Goal: Communication & Community: Participate in discussion

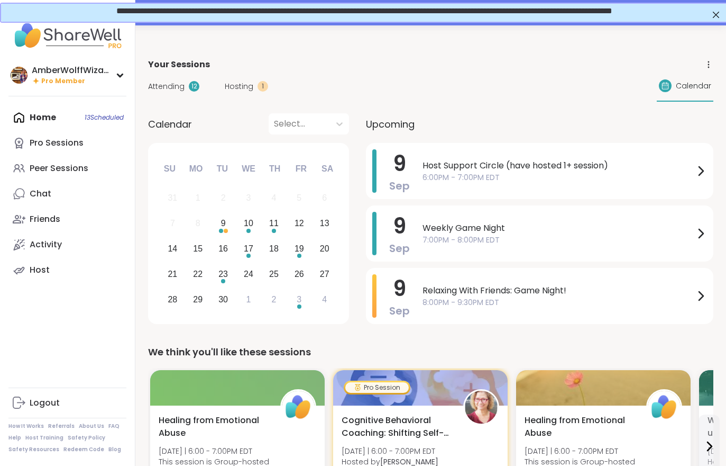
click at [177, 98] on div "Attending 12 Hosting 1 Calendar" at bounding box center [430, 86] width 565 height 31
click at [169, 90] on span "Attending" at bounding box center [166, 86] width 36 height 11
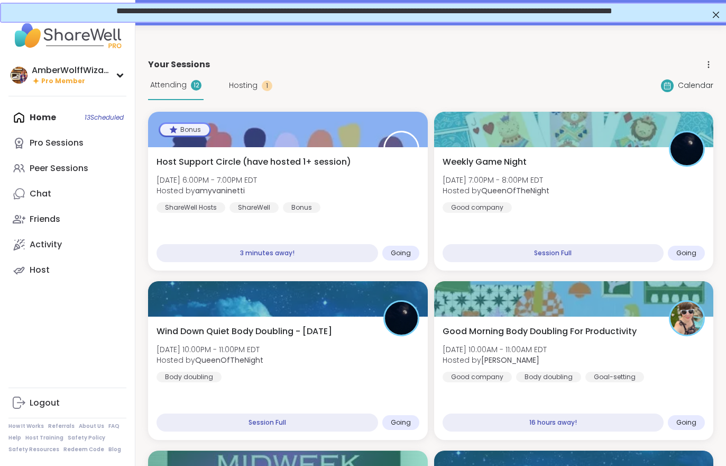
click at [264, 220] on div "Host Support Circle (have hosted 1+ session) Tue, Sep 09 | 6:00PM - 7:00PM EDT …" at bounding box center [288, 208] width 280 height 123
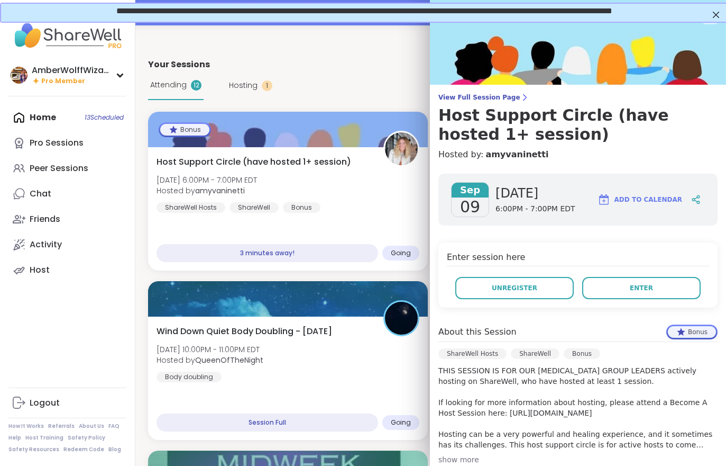
click at [459, 95] on span "View Full Session Page" at bounding box center [578, 97] width 279 height 8
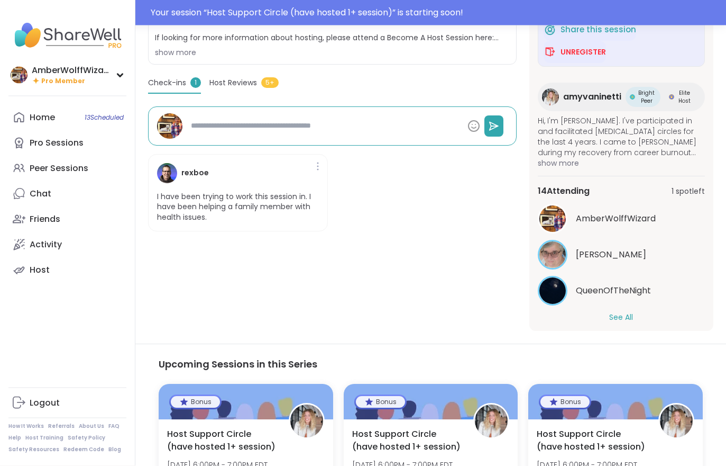
scroll to position [296, 0]
click at [612, 320] on button "See All" at bounding box center [621, 317] width 24 height 11
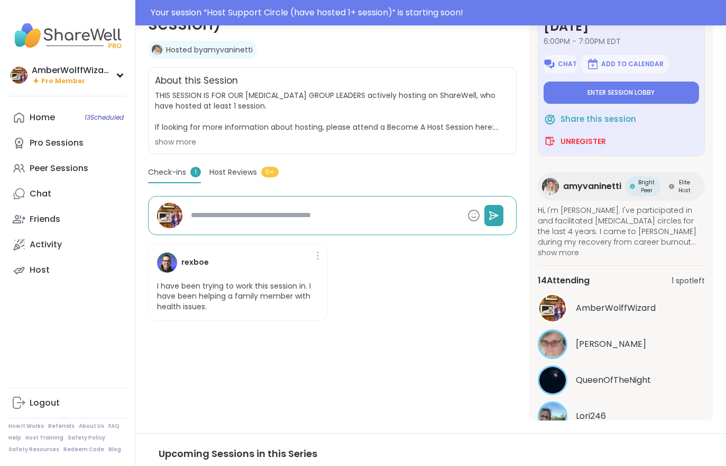
scroll to position [0, 0]
click at [578, 90] on button "Enter session lobby" at bounding box center [622, 92] width 156 height 22
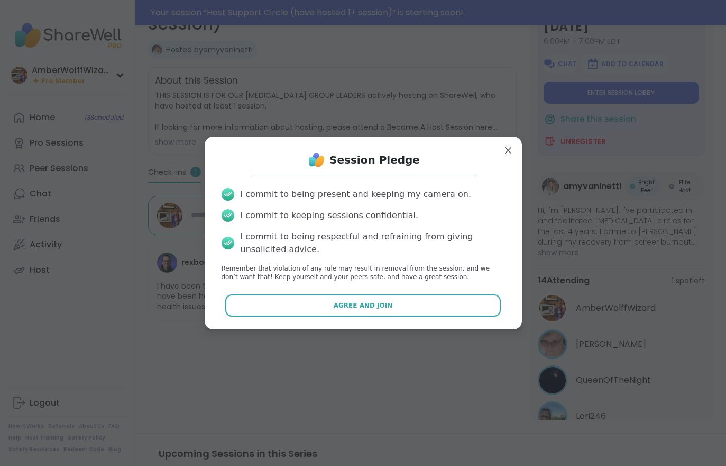
click at [354, 310] on span "Agree and Join" at bounding box center [363, 305] width 59 height 10
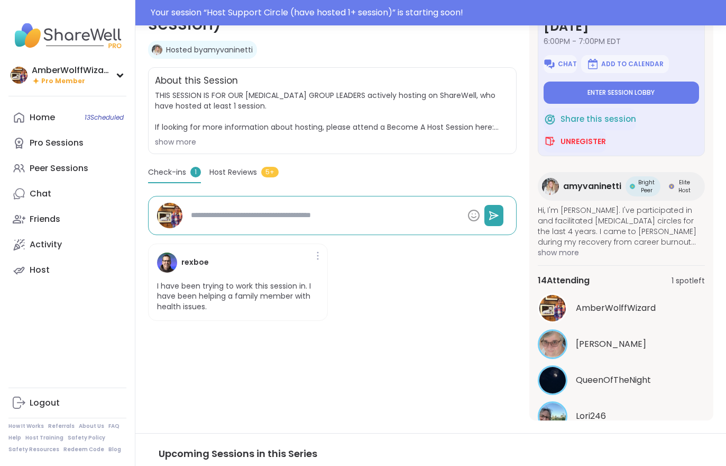
type textarea "*"
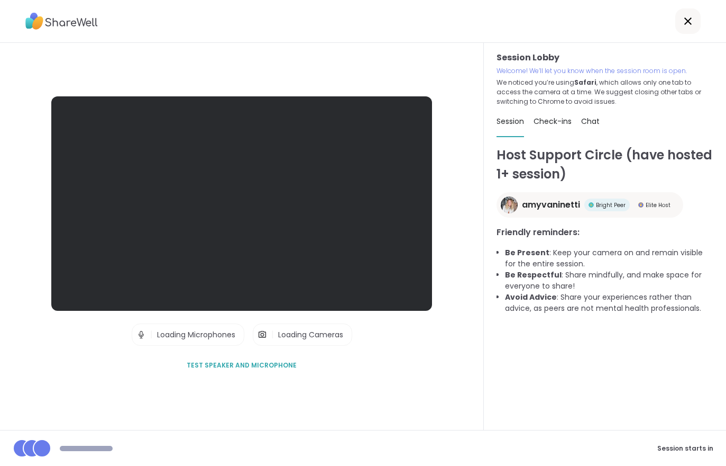
scroll to position [16, 0]
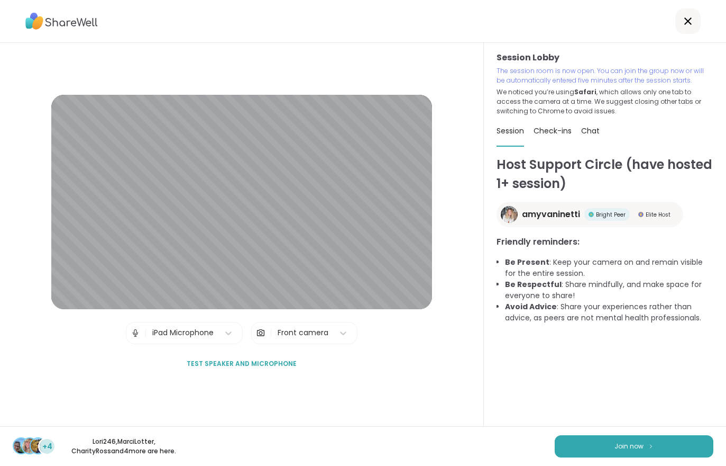
click at [599, 446] on button "Join now" at bounding box center [634, 446] width 159 height 22
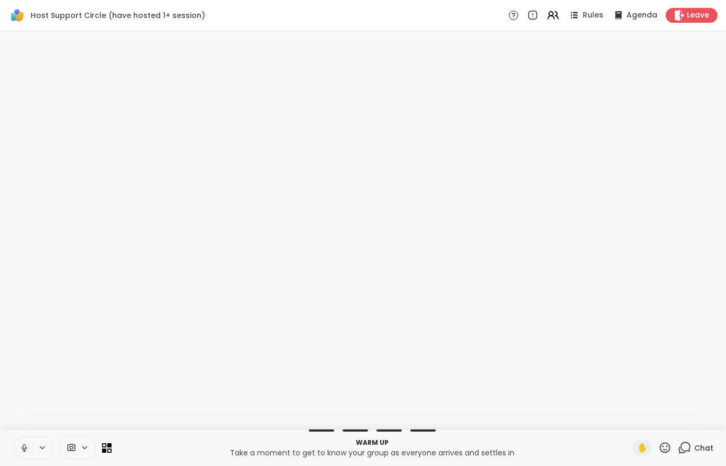
scroll to position [0, 0]
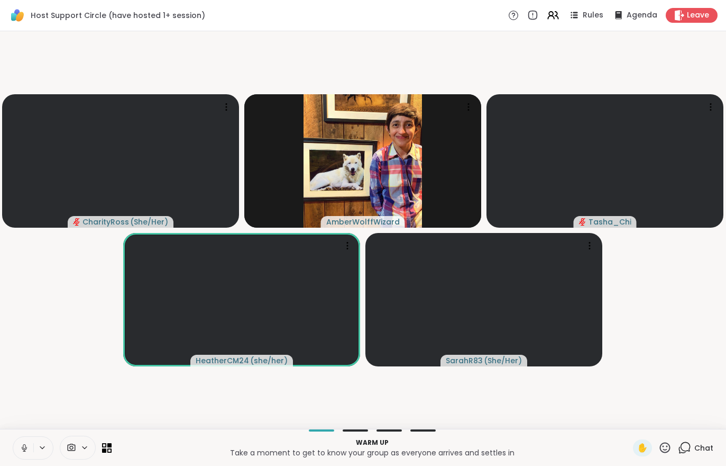
click at [695, 14] on span "Leave" at bounding box center [698, 15] width 22 height 11
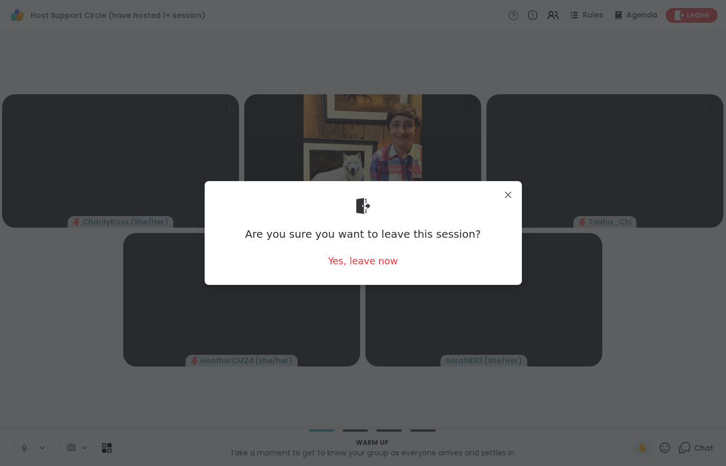
click at [372, 262] on div "Yes, leave now" at bounding box center [363, 260] width 70 height 13
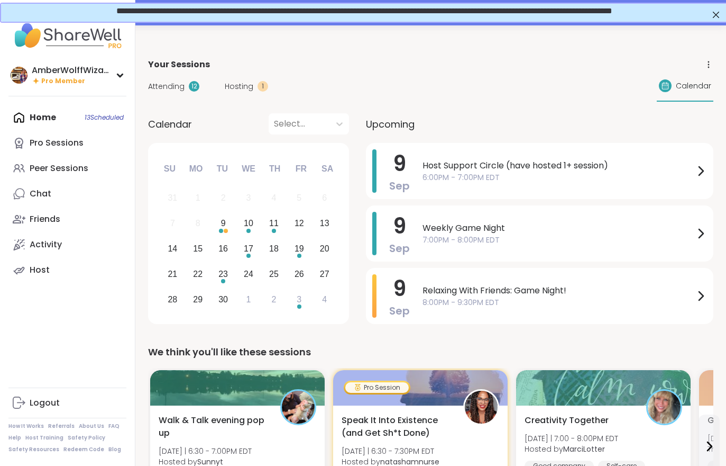
click at [280, 11] on span "**********" at bounding box center [363, 10] width 496 height 8
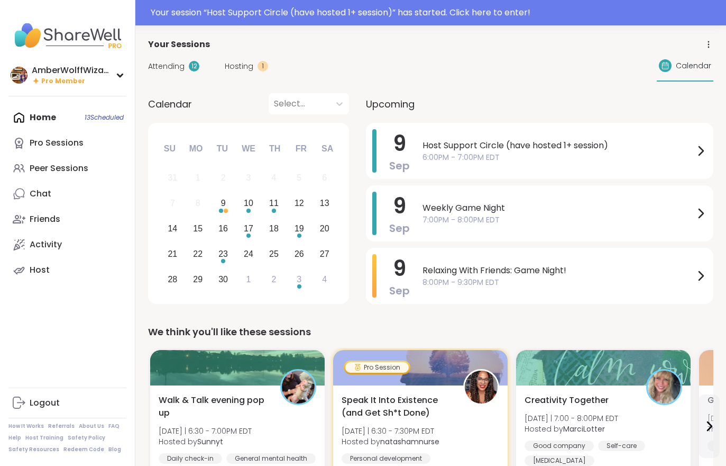
click at [621, 13] on div "Your session “ Host Support Circle (have hosted 1+ session) ” has started. Clic…" at bounding box center [435, 12] width 569 height 13
click at [456, 21] on div "Your session “ Host Support Circle (have hosted 1+ session) ” has started. Clic…" at bounding box center [363, 12] width 726 height 25
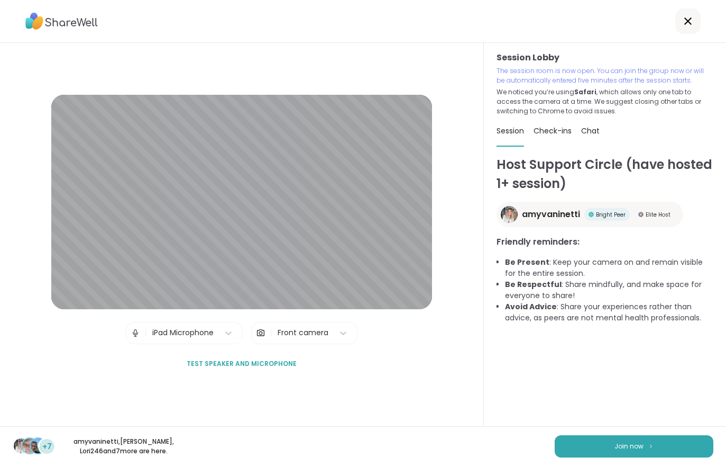
click at [648, 440] on button "Join now" at bounding box center [634, 446] width 159 height 22
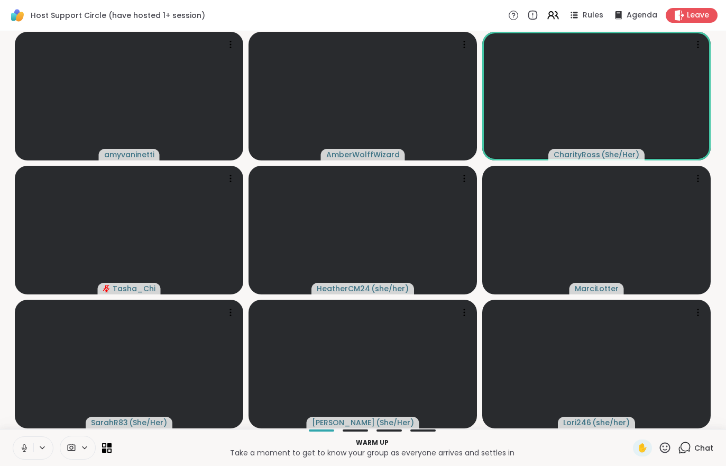
click at [697, 443] on span "Chat" at bounding box center [704, 447] width 19 height 11
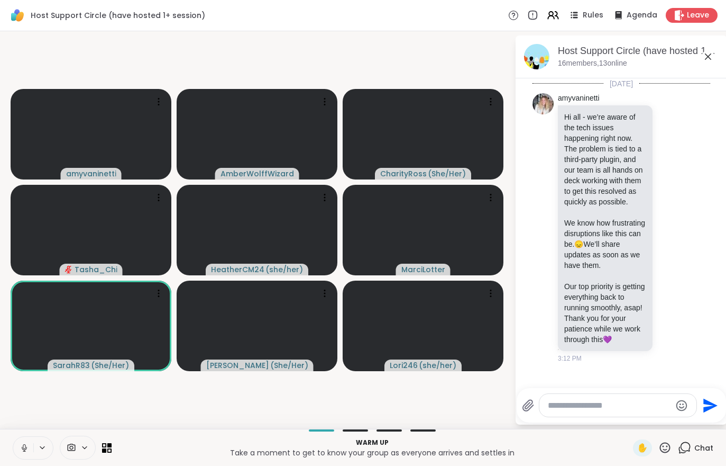
click at [14, 447] on button at bounding box center [23, 447] width 20 height 22
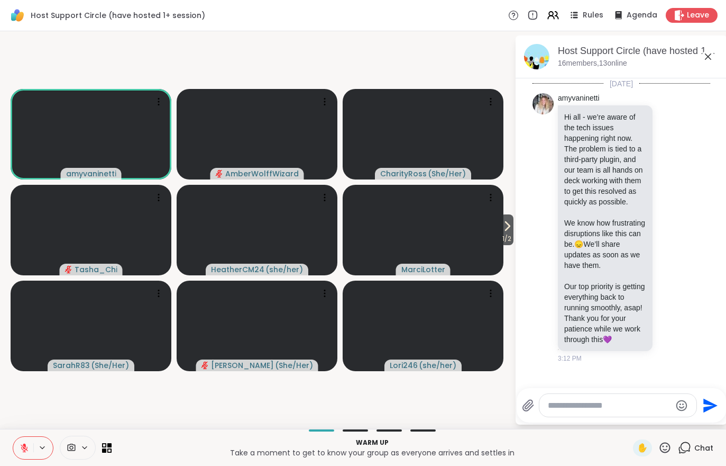
click at [508, 230] on icon at bounding box center [507, 226] width 13 height 13
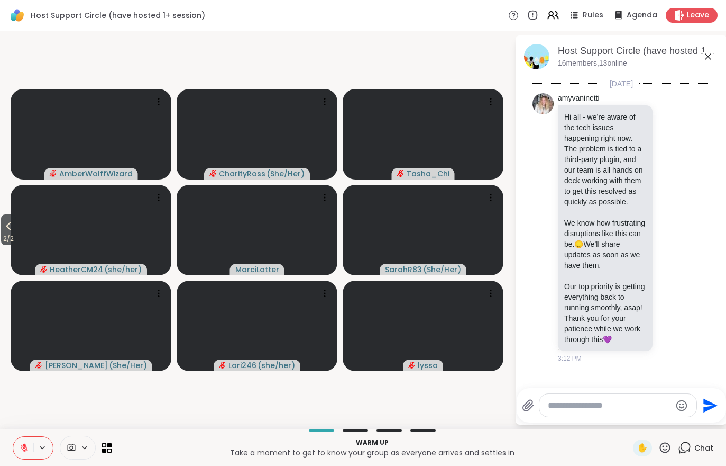
click at [2, 236] on span "2 / 2" at bounding box center [8, 238] width 15 height 13
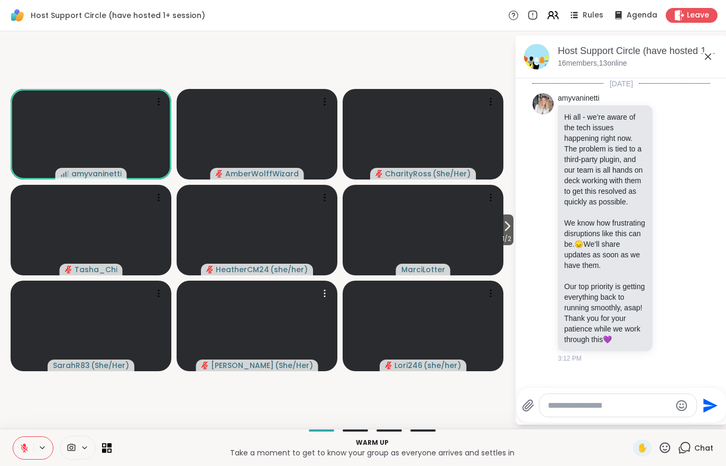
click at [239, 330] on video at bounding box center [257, 325] width 161 height 90
click at [275, 328] on h4 "View Profile" at bounding box center [282, 331] width 44 height 11
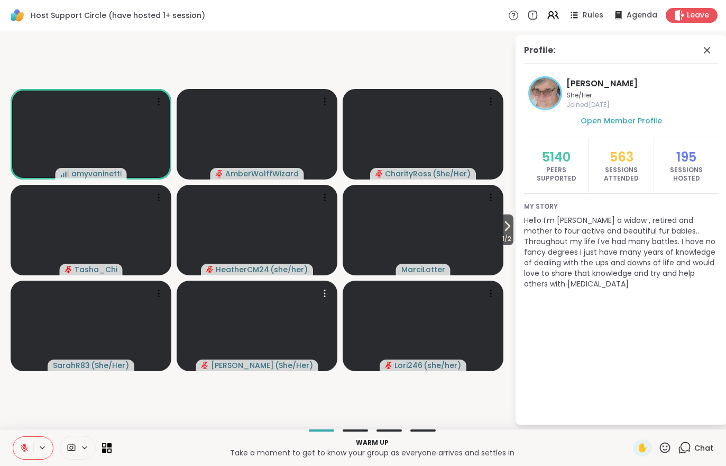
click at [412, 330] on video at bounding box center [423, 325] width 161 height 90
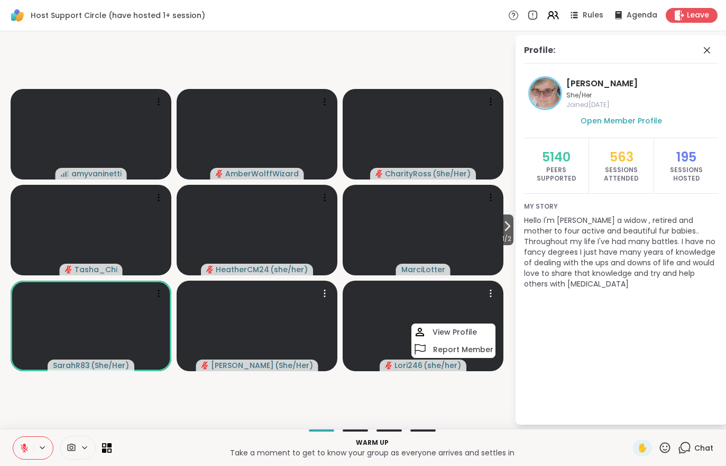
click at [422, 331] on icon at bounding box center [420, 331] width 13 height 13
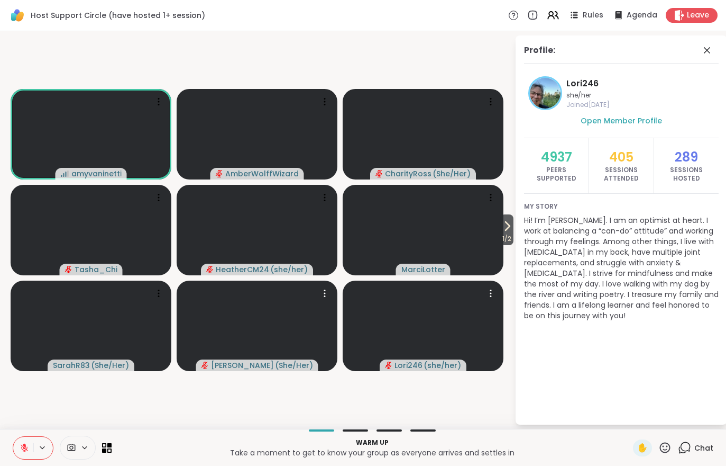
click at [502, 235] on span "1 / 2" at bounding box center [506, 238] width 13 height 13
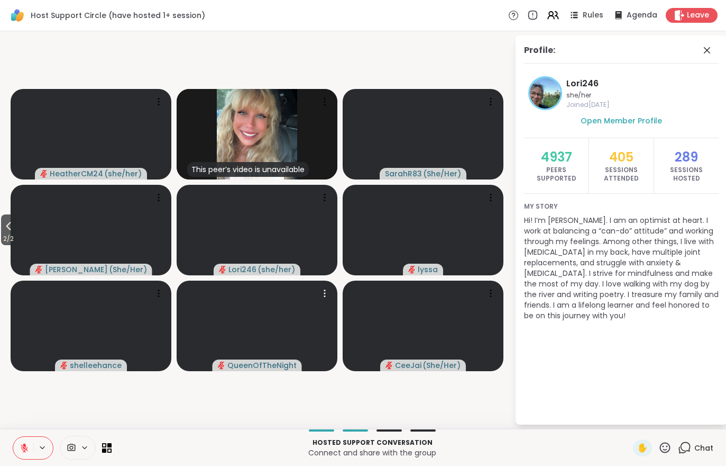
click at [253, 331] on video at bounding box center [257, 325] width 161 height 90
click at [276, 332] on h4 "View Profile" at bounding box center [296, 332] width 44 height 11
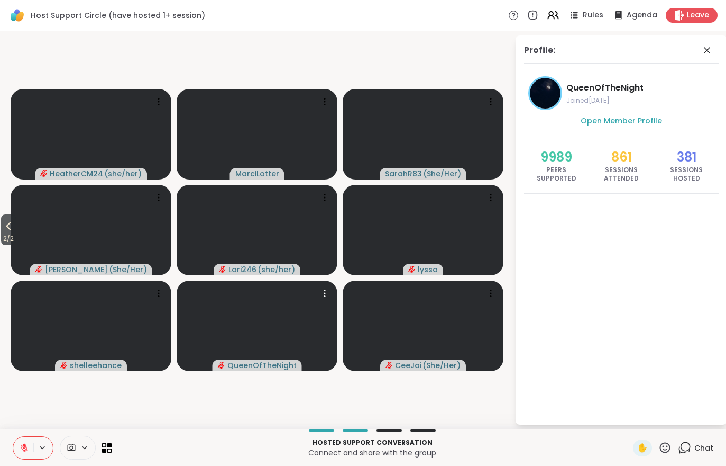
click at [4, 239] on span "2 / 2" at bounding box center [8, 238] width 15 height 13
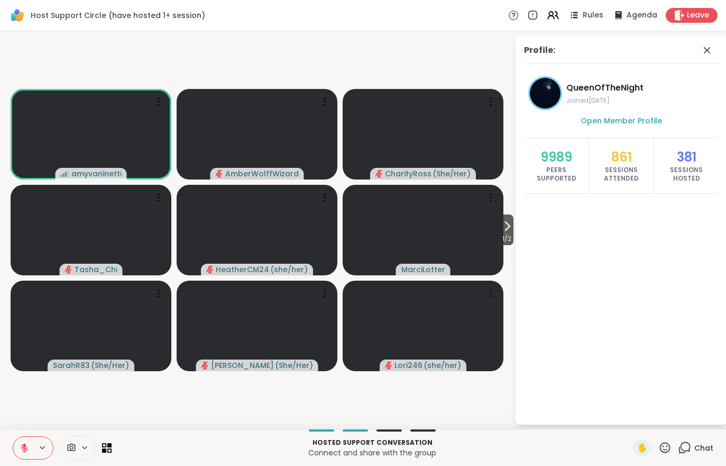
click at [704, 452] on span "Chat" at bounding box center [704, 447] width 19 height 11
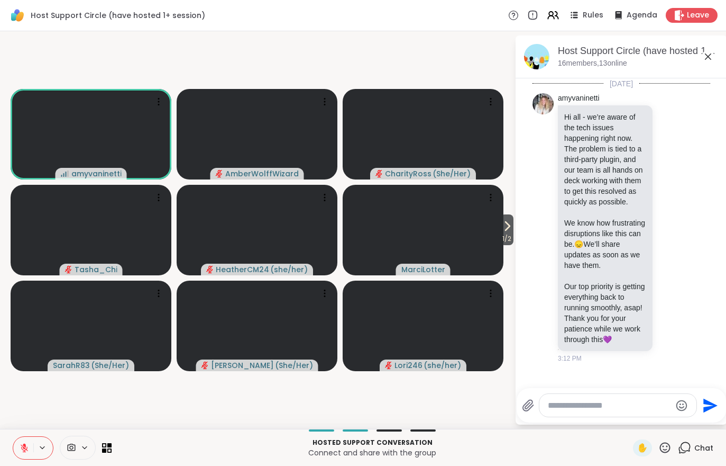
click at [248, 137] on video at bounding box center [257, 134] width 161 height 90
click at [280, 142] on h4 "View Profile" at bounding box center [291, 138] width 44 height 11
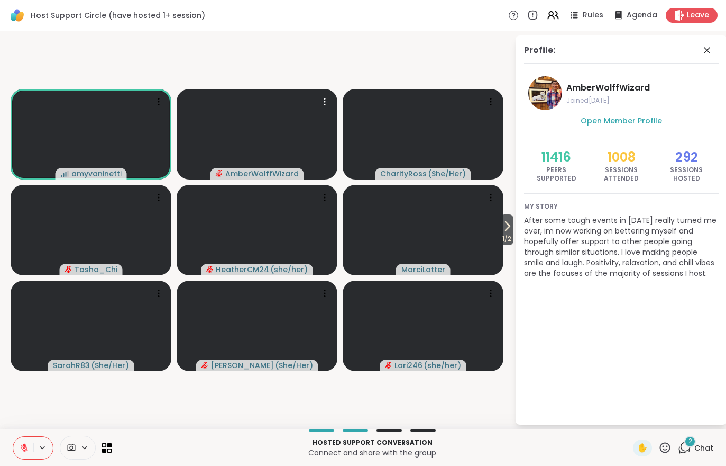
click at [508, 234] on span "1 / 2" at bounding box center [506, 238] width 13 height 13
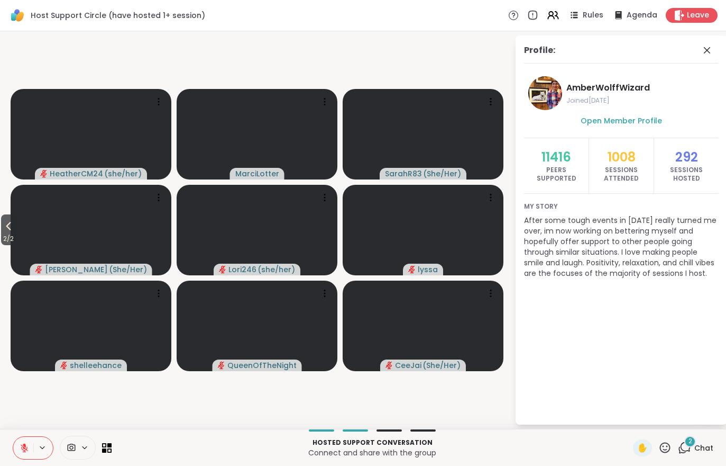
click at [14, 231] on icon at bounding box center [8, 226] width 13 height 13
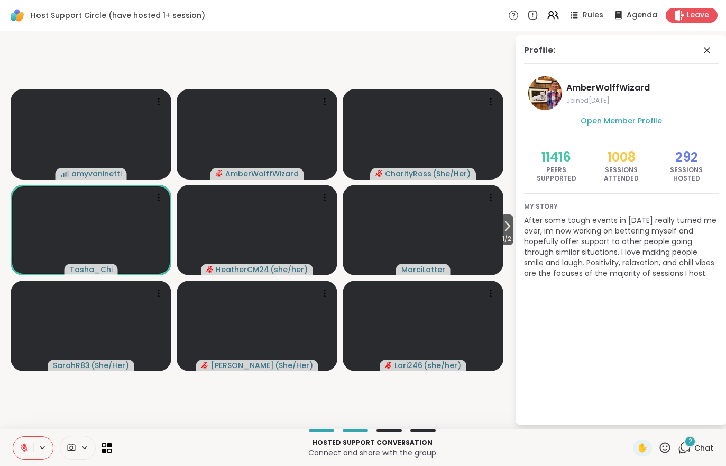
click at [705, 449] on span "Chat" at bounding box center [704, 447] width 19 height 11
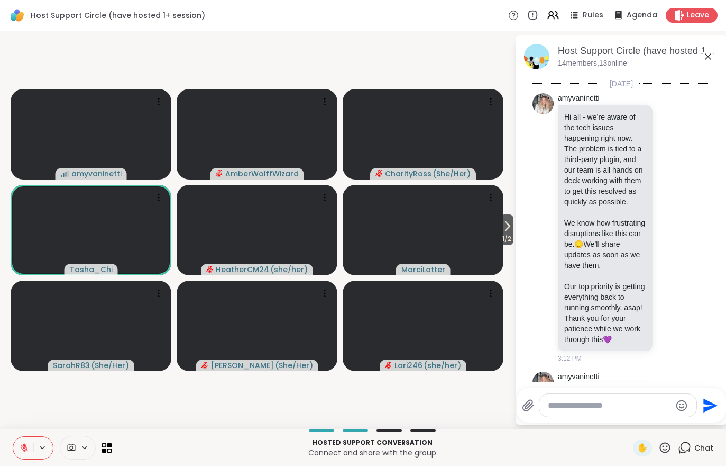
scroll to position [293, 0]
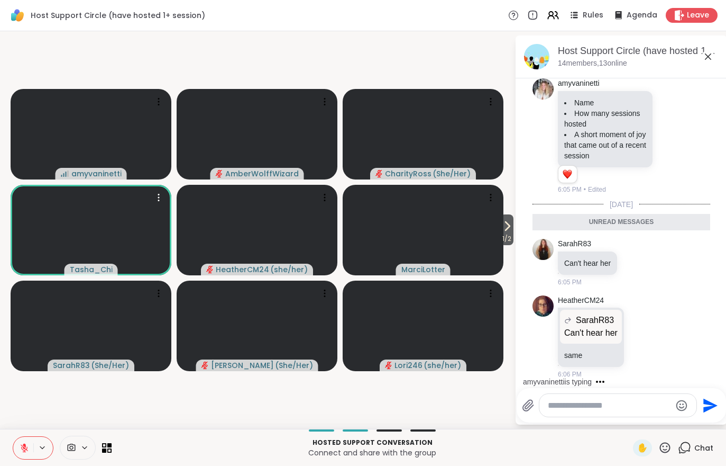
click at [142, 236] on video at bounding box center [91, 230] width 161 height 90
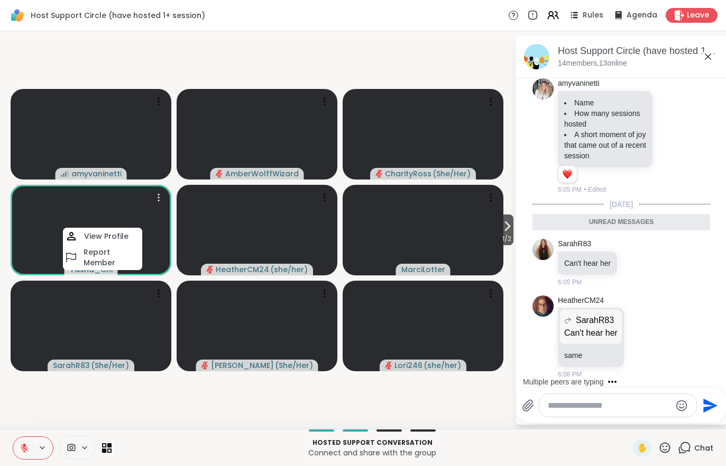
click at [113, 231] on h4 "View Profile" at bounding box center [106, 236] width 44 height 11
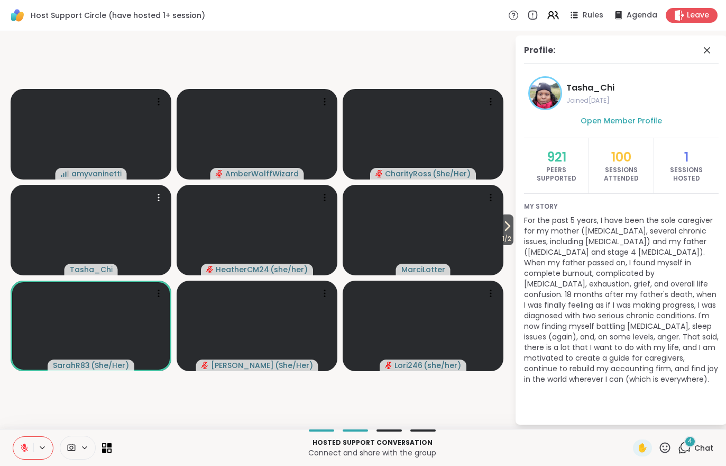
click at [701, 442] on span "Chat" at bounding box center [704, 447] width 19 height 11
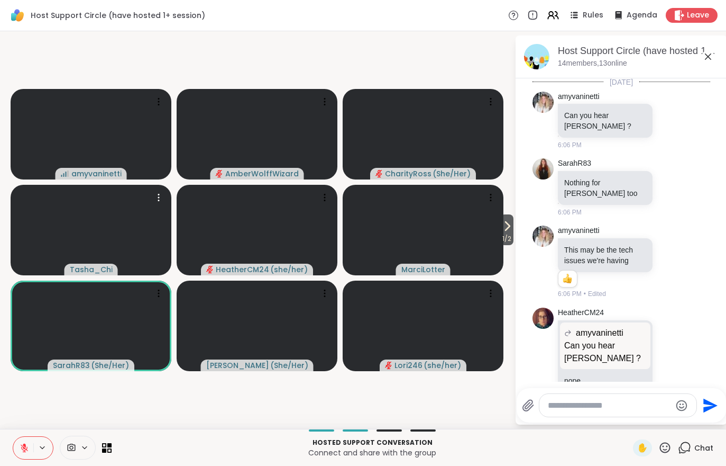
scroll to position [610, 0]
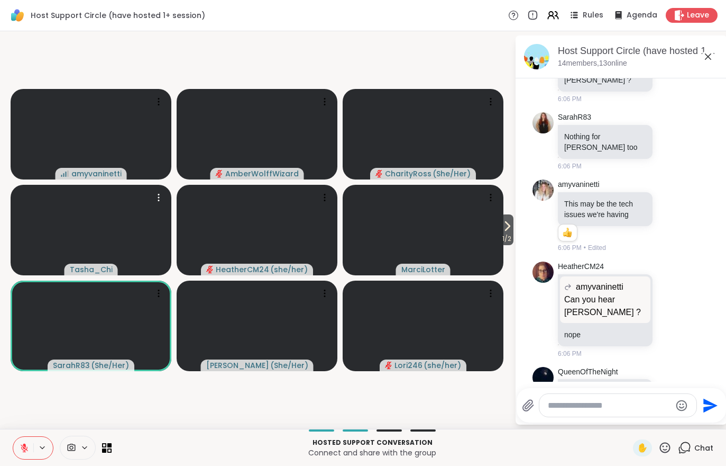
click at [22, 444] on icon at bounding box center [25, 448] width 10 height 10
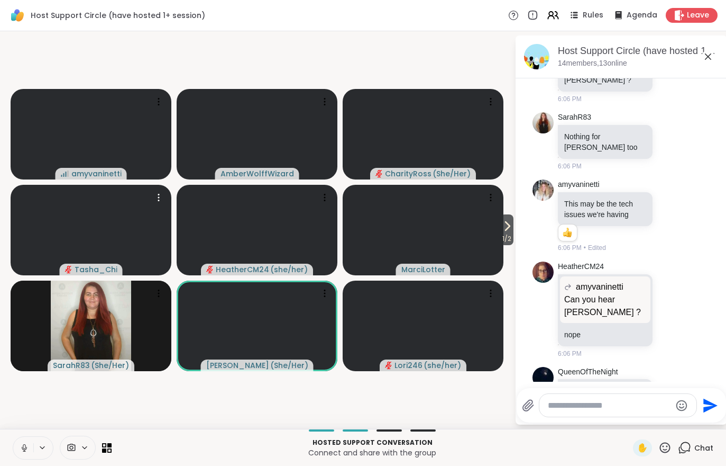
scroll to position [625, 0]
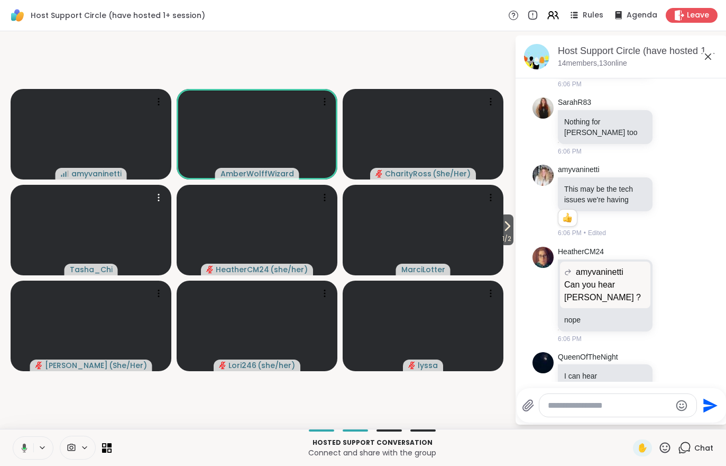
click at [69, 455] on div at bounding box center [78, 447] width 36 height 24
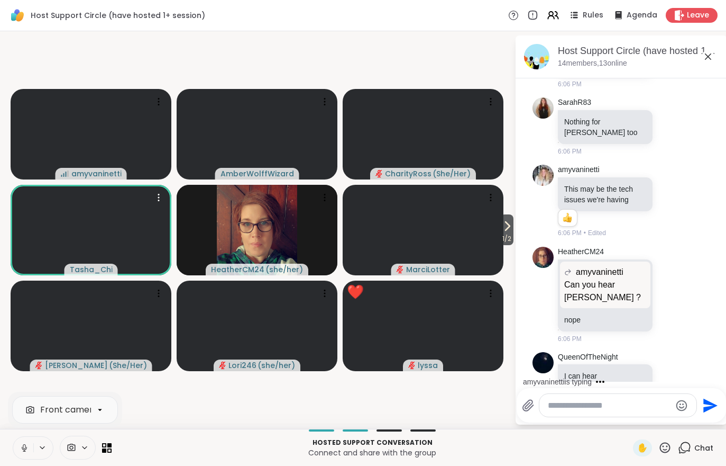
scroll to position [691, 0]
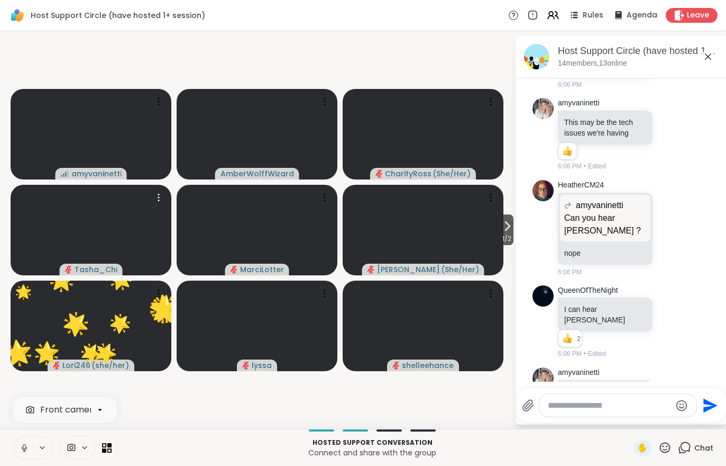
click at [23, 454] on button at bounding box center [23, 447] width 20 height 22
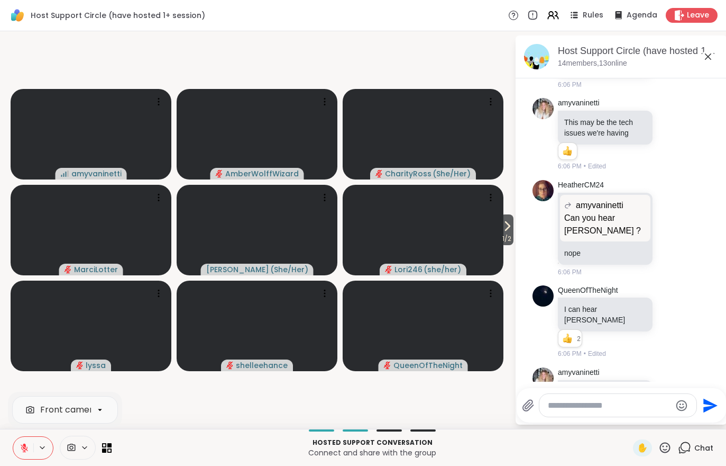
click at [501, 229] on icon at bounding box center [507, 226] width 13 height 13
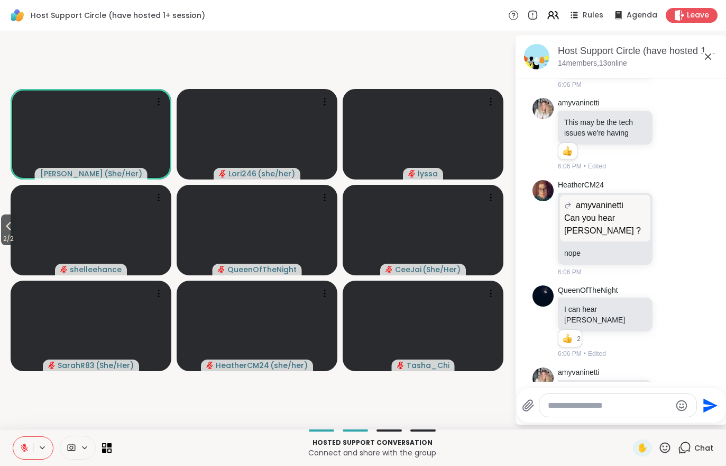
click at [3, 233] on span "2 / 2" at bounding box center [8, 238] width 15 height 13
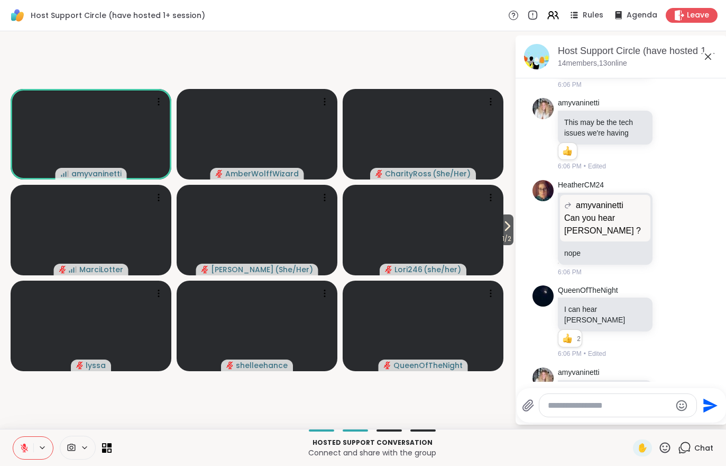
click at [23, 444] on icon at bounding box center [24, 445] width 3 height 4
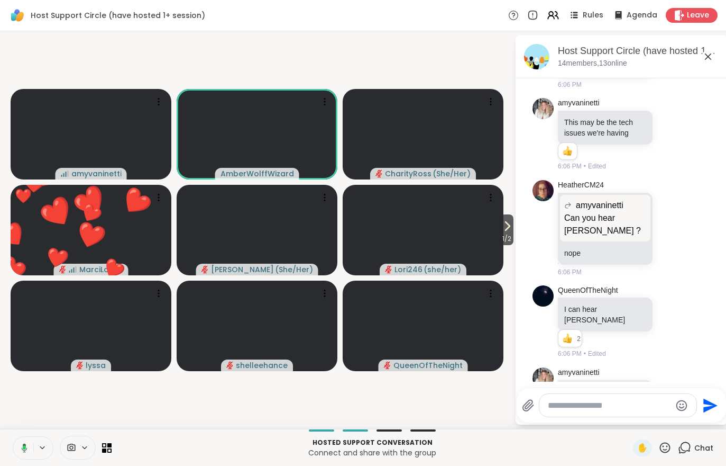
click at [260, 135] on video at bounding box center [257, 134] width 161 height 90
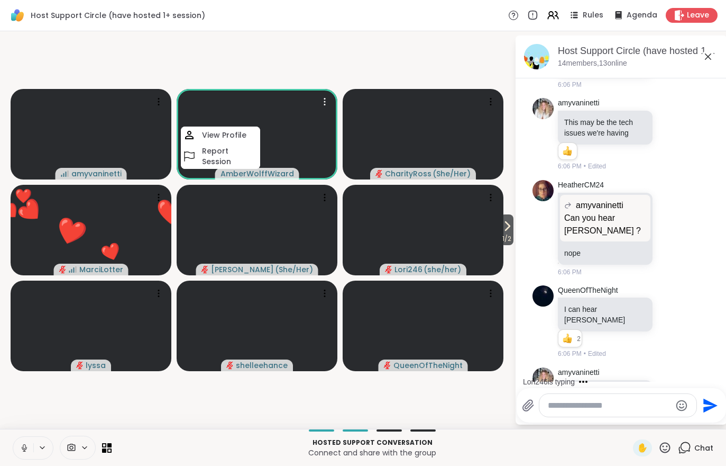
click at [238, 136] on h4 "View Profile" at bounding box center [224, 135] width 44 height 11
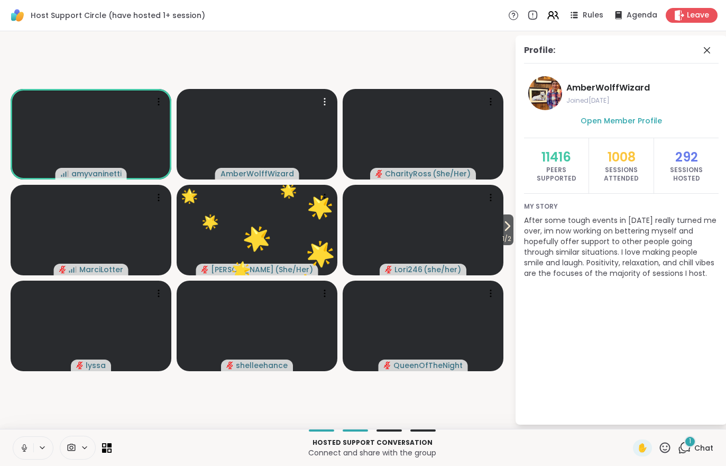
click at [22, 448] on icon at bounding box center [24, 447] width 5 height 3
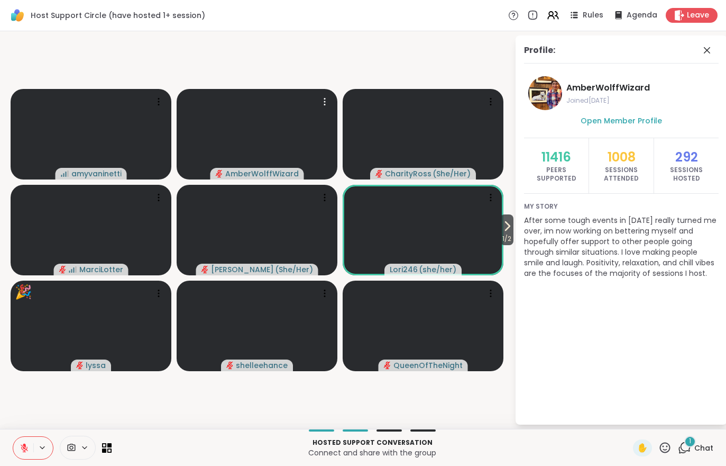
click at [704, 446] on span "Chat" at bounding box center [704, 447] width 19 height 11
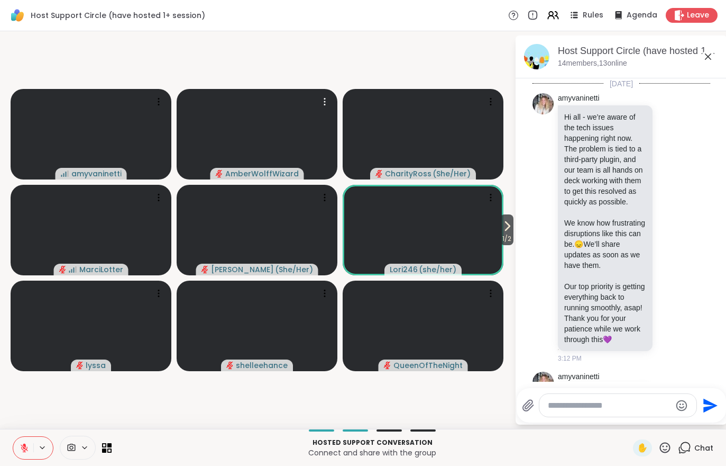
scroll to position [783, 0]
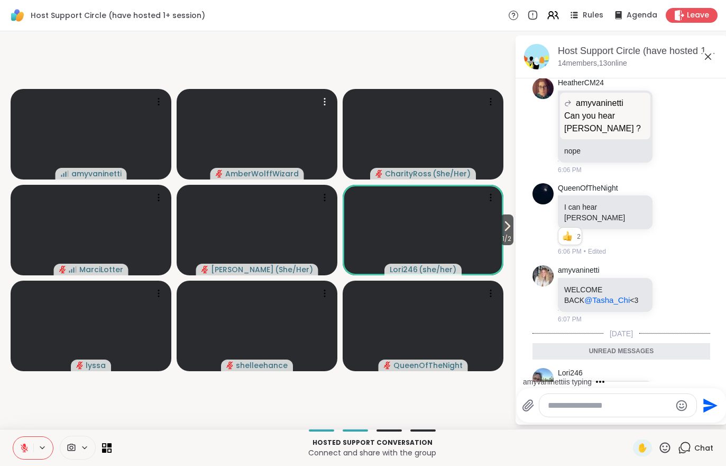
click at [692, 455] on div "Chat" at bounding box center [695, 447] width 35 height 17
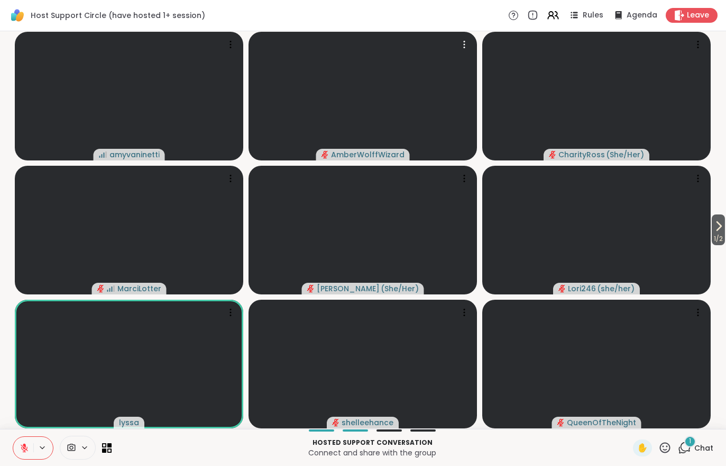
click at [669, 453] on icon at bounding box center [665, 447] width 13 height 13
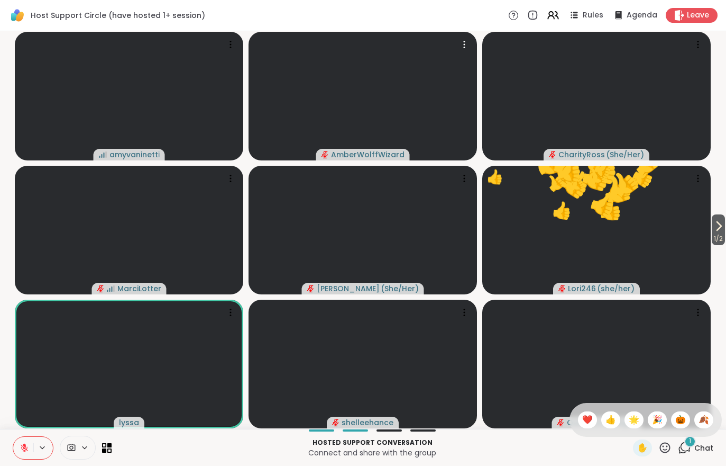
click at [652, 416] on span "🎉" at bounding box center [657, 419] width 11 height 13
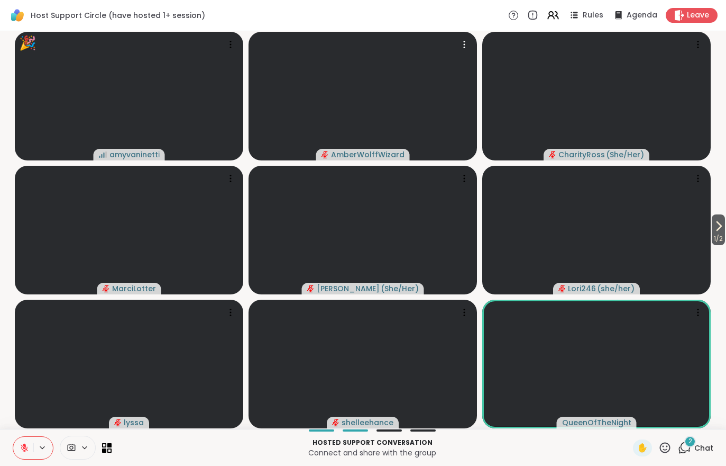
click at [709, 444] on span "Chat" at bounding box center [704, 447] width 19 height 11
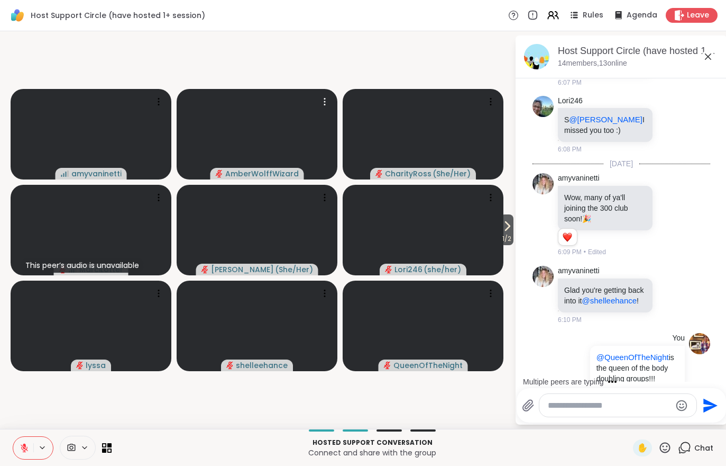
scroll to position [1128, 0]
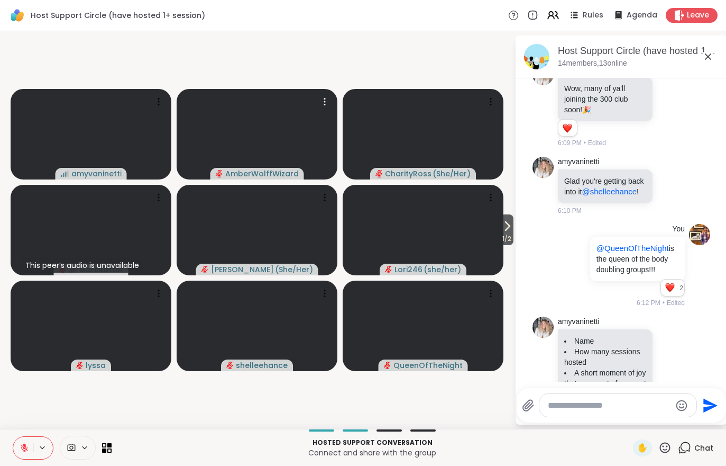
click at [509, 232] on icon at bounding box center [507, 226] width 13 height 13
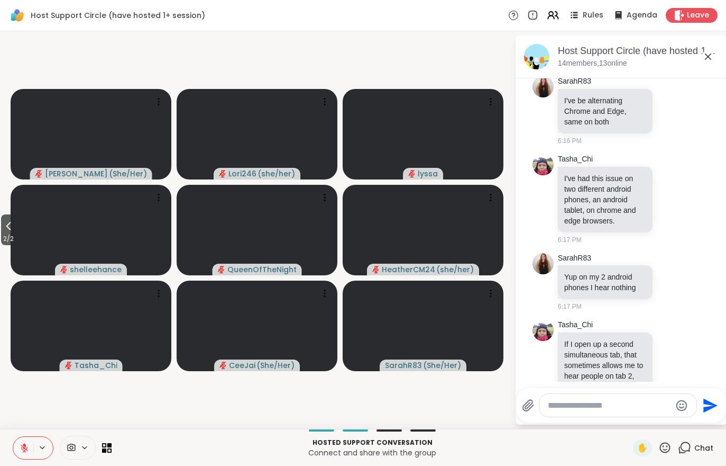
scroll to position [1873, 0]
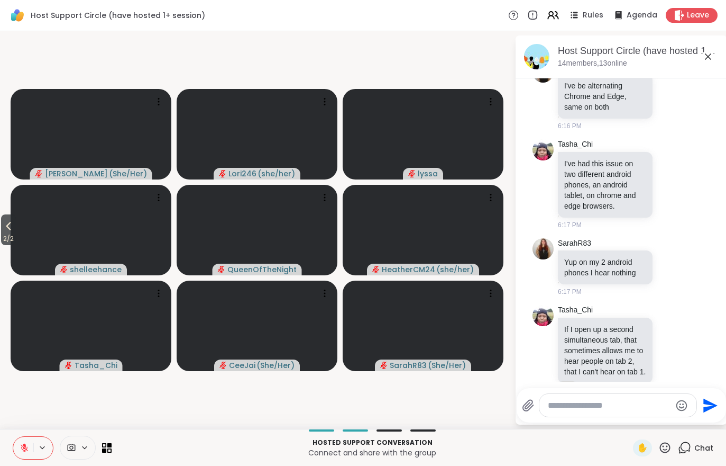
click at [27, 236] on video at bounding box center [91, 230] width 161 height 90
click at [3, 228] on button "2 / 2" at bounding box center [8, 229] width 15 height 31
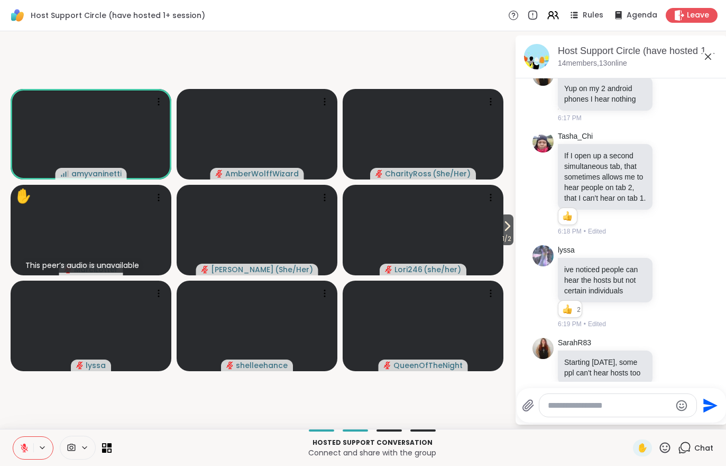
scroll to position [2113, 0]
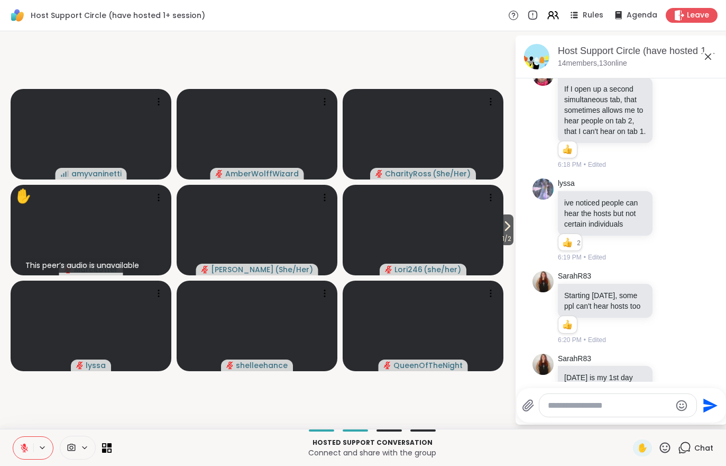
click at [506, 229] on icon at bounding box center [508, 226] width 4 height 8
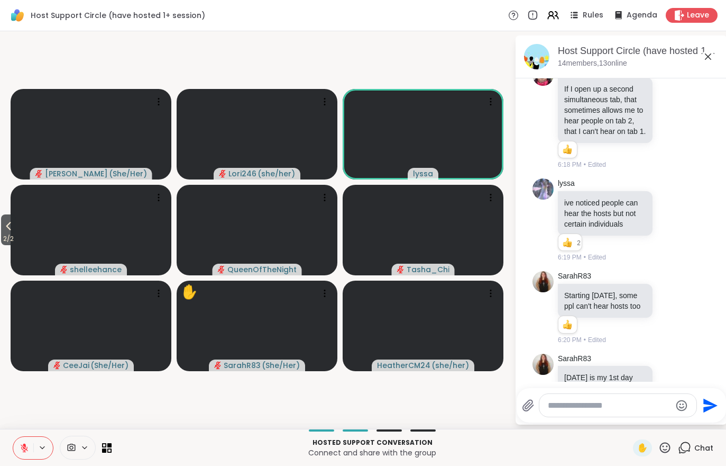
click at [21, 226] on video at bounding box center [91, 230] width 161 height 90
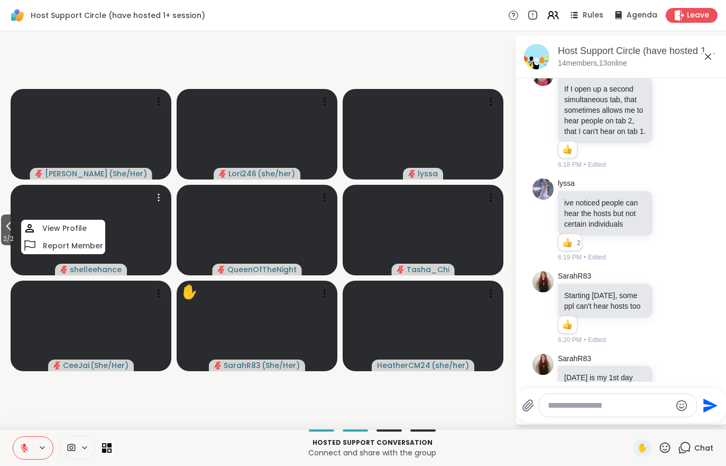
click at [16, 217] on button "2 / 2" at bounding box center [8, 229] width 15 height 31
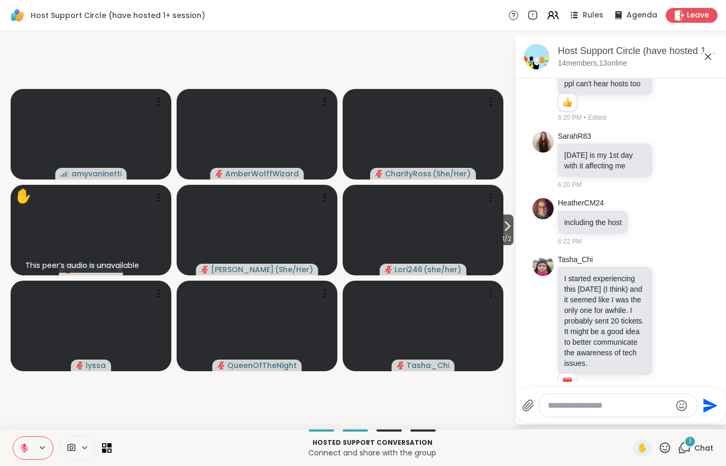
scroll to position [2444, 0]
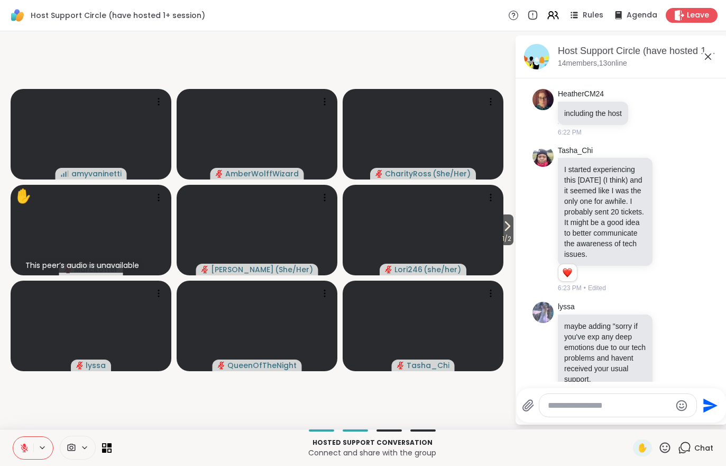
click at [501, 235] on span "1 / 2" at bounding box center [506, 238] width 13 height 13
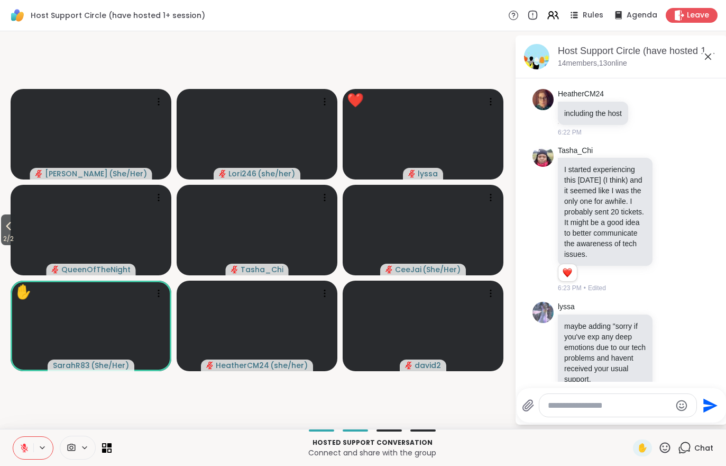
scroll to position [2459, 0]
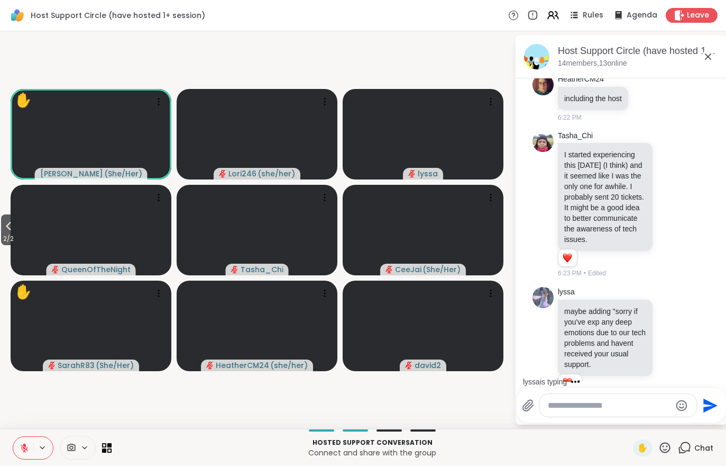
click at [2, 242] on span "2 / 2" at bounding box center [8, 238] width 15 height 13
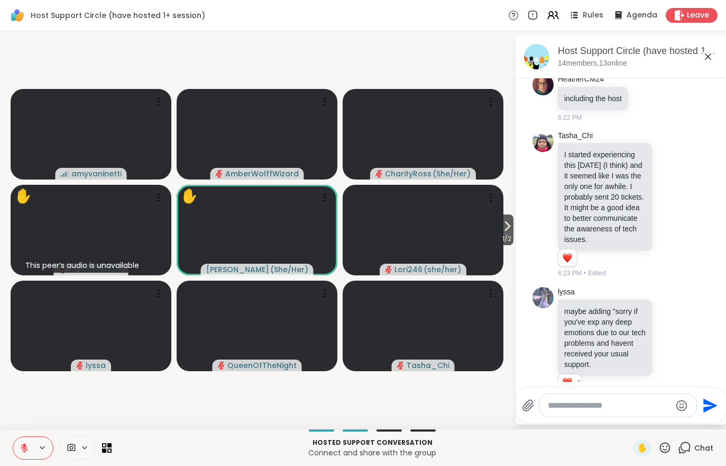
click at [15, 443] on button at bounding box center [23, 447] width 20 height 22
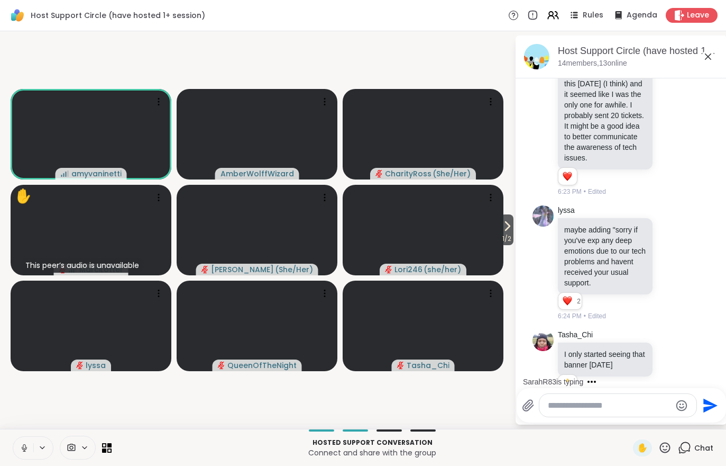
scroll to position [2597, 0]
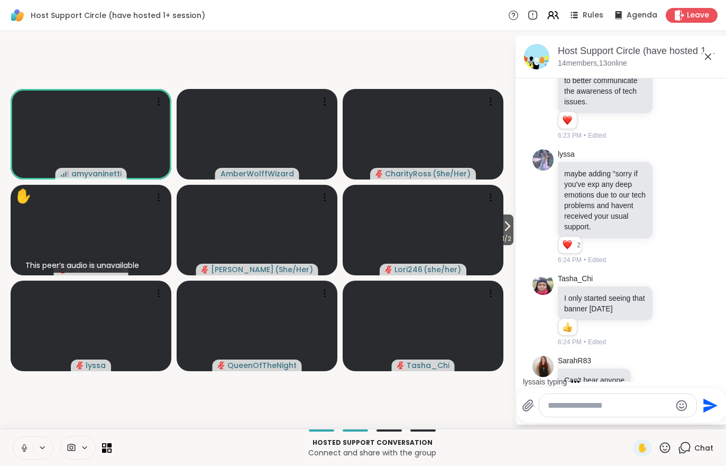
click at [20, 448] on icon at bounding box center [25, 448] width 10 height 10
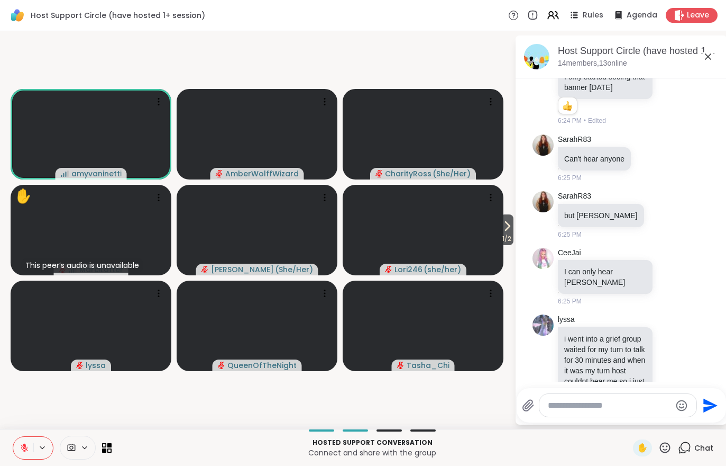
scroll to position [2833, 0]
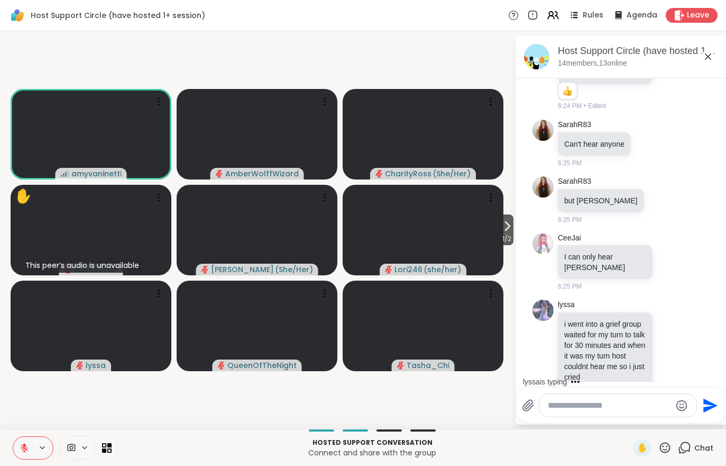
click at [500, 225] on button "1 / 2" at bounding box center [506, 229] width 13 height 31
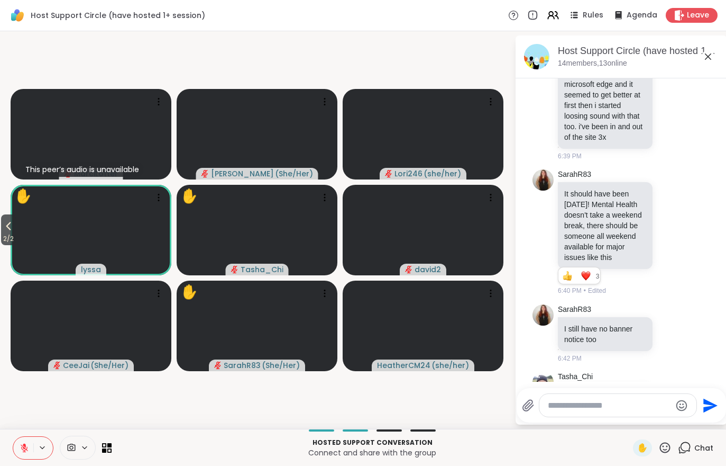
scroll to position [3911, 0]
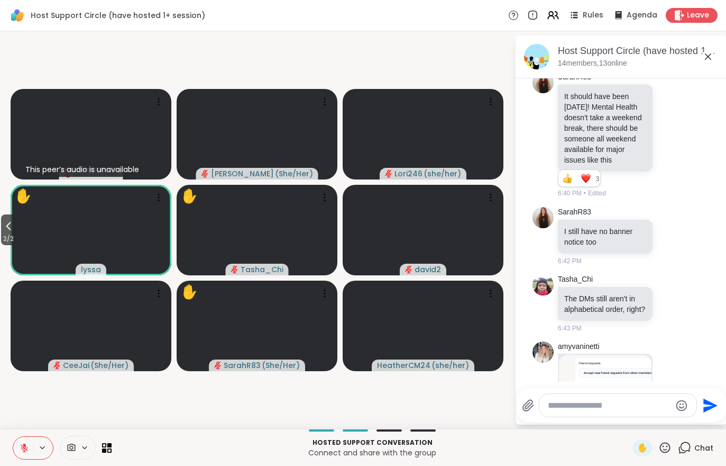
click at [14, 226] on icon at bounding box center [8, 226] width 13 height 13
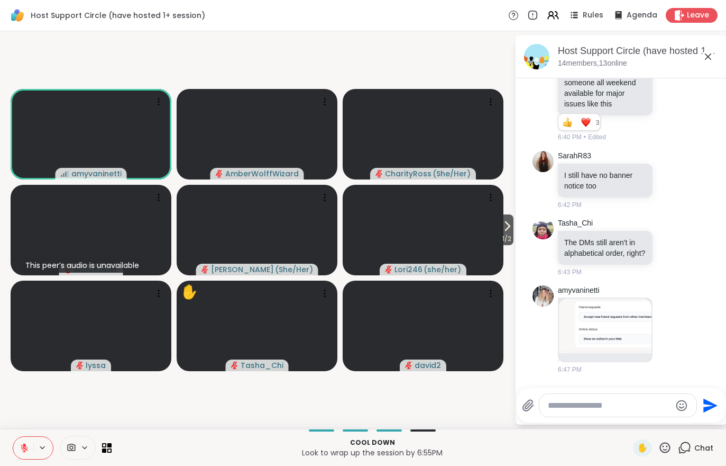
scroll to position [3982, 0]
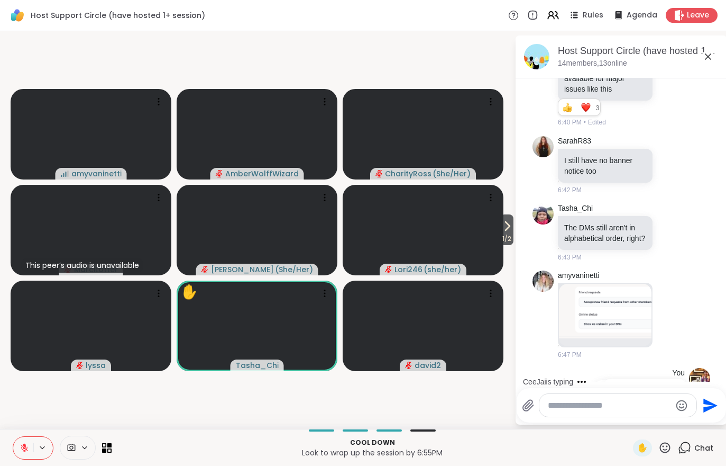
click at [674, 405] on div "Reactions: like" at bounding box center [675, 410] width 10 height 10
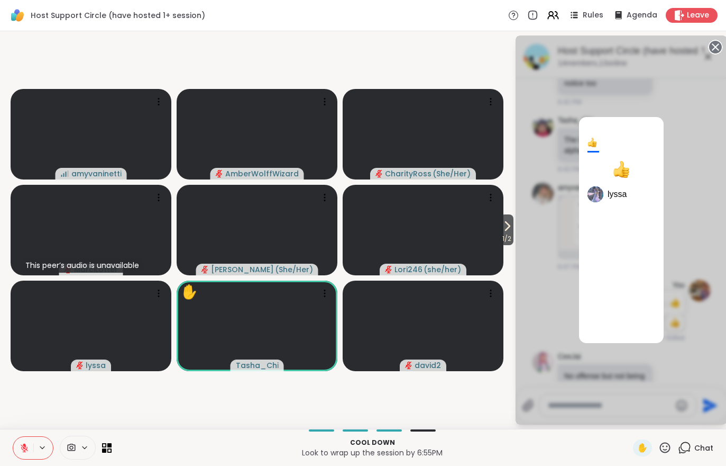
scroll to position [4084, 0]
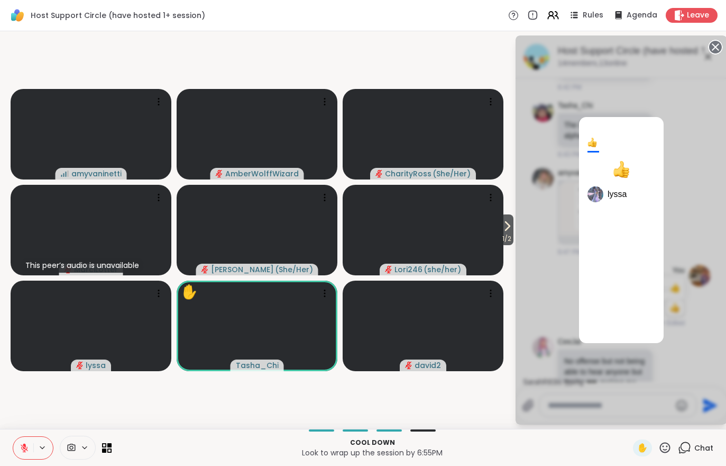
click at [725, 290] on div "1 lyssa" at bounding box center [622, 229] width 212 height 389
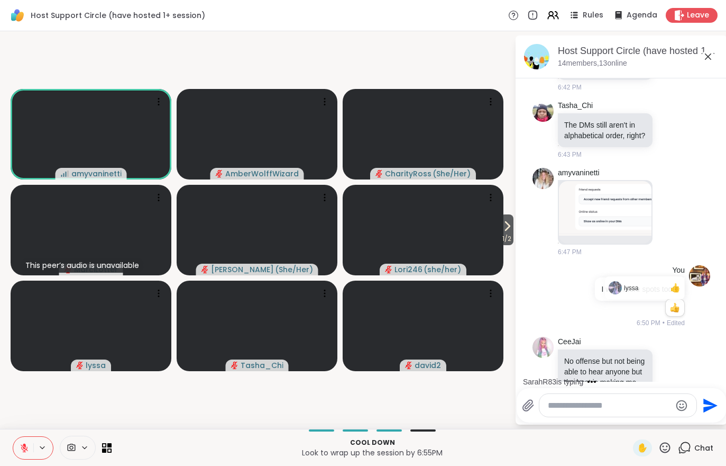
scroll to position [4223, 0]
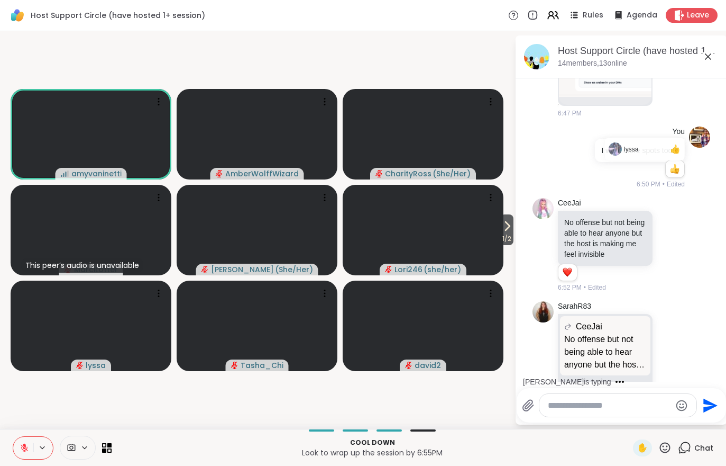
click at [508, 231] on icon at bounding box center [507, 226] width 13 height 13
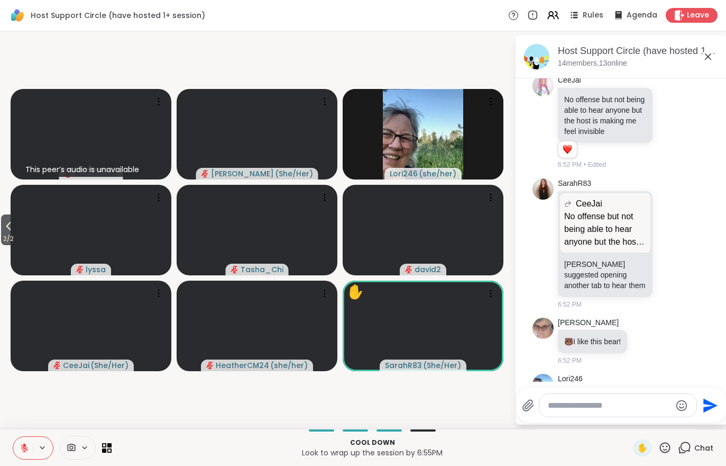
scroll to position [4360, 0]
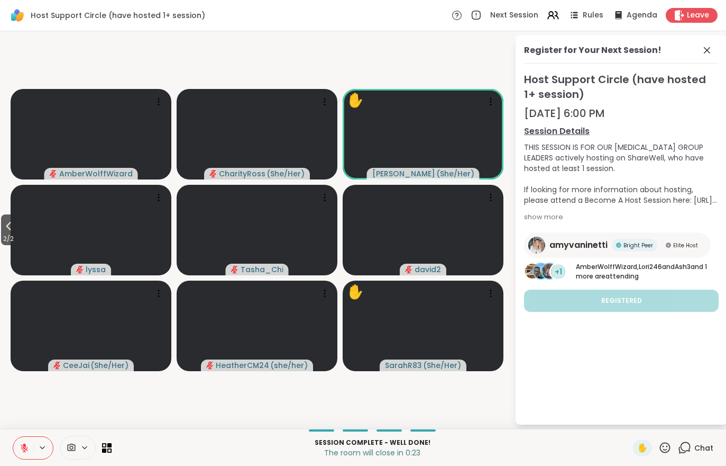
click at [702, 19] on span "Leave" at bounding box center [698, 15] width 22 height 11
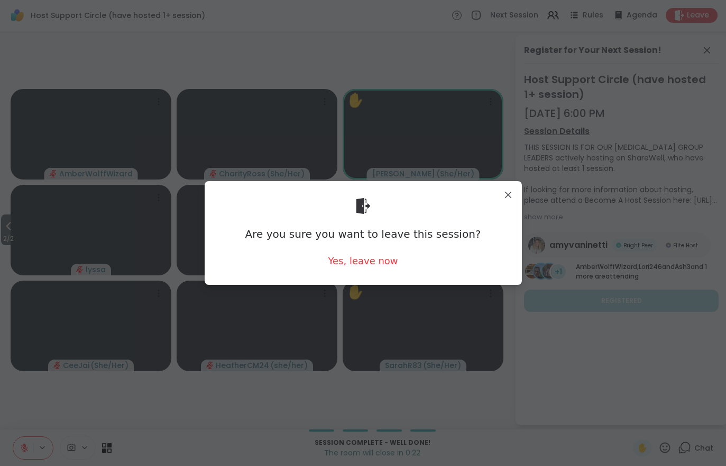
click at [368, 267] on div "Yes, leave now" at bounding box center [363, 260] width 70 height 13
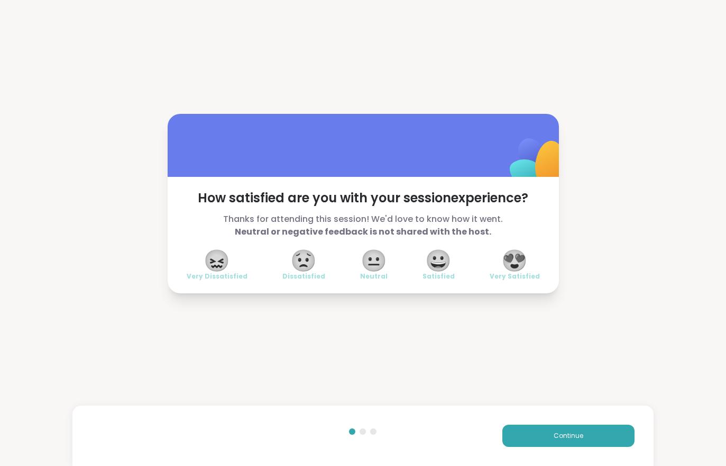
click at [573, 444] on button "Continue" at bounding box center [569, 435] width 132 height 22
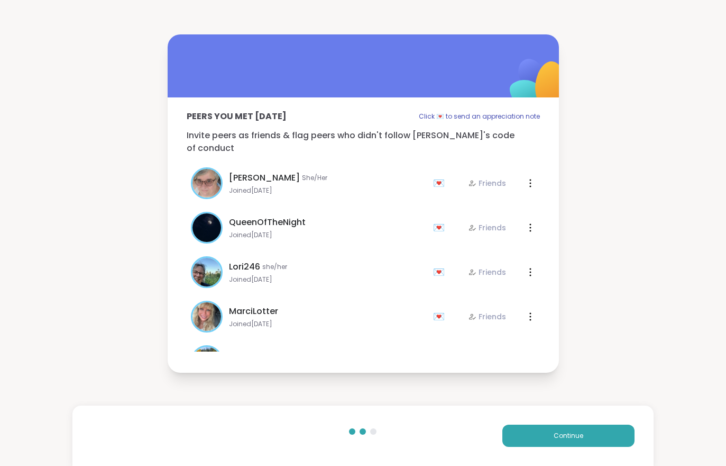
click at [572, 443] on button "Continue" at bounding box center [569, 435] width 132 height 22
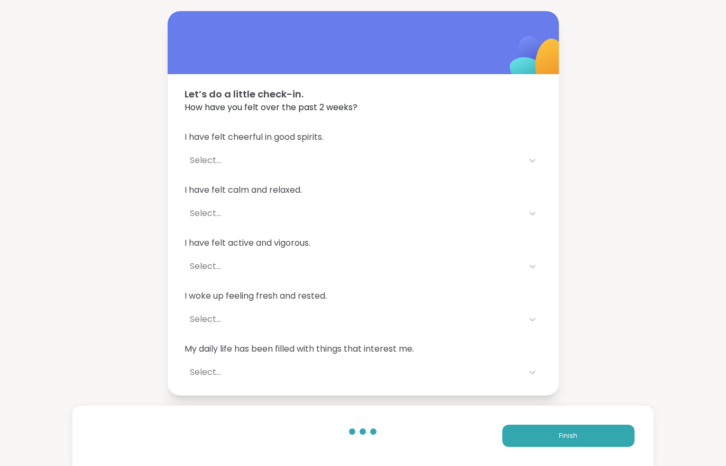
click at [571, 435] on span "Finish" at bounding box center [568, 436] width 19 height 10
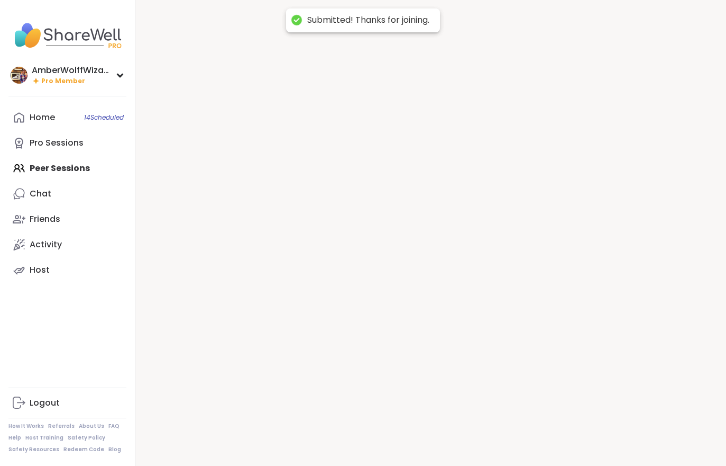
click at [571, 435] on div at bounding box center [430, 233] width 591 height 466
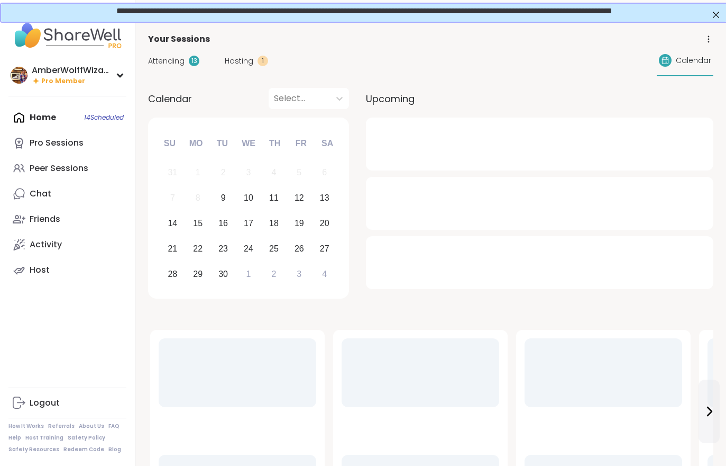
click at [235, 60] on span "Hosting" at bounding box center [239, 61] width 29 height 11
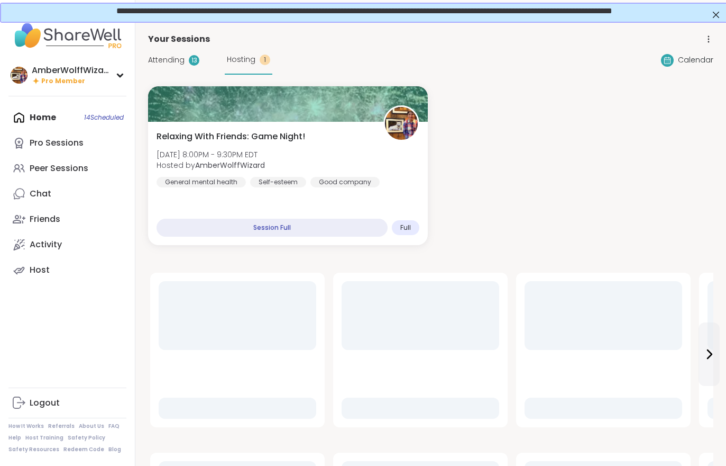
click at [169, 62] on span "Attending" at bounding box center [166, 59] width 36 height 11
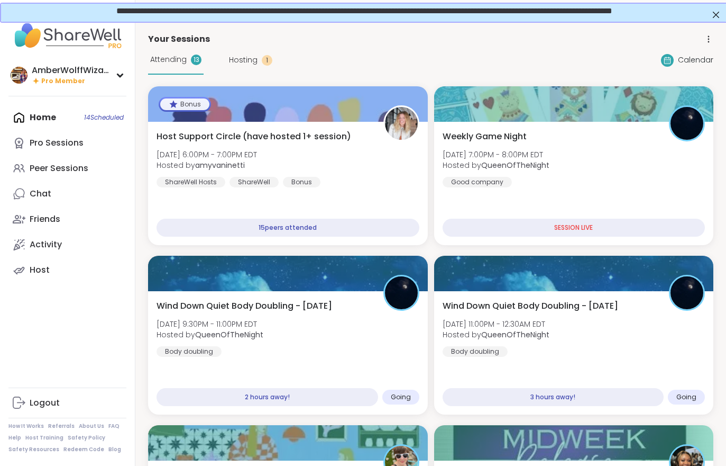
click at [547, 209] on div "Weekly Game Night [DATE] 7:00PM - 8:00PM EDT Hosted by QueenOfTheNight Good com…" at bounding box center [574, 183] width 280 height 123
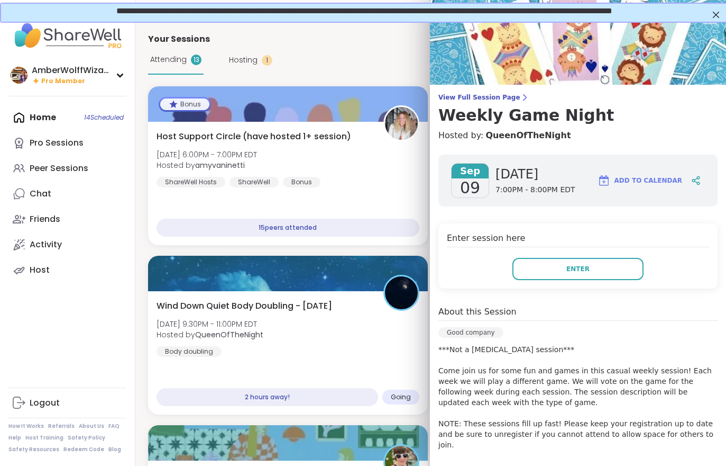
click at [556, 272] on button "Enter" at bounding box center [578, 269] width 131 height 22
click at [547, 279] on button "Enter" at bounding box center [578, 269] width 131 height 22
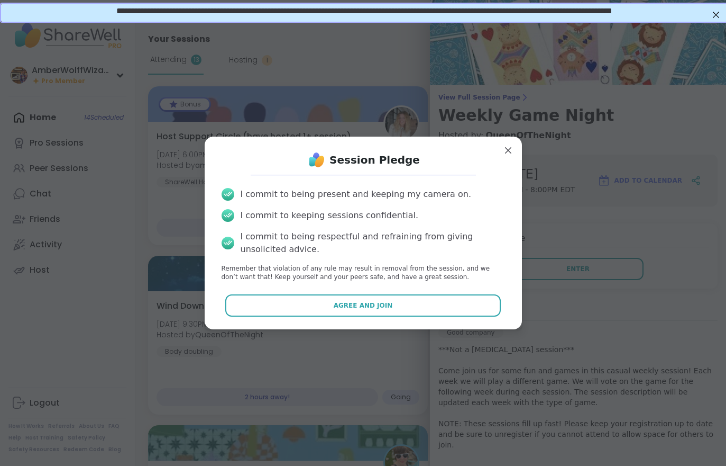
click at [427, 299] on button "Agree and Join" at bounding box center [363, 305] width 276 height 22
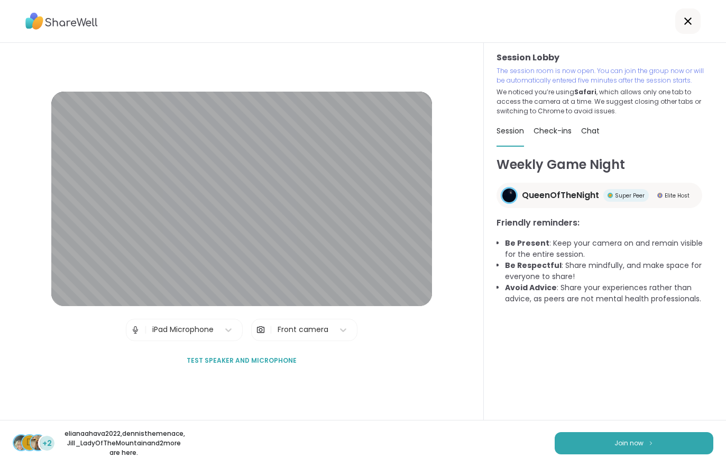
click at [611, 441] on button "Join now" at bounding box center [634, 443] width 159 height 22
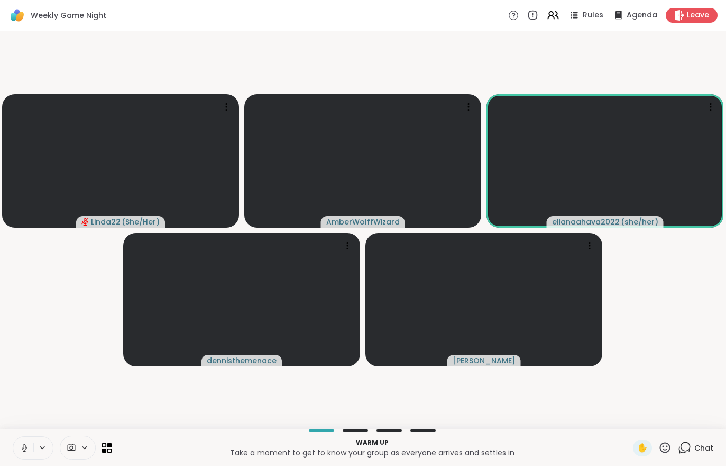
click at [26, 443] on icon at bounding box center [25, 448] width 10 height 10
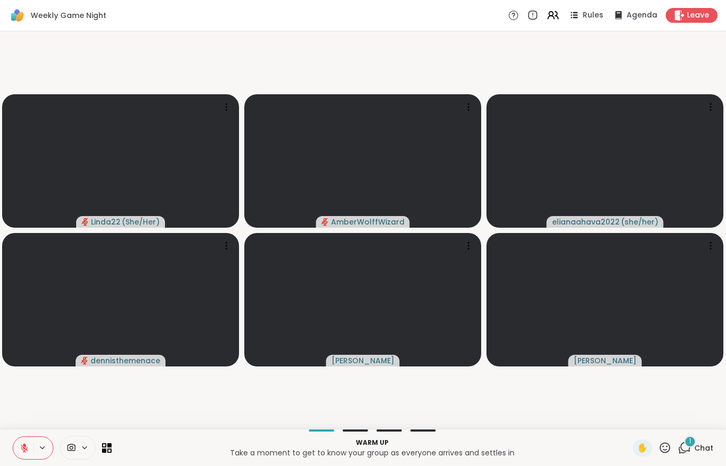
click at [16, 449] on button at bounding box center [23, 447] width 20 height 22
click at [706, 455] on div "1 Chat" at bounding box center [695, 447] width 35 height 17
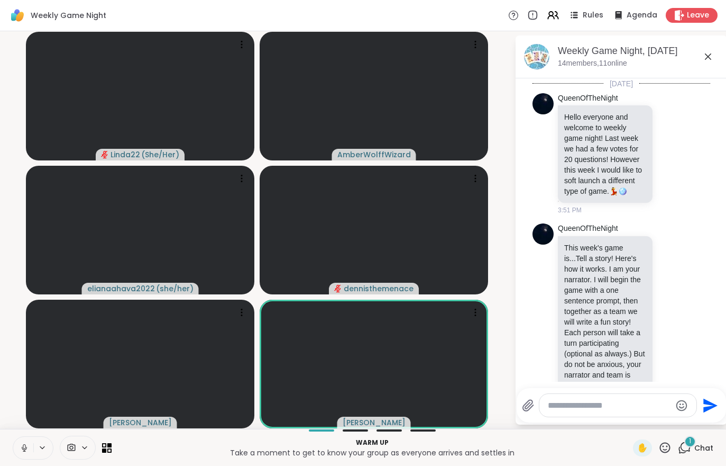
scroll to position [815, 0]
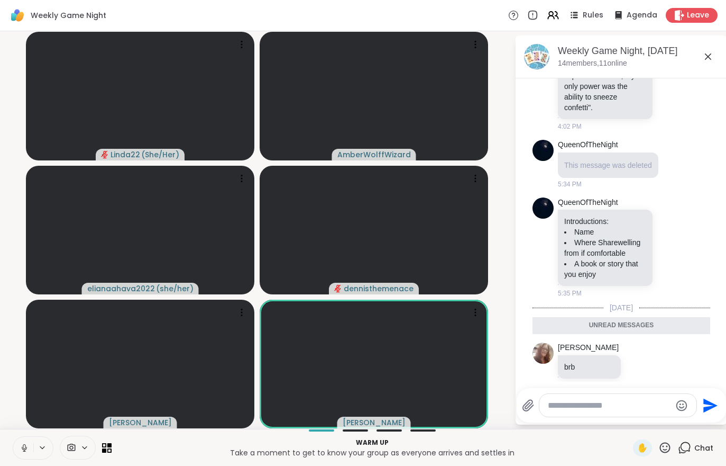
click at [706, 448] on span "Chat" at bounding box center [704, 447] width 19 height 11
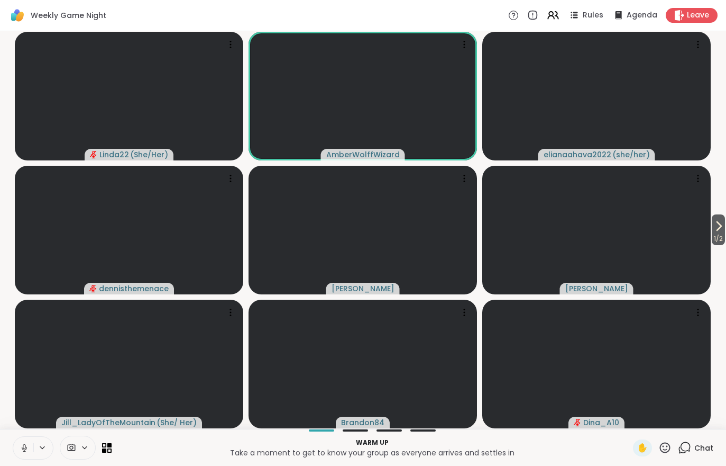
click at [697, 454] on div "Chat" at bounding box center [695, 447] width 35 height 17
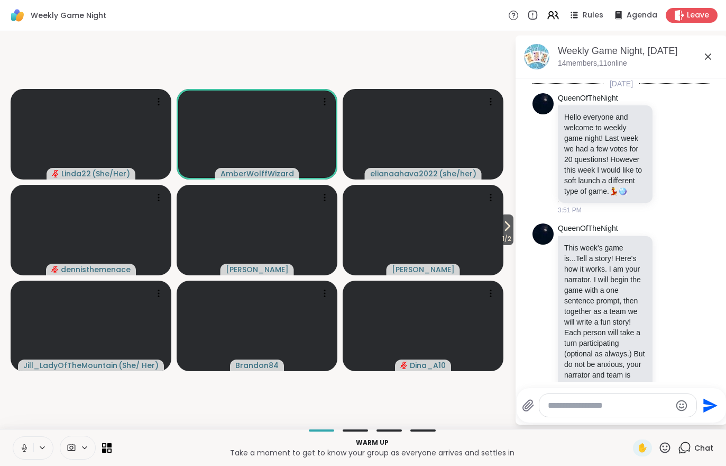
scroll to position [1038, 0]
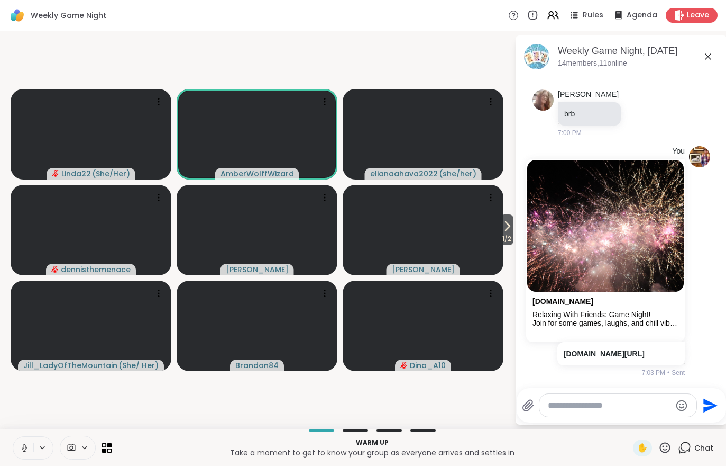
click at [705, 455] on div "Chat" at bounding box center [695, 447] width 35 height 17
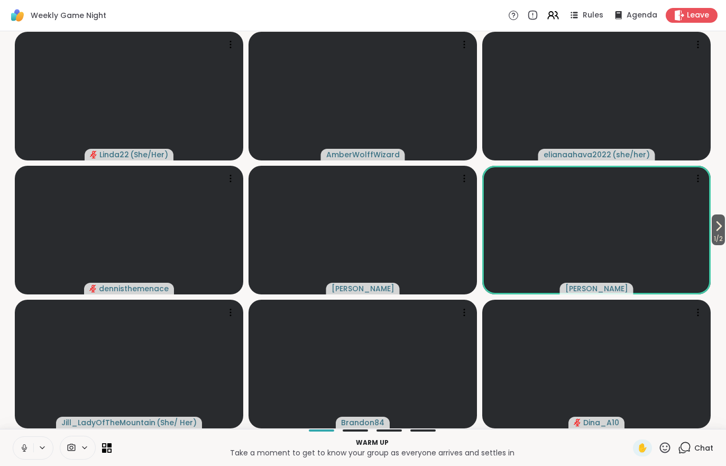
click at [720, 234] on span "1 / 2" at bounding box center [718, 238] width 13 height 13
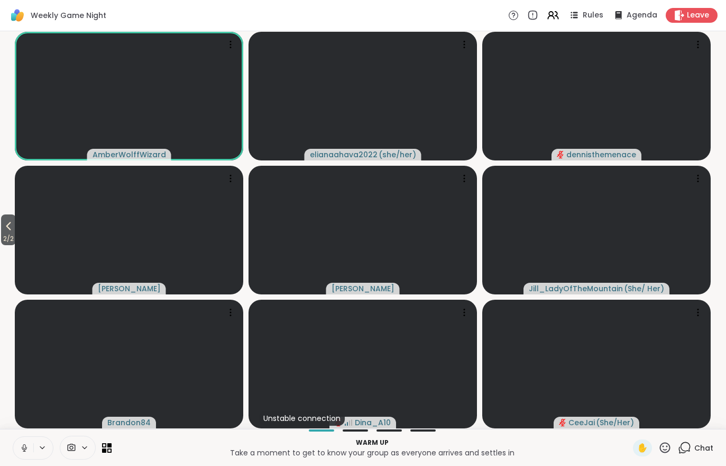
click at [5, 239] on span "2 / 2" at bounding box center [8, 238] width 15 height 13
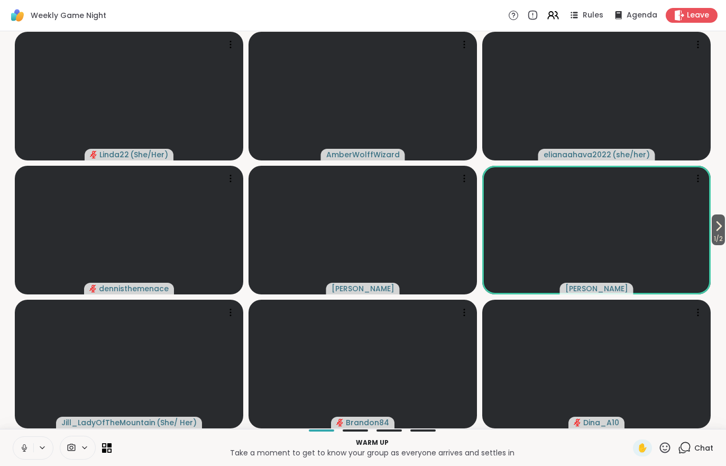
click at [696, 449] on span "Chat" at bounding box center [704, 447] width 19 height 11
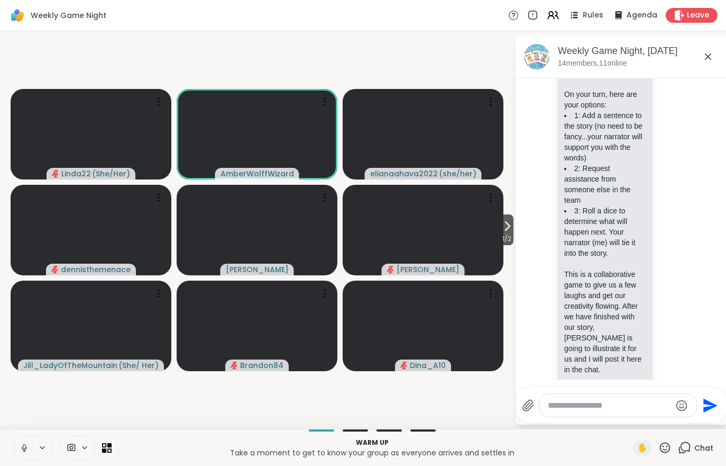
scroll to position [301, 0]
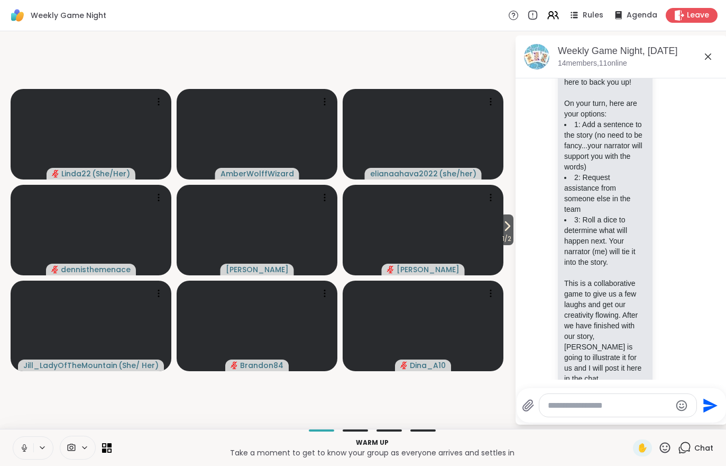
click at [506, 234] on span "1 / 2" at bounding box center [506, 238] width 13 height 13
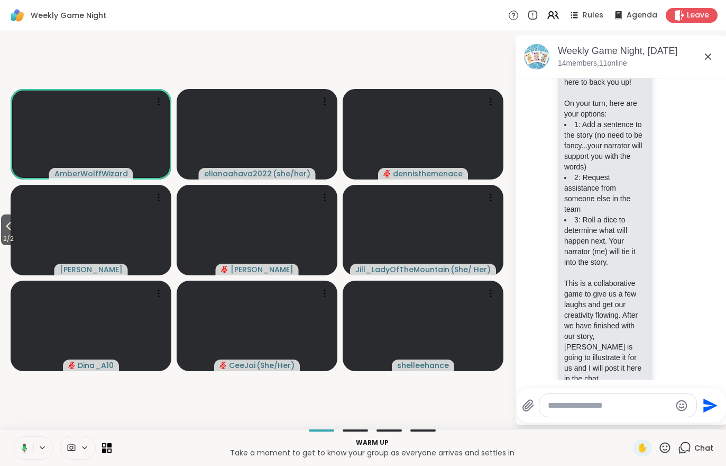
click at [11, 230] on icon at bounding box center [8, 226] width 13 height 13
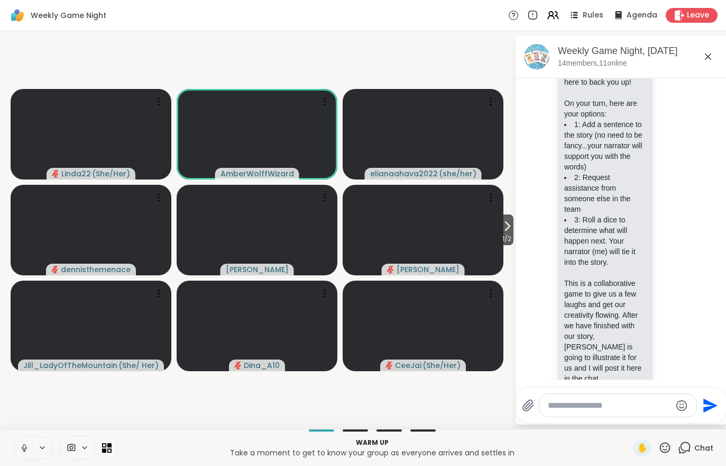
click at [509, 242] on span "1 / 2" at bounding box center [506, 238] width 13 height 13
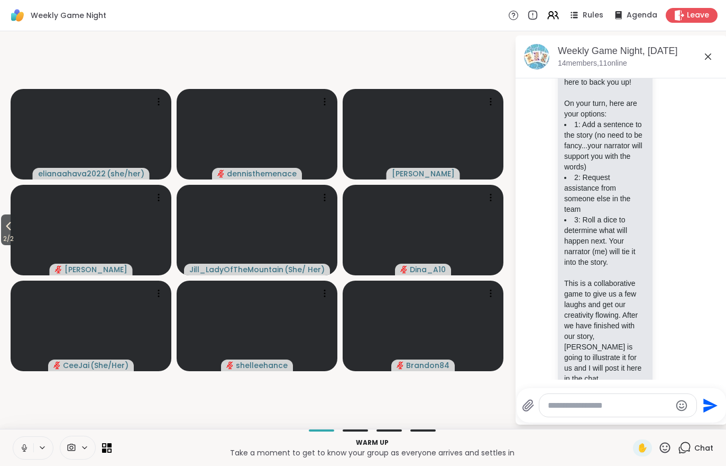
click at [3, 241] on span "2 / 2" at bounding box center [8, 238] width 15 height 13
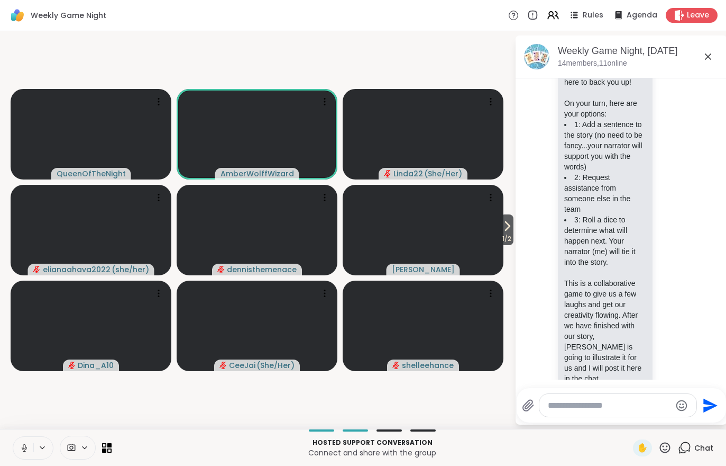
click at [506, 230] on icon at bounding box center [507, 226] width 13 height 13
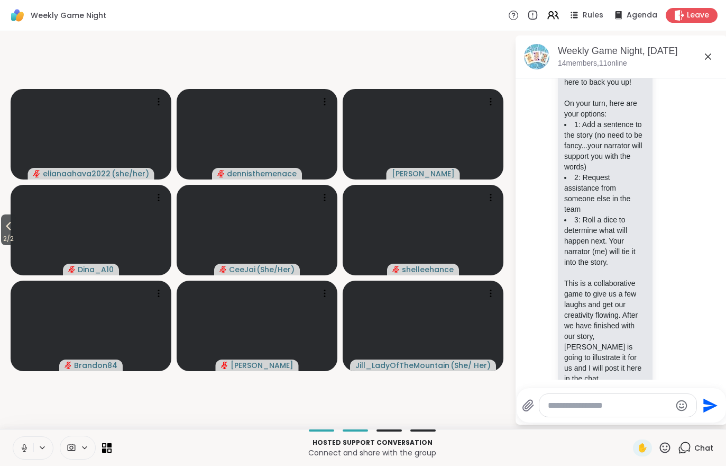
click at [15, 458] on button at bounding box center [23, 447] width 20 height 22
click at [18, 461] on div "Hosted support conversation Connect and share with the group ✋ Chat" at bounding box center [363, 446] width 726 height 37
click at [10, 226] on icon at bounding box center [8, 226] width 13 height 13
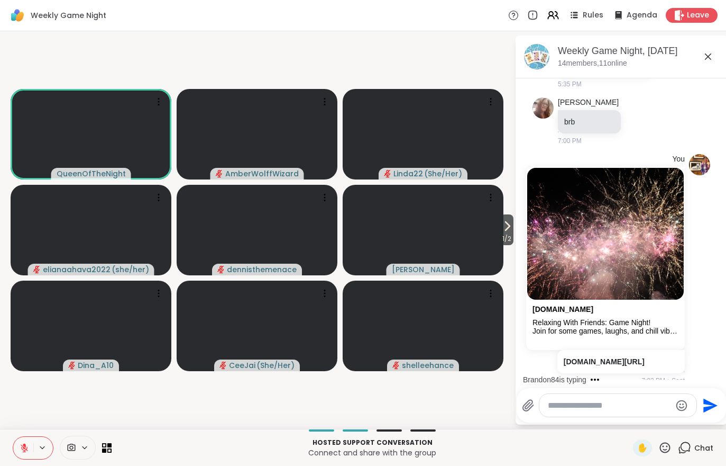
scroll to position [1038, 0]
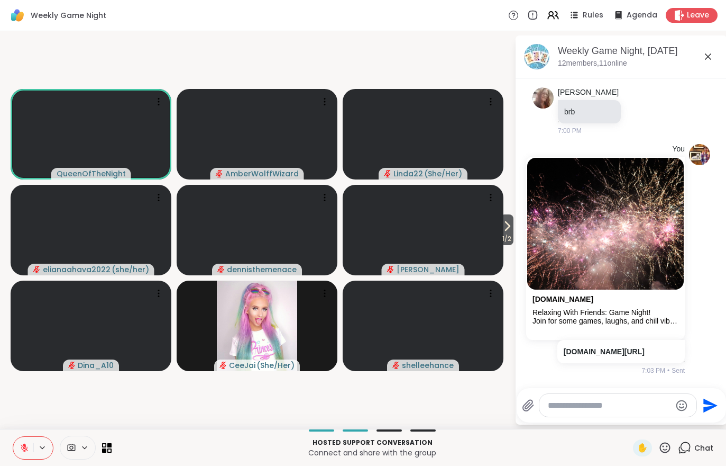
click at [506, 232] on icon at bounding box center [507, 226] width 13 height 13
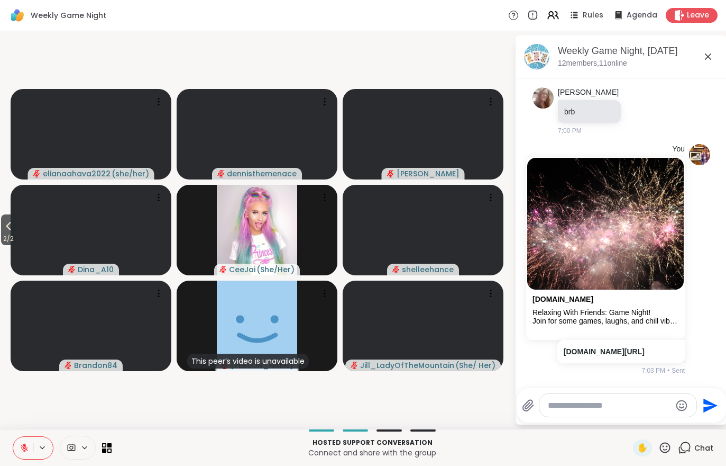
click at [15, 231] on icon at bounding box center [8, 226] width 13 height 13
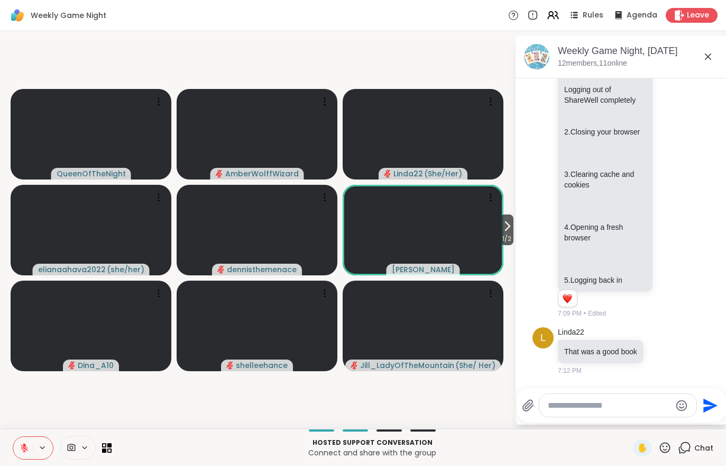
scroll to position [1519, 0]
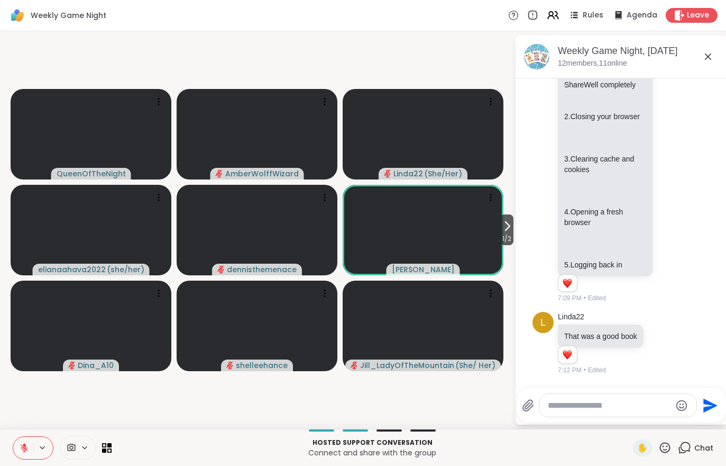
click at [509, 227] on icon at bounding box center [507, 226] width 13 height 13
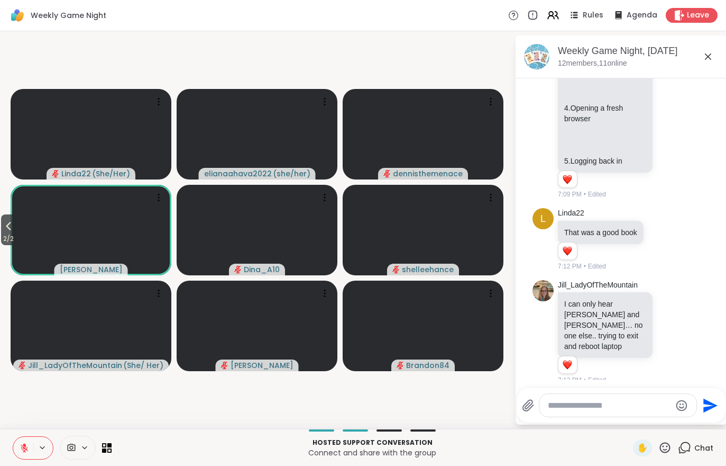
scroll to position [1621, 0]
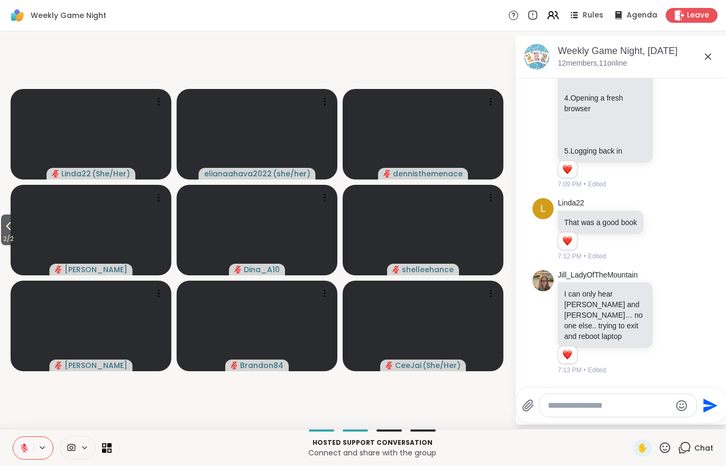
click at [6, 229] on icon at bounding box center [8, 226] width 13 height 13
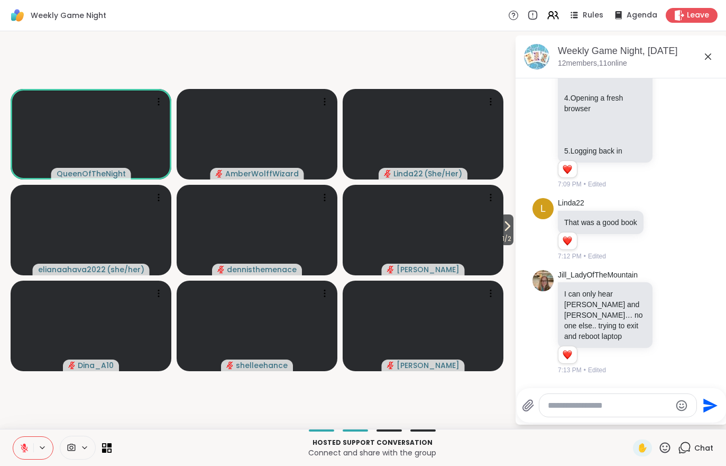
click at [20, 454] on button at bounding box center [23, 447] width 20 height 22
click at [14, 455] on button at bounding box center [23, 447] width 20 height 22
click at [503, 236] on span "1 / 2" at bounding box center [506, 238] width 13 height 13
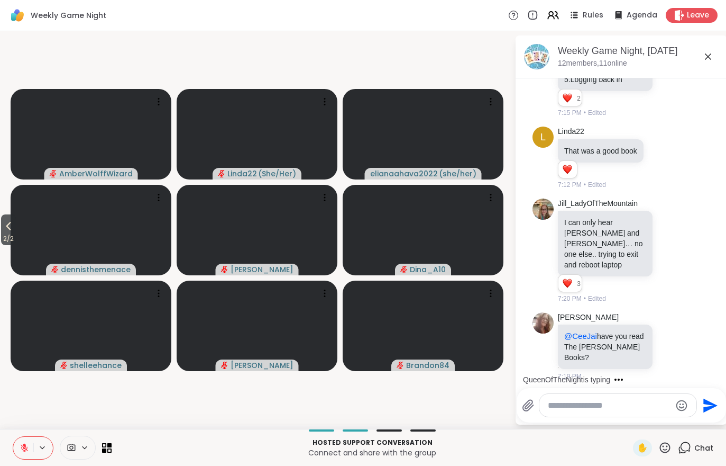
scroll to position [1786, 0]
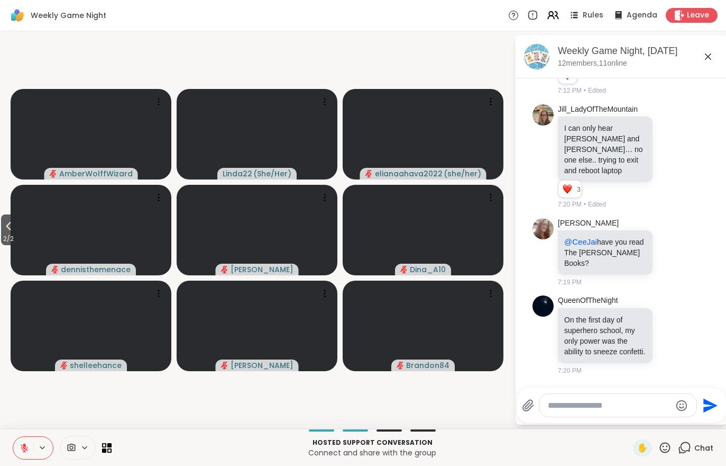
click at [1, 238] on span "2 / 2" at bounding box center [8, 238] width 15 height 13
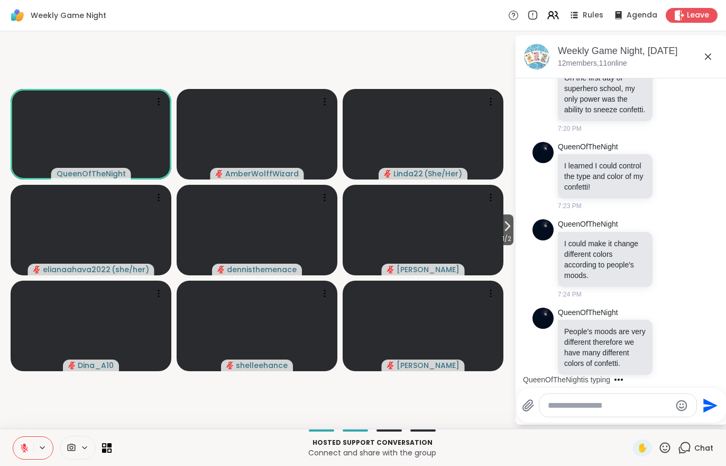
scroll to position [2184, 0]
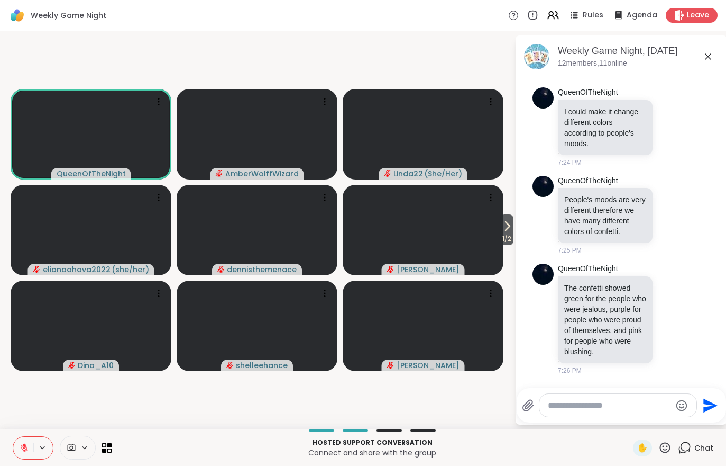
click at [20, 455] on button at bounding box center [23, 447] width 20 height 22
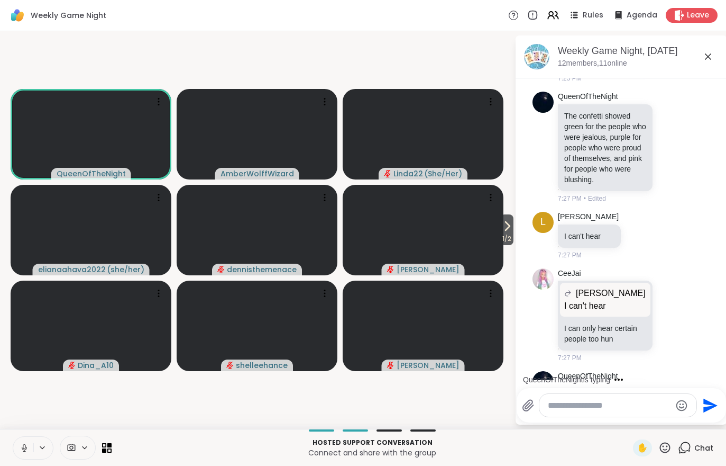
scroll to position [2420, 0]
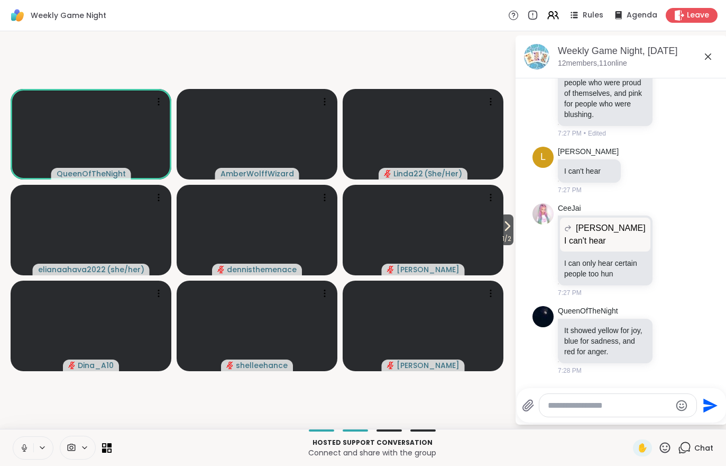
click at [18, 446] on button at bounding box center [23, 447] width 20 height 22
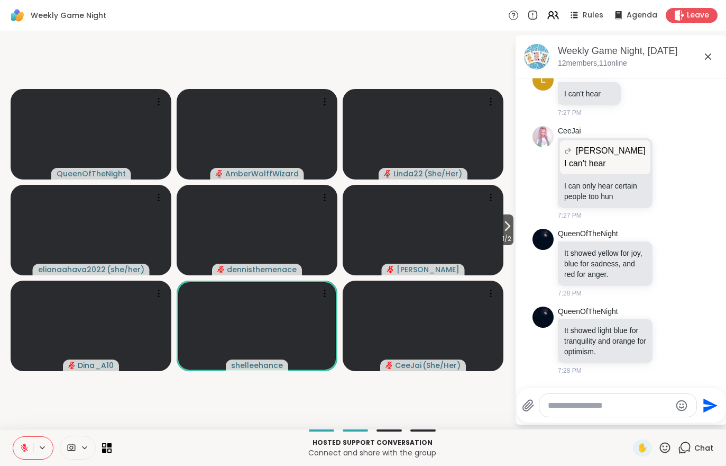
scroll to position [2625, 0]
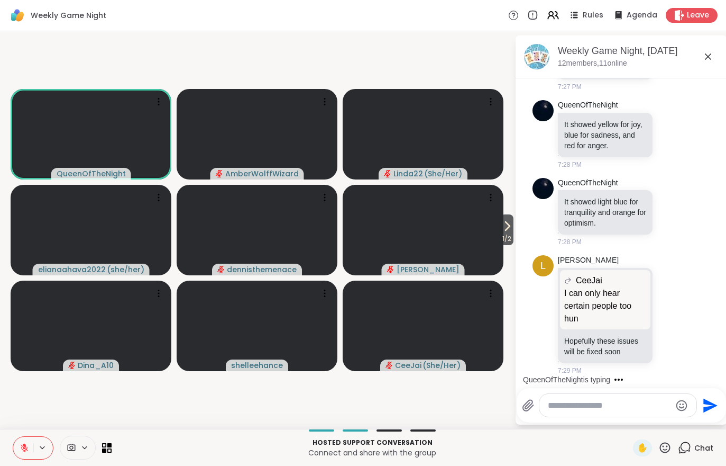
click at [24, 436] on button at bounding box center [23, 447] width 20 height 22
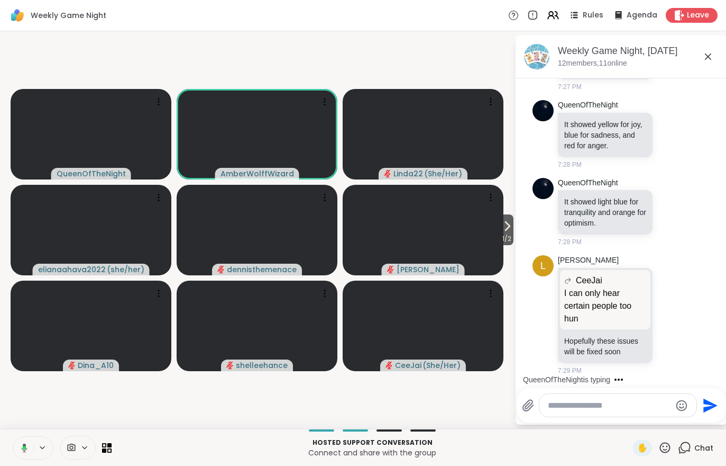
click at [17, 446] on button at bounding box center [23, 447] width 22 height 22
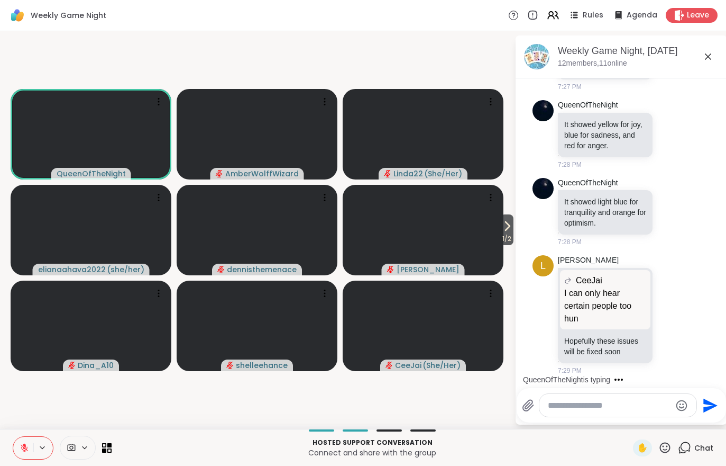
click at [23, 444] on icon at bounding box center [25, 448] width 10 height 10
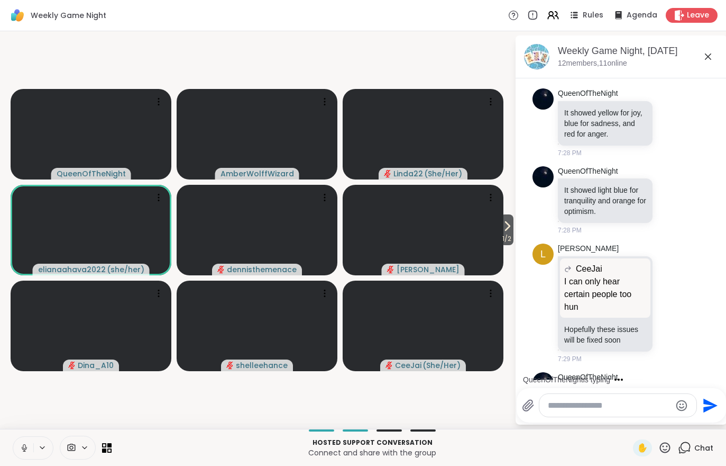
scroll to position [2713, 0]
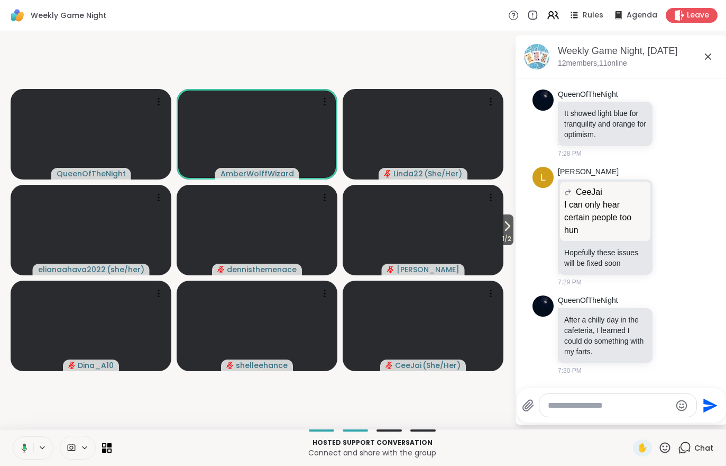
click at [18, 447] on icon at bounding box center [23, 448] width 10 height 10
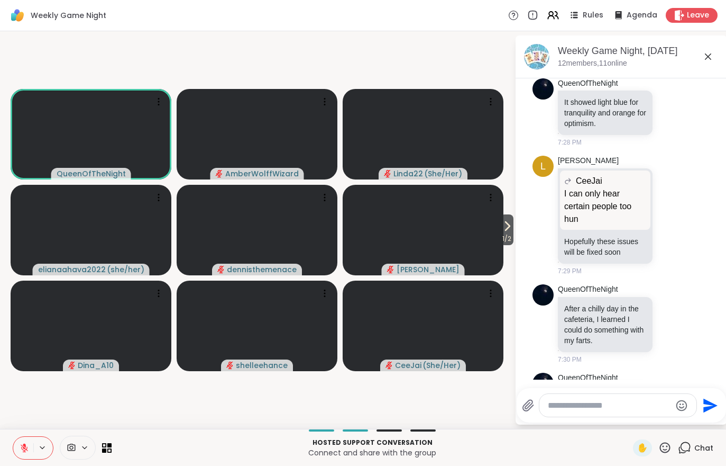
scroll to position [2812, 0]
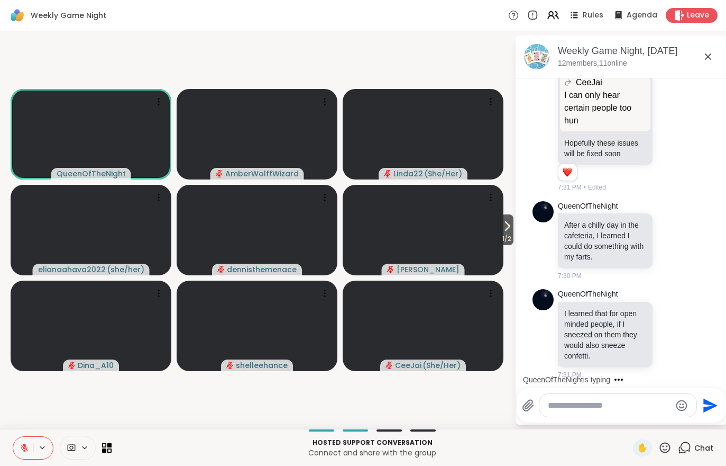
click at [23, 450] on icon at bounding box center [25, 448] width 10 height 10
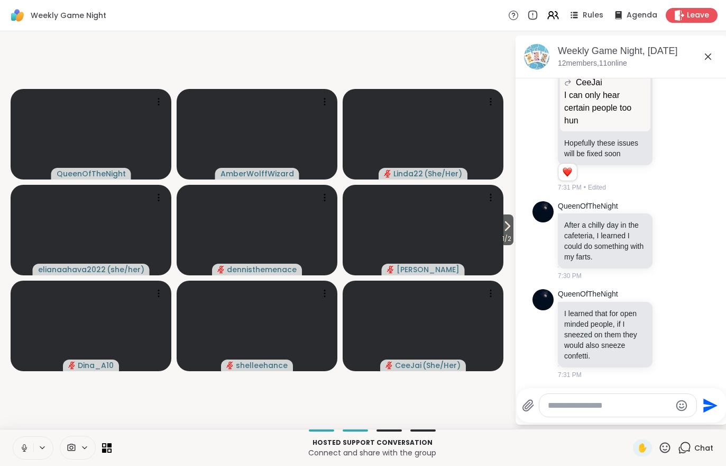
click at [21, 443] on icon at bounding box center [25, 448] width 10 height 10
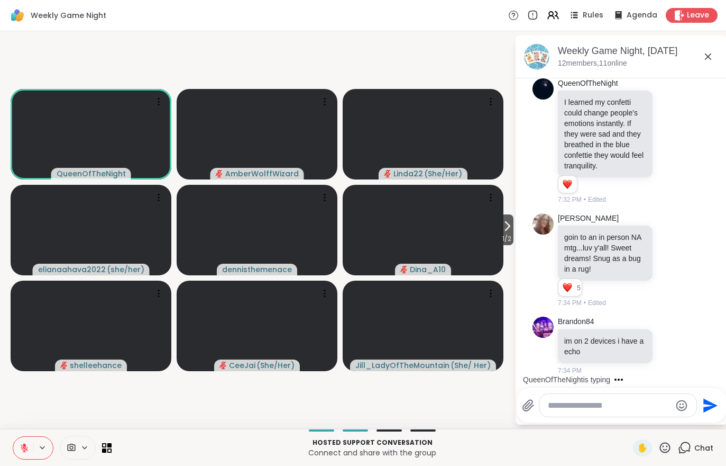
scroll to position [3239, 0]
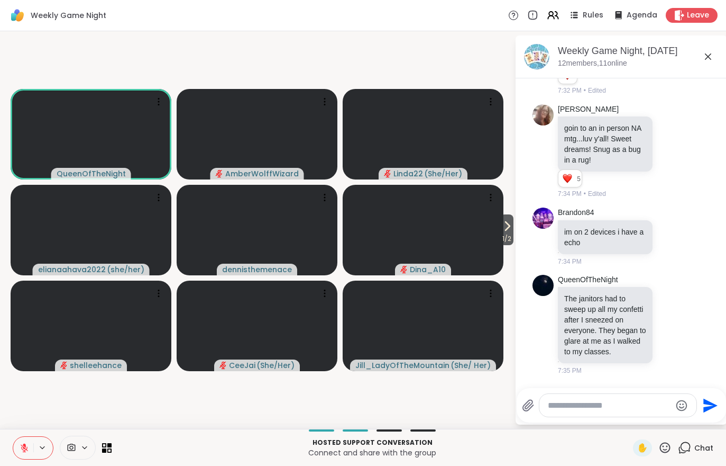
click at [505, 226] on icon at bounding box center [507, 226] width 13 height 13
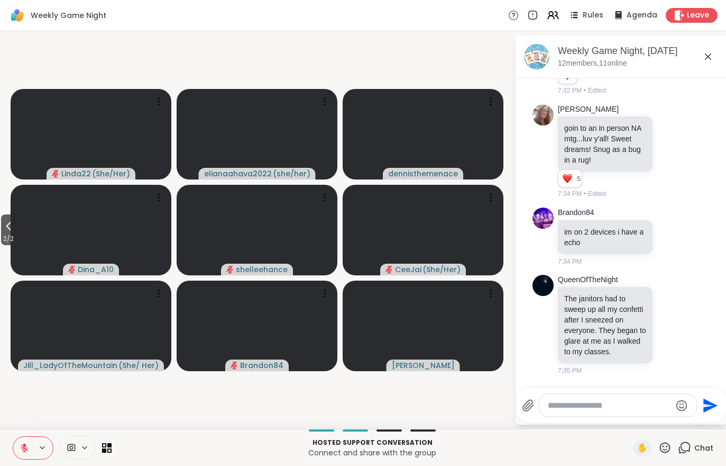
click at [15, 230] on icon at bounding box center [8, 226] width 13 height 13
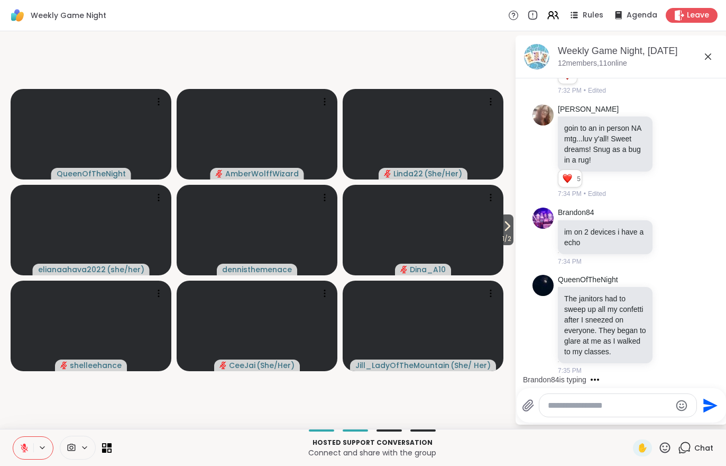
click at [22, 445] on icon at bounding box center [24, 447] width 7 height 7
click at [22, 445] on icon at bounding box center [25, 448] width 10 height 10
click at [23, 442] on button at bounding box center [23, 447] width 20 height 22
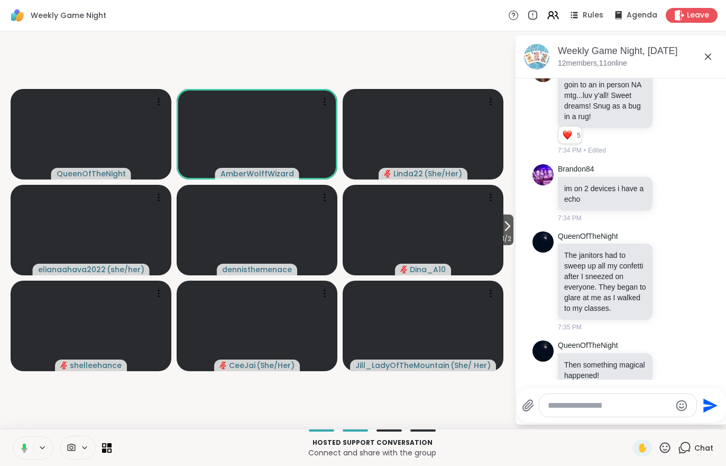
scroll to position [3398, 0]
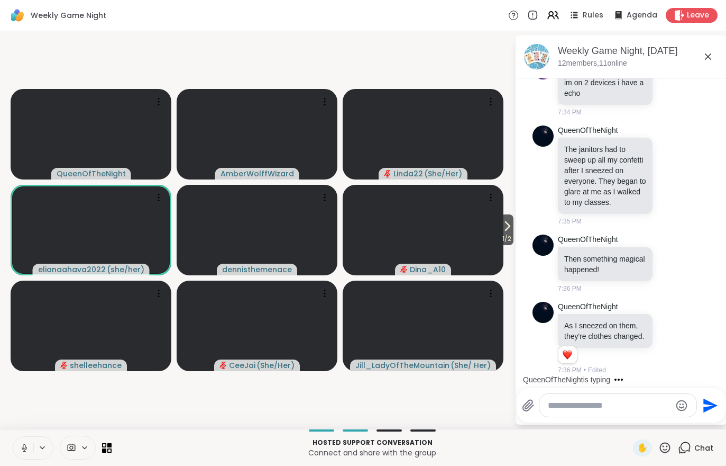
click at [16, 450] on button at bounding box center [23, 447] width 20 height 22
click at [23, 446] on icon at bounding box center [24, 447] width 7 height 7
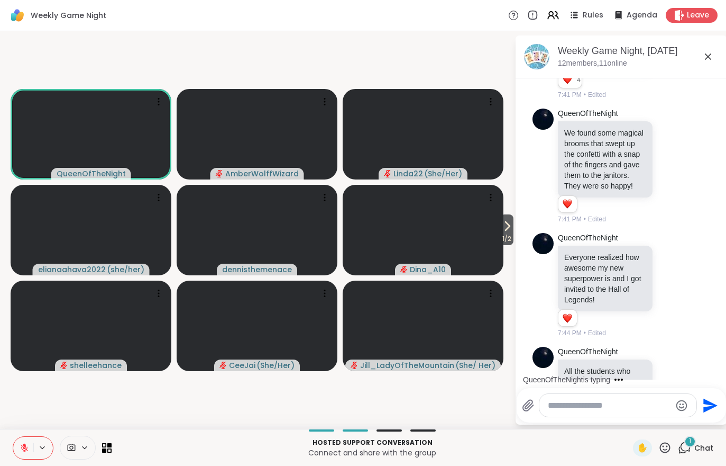
scroll to position [4142, 0]
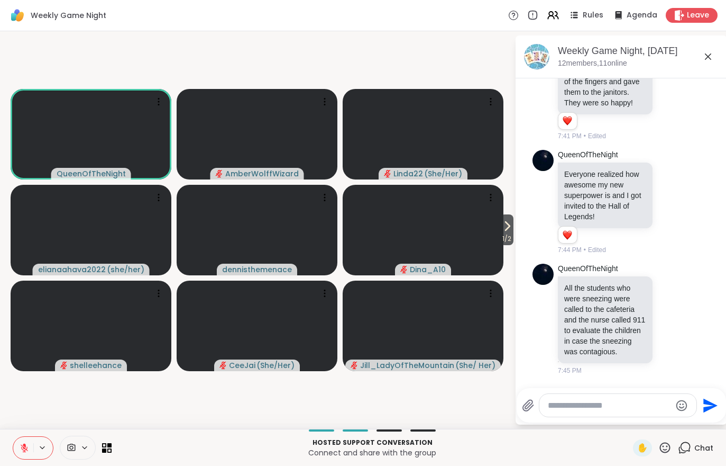
click at [23, 445] on icon at bounding box center [24, 447] width 7 height 7
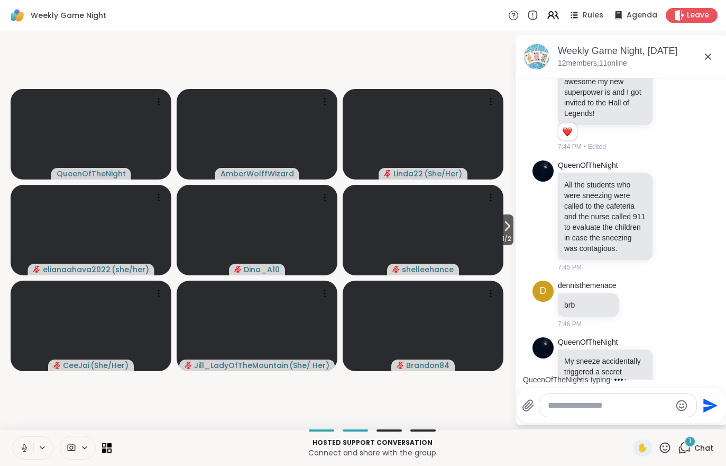
scroll to position [4297, 0]
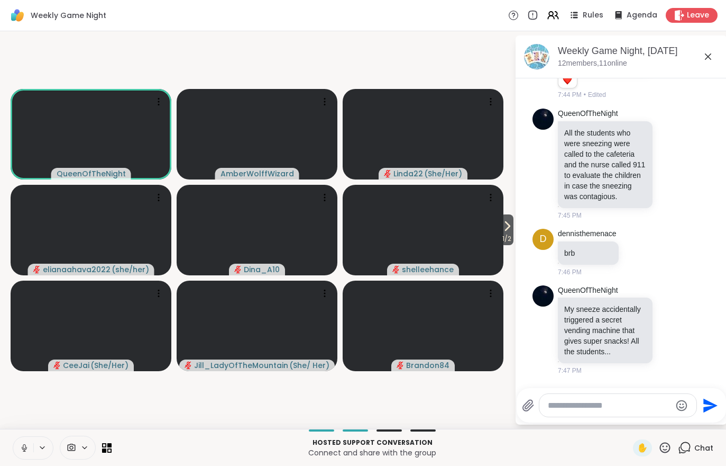
click at [21, 444] on icon at bounding box center [25, 448] width 10 height 10
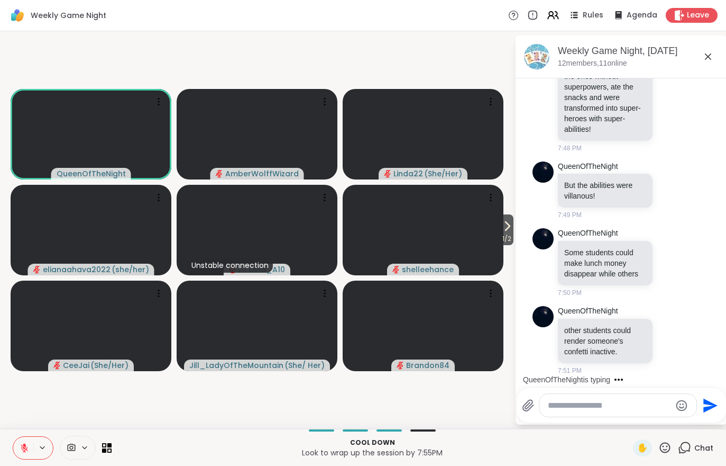
scroll to position [4725, 0]
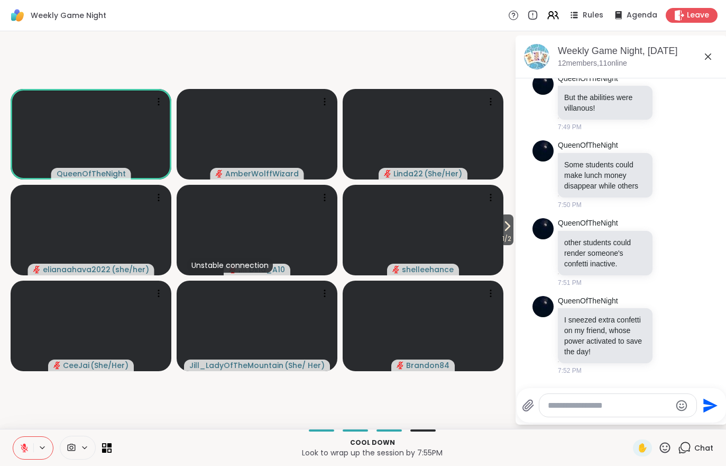
click at [23, 443] on icon at bounding box center [25, 448] width 10 height 10
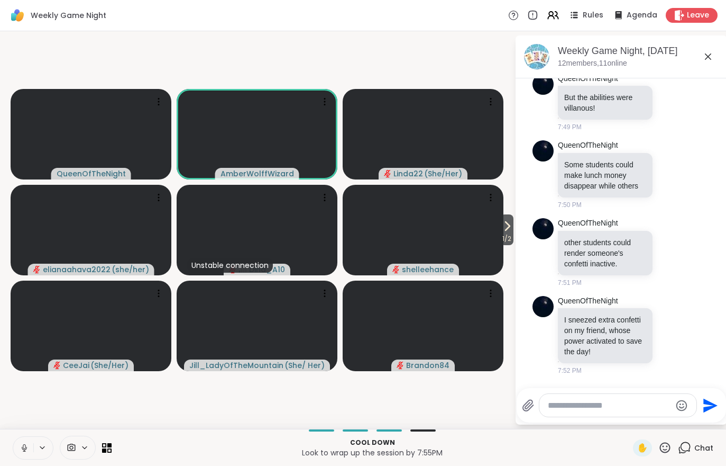
click at [8, 459] on div "Cool down Look to wrap up the session by 7:55PM ✋ Chat" at bounding box center [363, 446] width 726 height 37
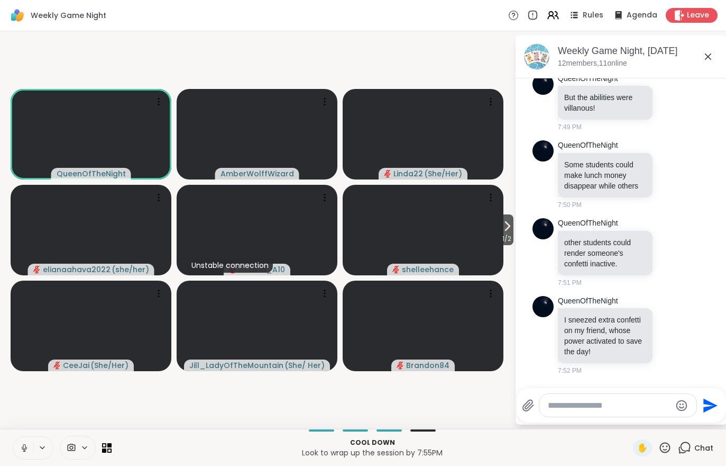
click at [14, 458] on button at bounding box center [23, 447] width 20 height 22
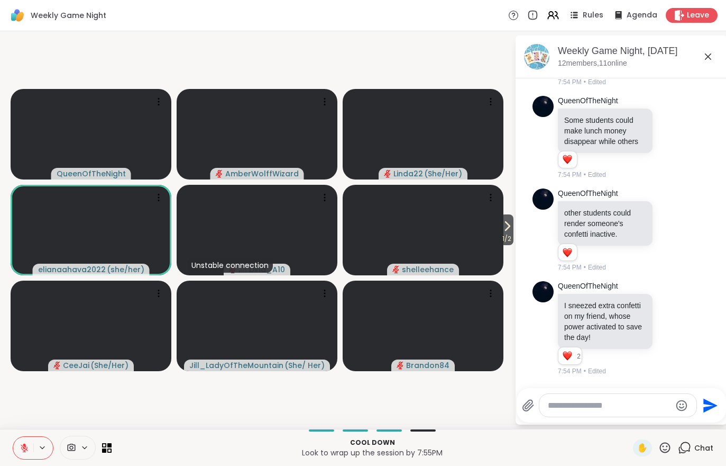
scroll to position [4785, 0]
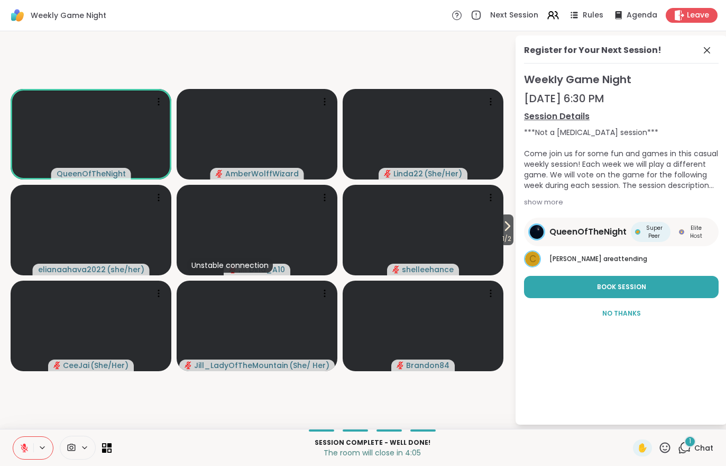
click at [687, 455] on div "1 Chat" at bounding box center [695, 447] width 35 height 17
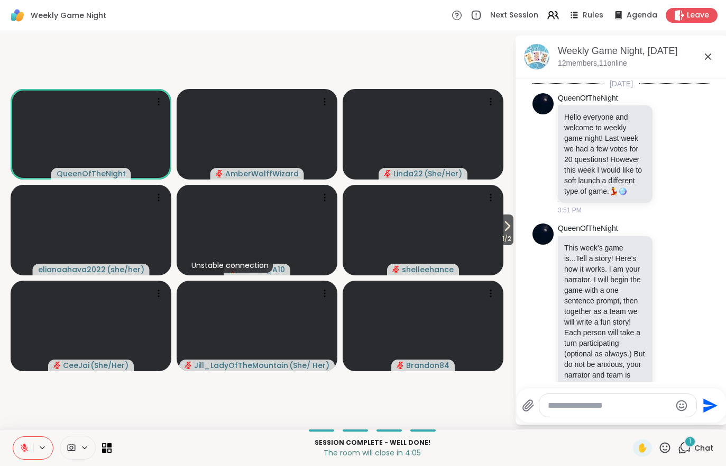
scroll to position [4967, 0]
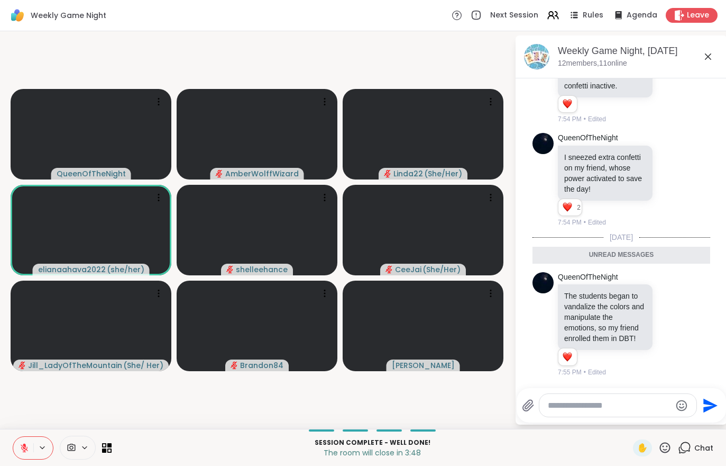
click at [603, 408] on textarea "Type your message" at bounding box center [609, 405] width 123 height 11
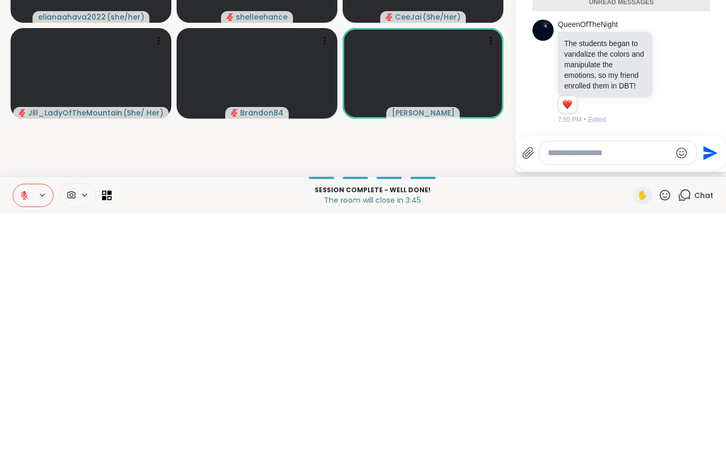
click at [695, 439] on div "Chat" at bounding box center [695, 447] width 35 height 17
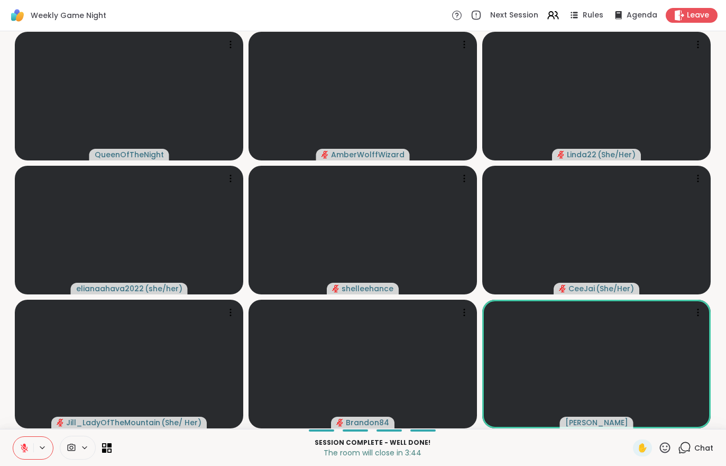
click at [25, 445] on icon at bounding box center [24, 445] width 3 height 4
click at [21, 445] on icon at bounding box center [25, 448] width 10 height 10
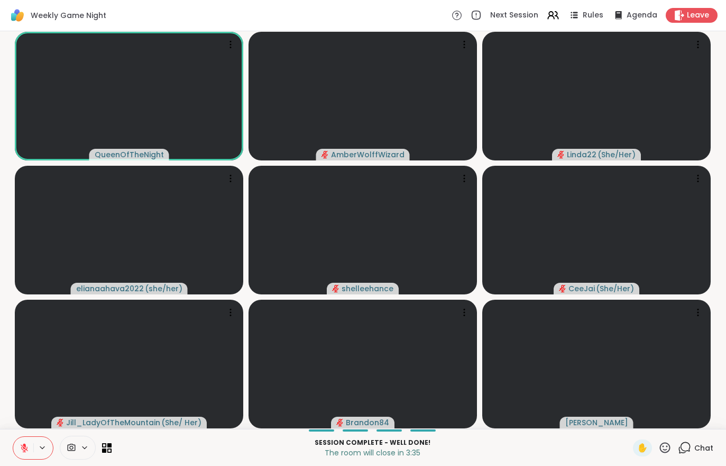
click at [691, 15] on span "Leave" at bounding box center [698, 15] width 22 height 11
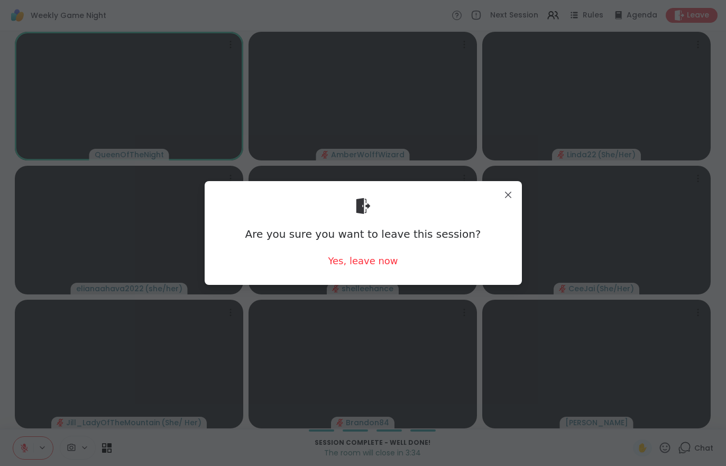
click at [369, 261] on div "Yes, leave now" at bounding box center [363, 260] width 70 height 13
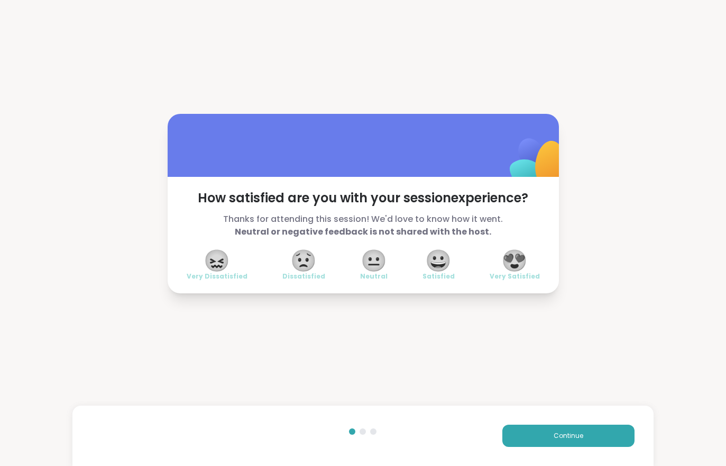
click at [506, 260] on span "😍" at bounding box center [514, 260] width 26 height 19
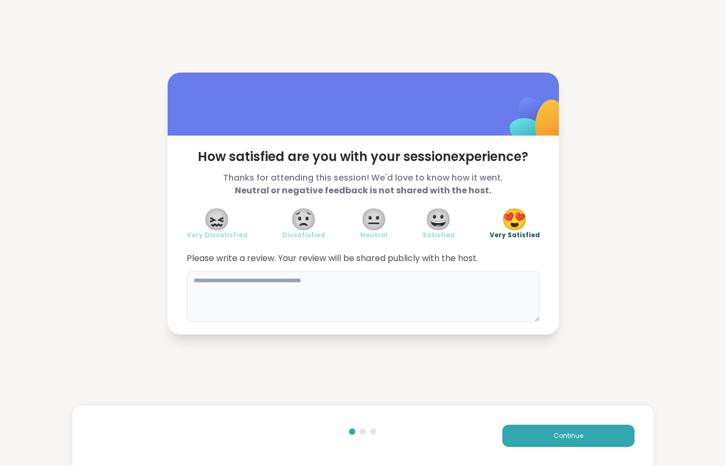
click at [321, 295] on textarea at bounding box center [363, 296] width 353 height 51
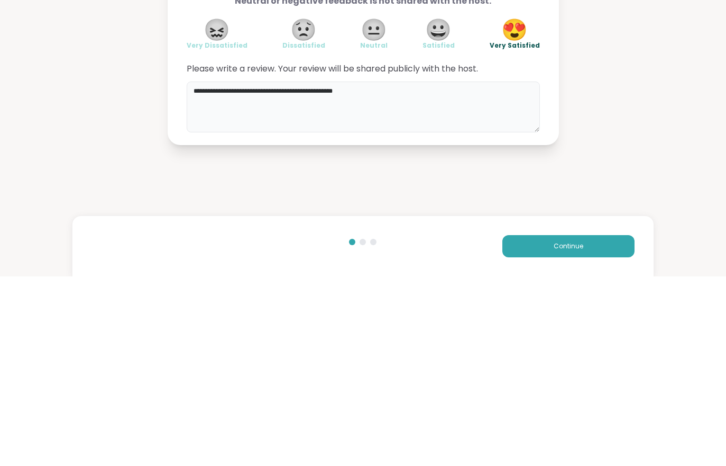
type textarea "**********"
click at [622, 150] on div "**********" at bounding box center [363, 203] width 726 height 406
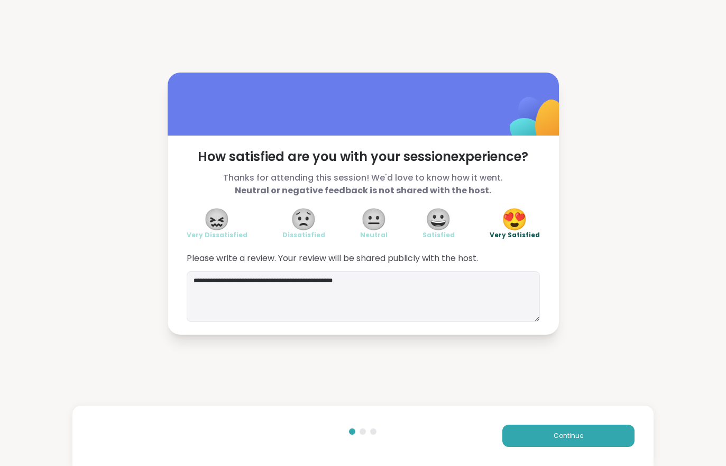
click at [558, 440] on button "Continue" at bounding box center [569, 435] width 132 height 22
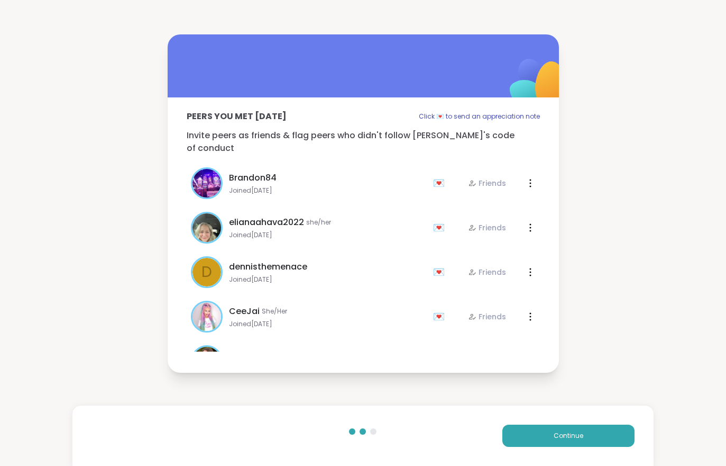
click at [549, 458] on div "Continue" at bounding box center [362, 435] width 581 height 60
click at [554, 445] on button "Continue" at bounding box center [569, 435] width 132 height 22
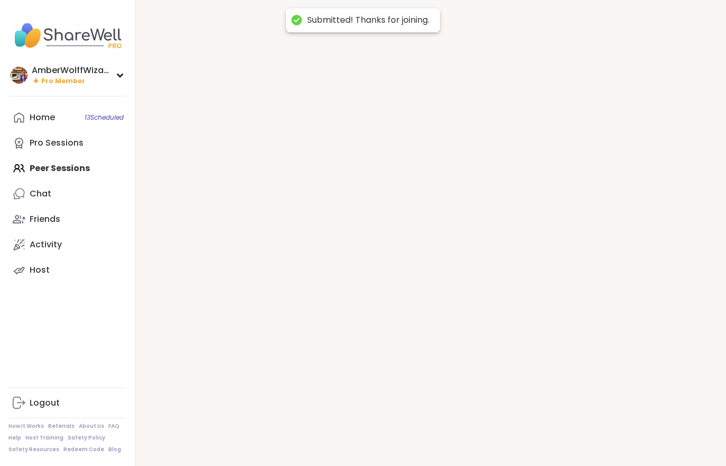
click at [557, 438] on div at bounding box center [430, 233] width 591 height 466
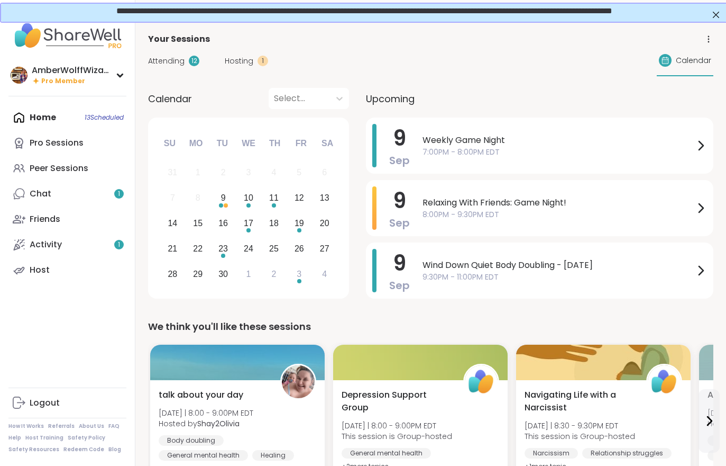
click at [52, 194] on link "Chat 1" at bounding box center [67, 193] width 118 height 25
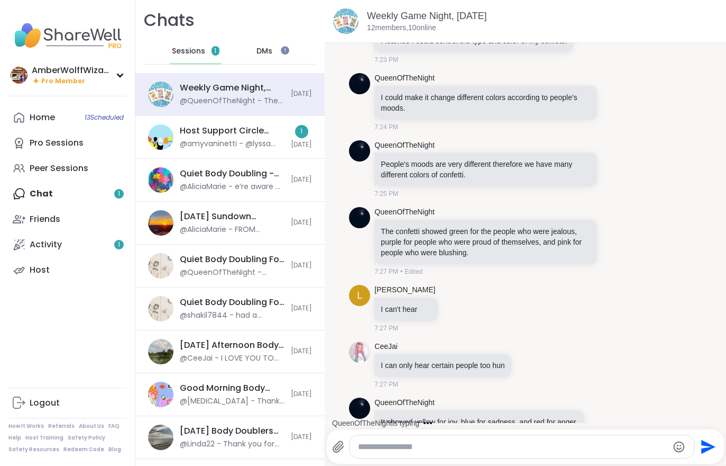
click at [272, 140] on div "@amyvaninetti - @lyssa would you mind sharing the exact language you would want…" at bounding box center [232, 144] width 105 height 11
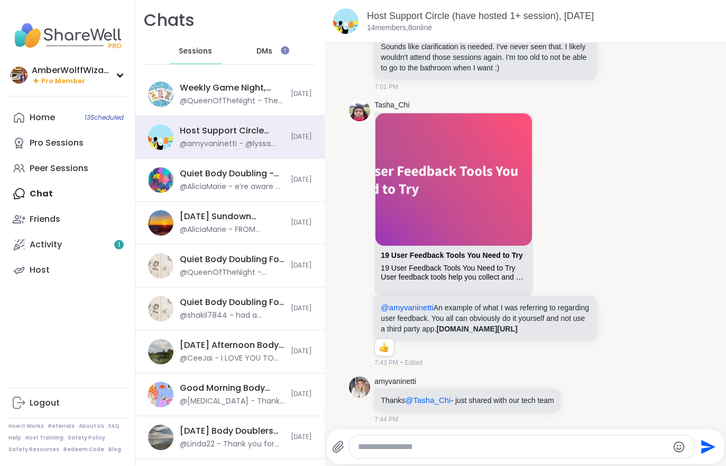
scroll to position [4951, 0]
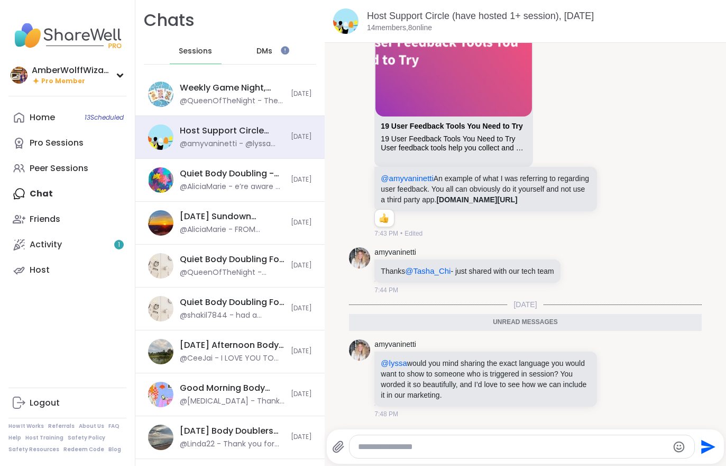
click at [36, 241] on div "Activity 1" at bounding box center [46, 245] width 32 height 12
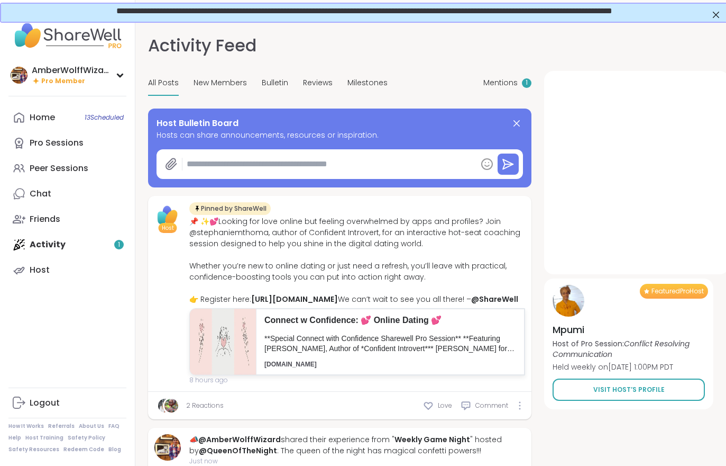
type textarea "*"
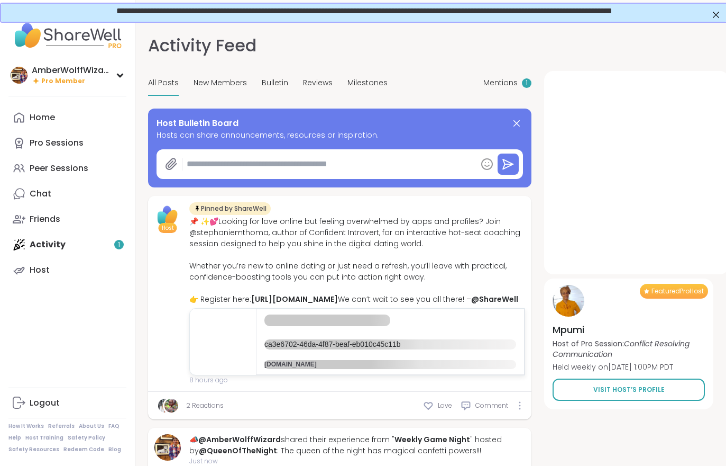
type textarea "*"
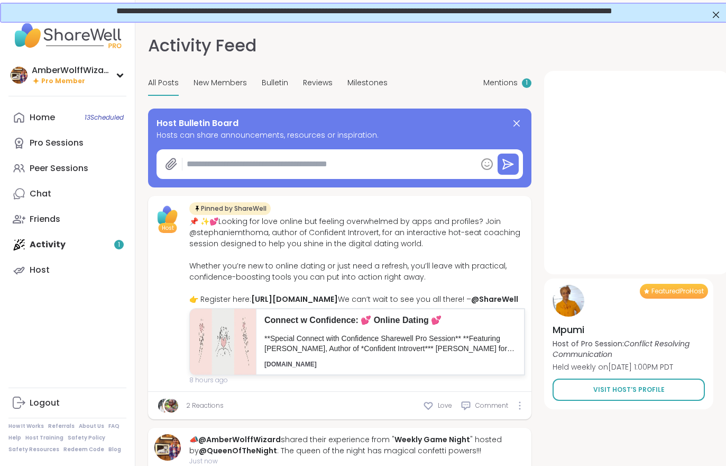
click at [506, 85] on span "Mentions" at bounding box center [500, 82] width 34 height 11
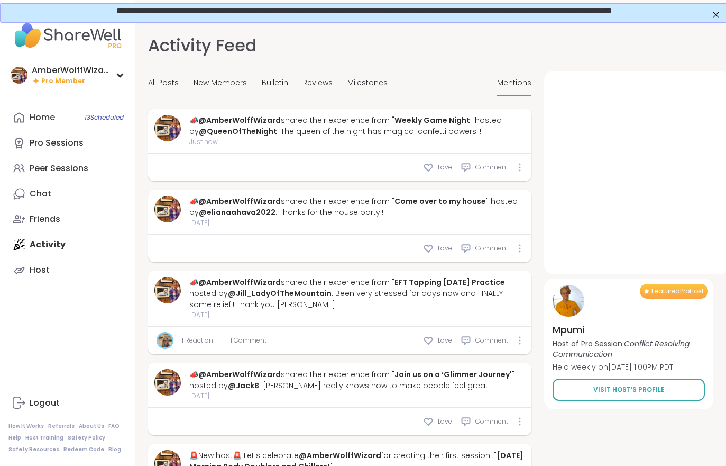
click at [40, 197] on div "Chat" at bounding box center [41, 194] width 22 height 12
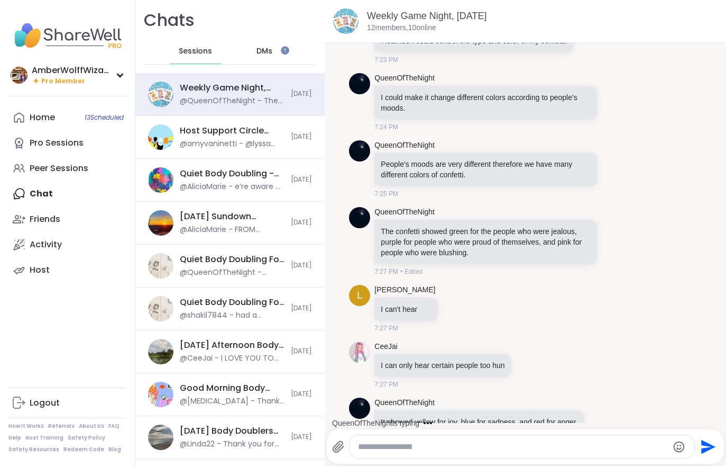
click at [54, 170] on div "Peer Sessions" at bounding box center [59, 168] width 59 height 12
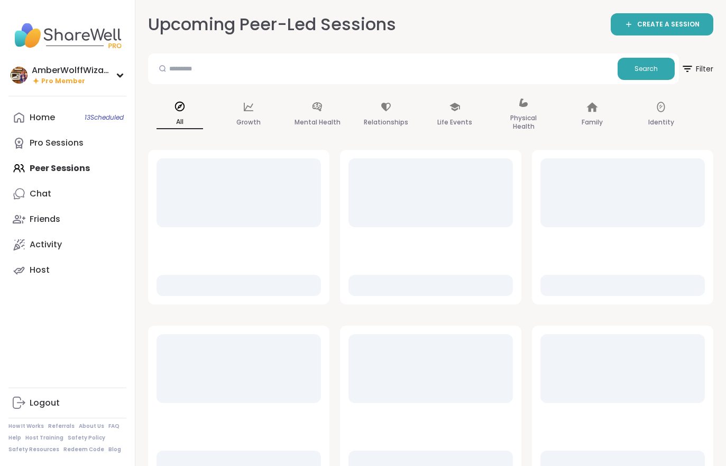
click at [85, 127] on link "Home 13 Scheduled" at bounding box center [67, 117] width 118 height 25
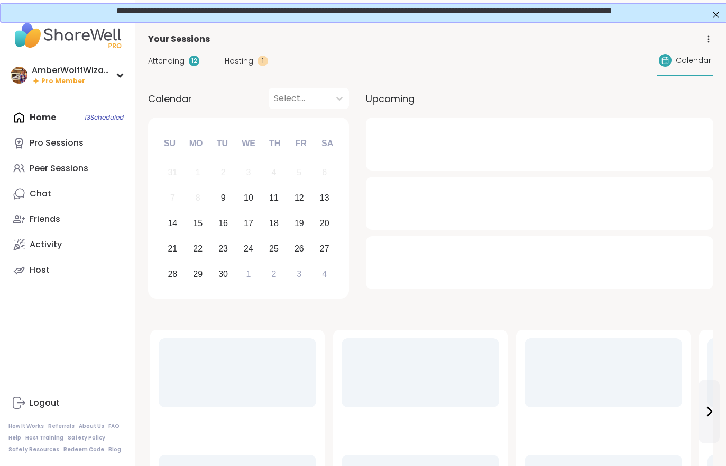
click at [240, 66] on span "Hosting" at bounding box center [239, 61] width 29 height 11
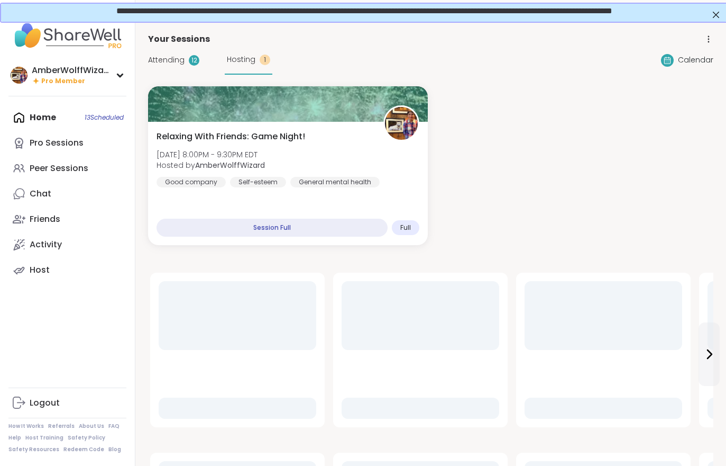
click at [241, 67] on div "Hosting 1" at bounding box center [249, 59] width 48 height 29
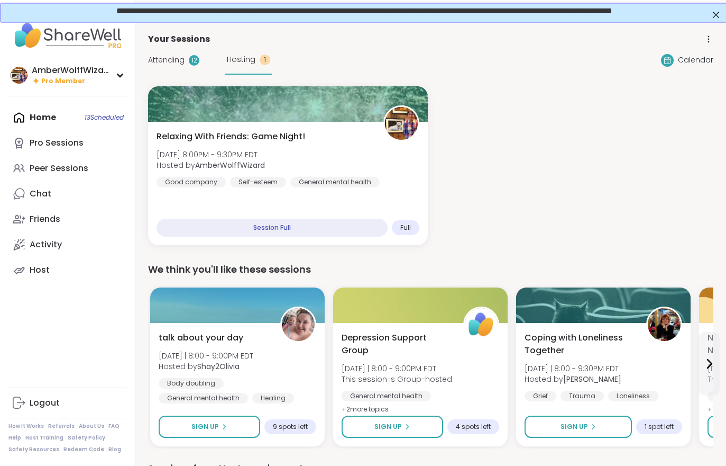
click at [348, 135] on div "Relaxing With Friends: Game Night! Tue, Sep 09 | 8:00PM - 9:30PM EDT Hosted by …" at bounding box center [288, 158] width 263 height 57
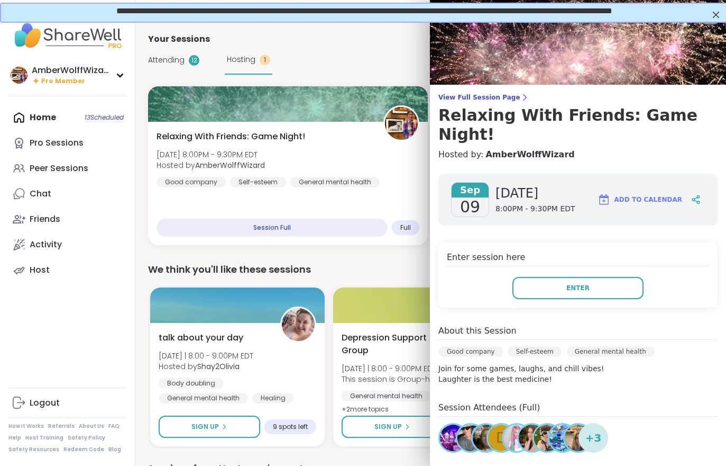
click at [552, 277] on button "Enter" at bounding box center [578, 288] width 131 height 22
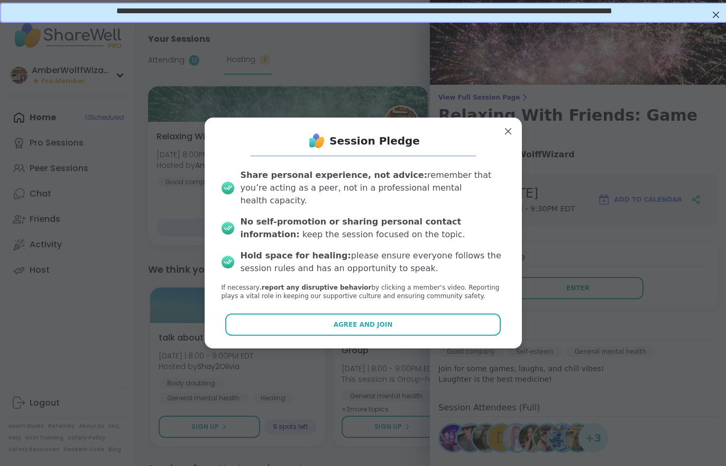
click at [409, 319] on button "Agree and Join" at bounding box center [363, 324] width 276 height 22
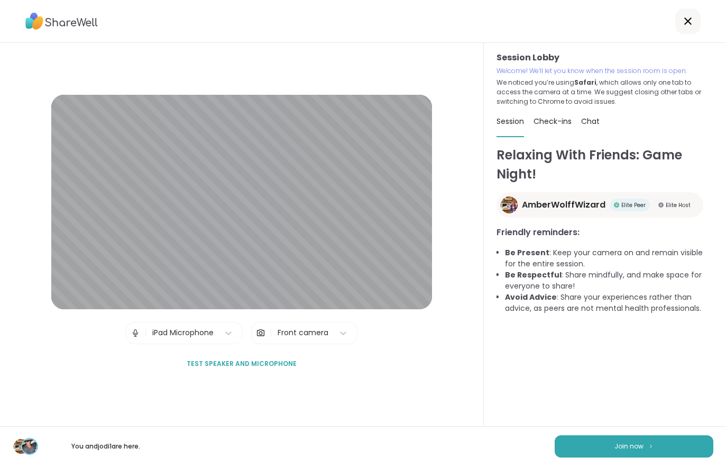
click at [604, 452] on button "Join now" at bounding box center [634, 446] width 159 height 22
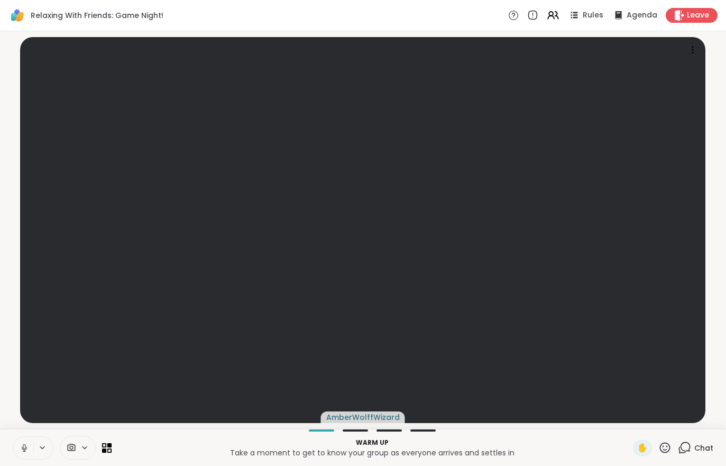
click at [16, 437] on button at bounding box center [23, 447] width 20 height 22
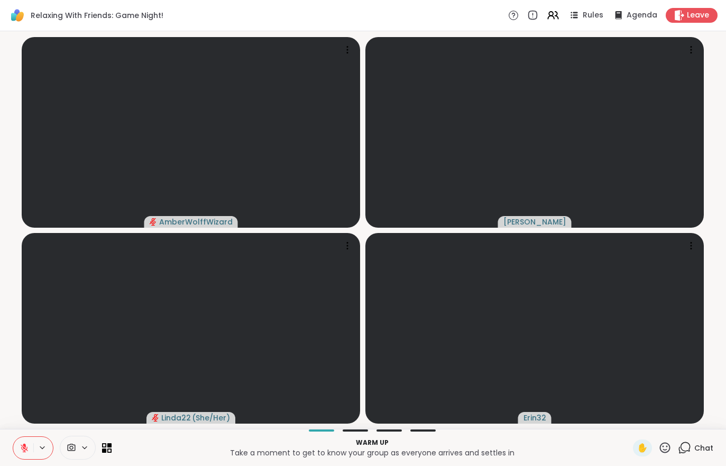
click at [21, 447] on icon at bounding box center [25, 448] width 10 height 10
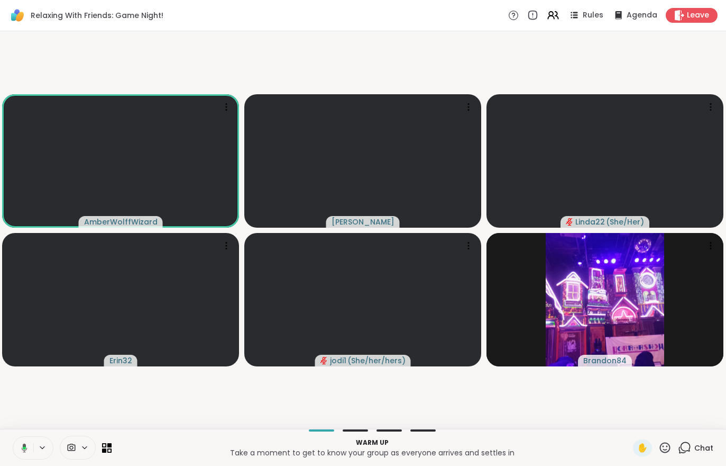
click at [554, 14] on icon at bounding box center [553, 15] width 13 height 13
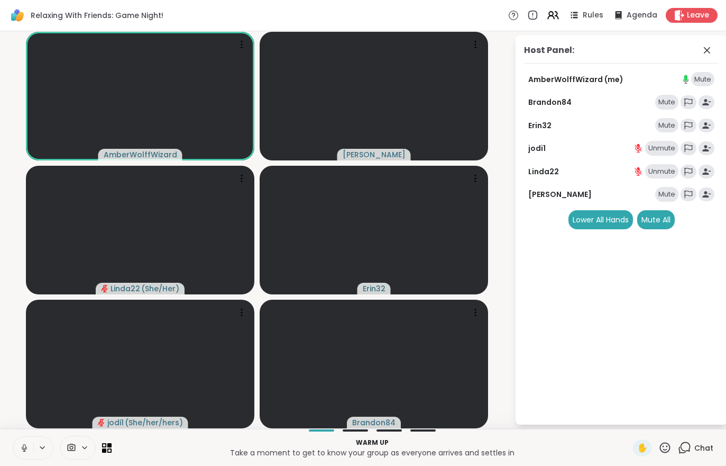
click at [644, 232] on div "Host Panel: AmberWolffWizard (me) Mute Brandon84 Mute Erin32 Mute jodi1 Unmute …" at bounding box center [622, 229] width 212 height 389
click at [651, 224] on div "Mute All" at bounding box center [656, 219] width 38 height 19
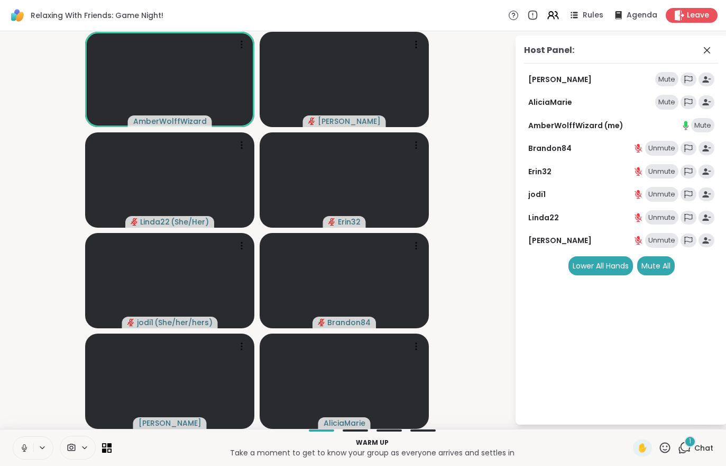
click at [701, 442] on span "Chat" at bounding box center [704, 447] width 19 height 11
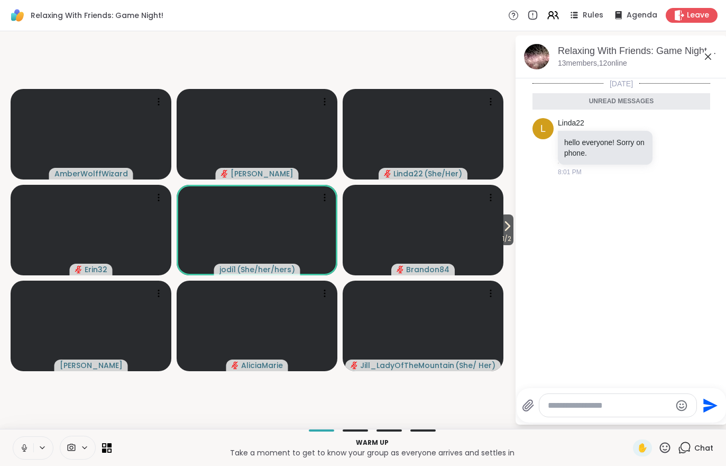
click at [505, 231] on icon at bounding box center [507, 226] width 13 height 13
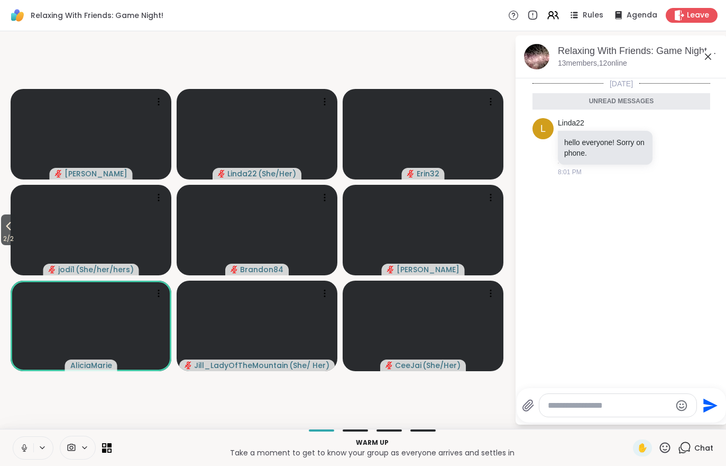
click at [2, 226] on button "2 / 2" at bounding box center [8, 229] width 15 height 31
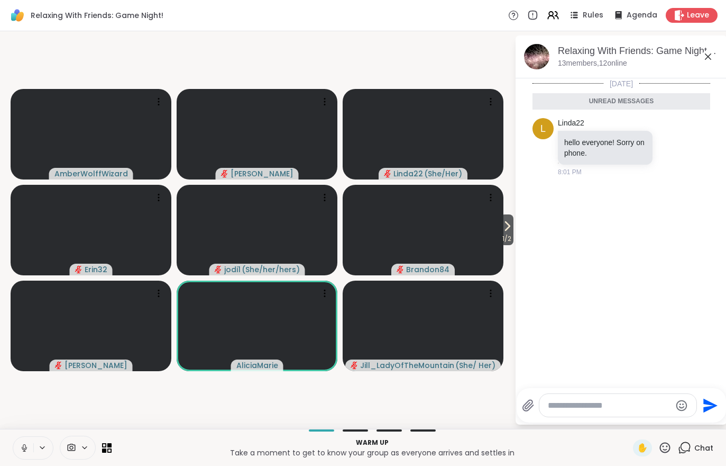
click at [506, 230] on icon at bounding box center [508, 226] width 4 height 8
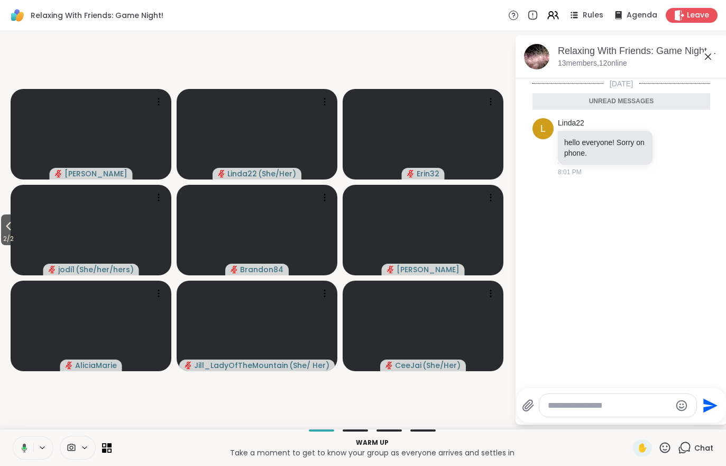
click at [551, 20] on icon at bounding box center [553, 15] width 13 height 13
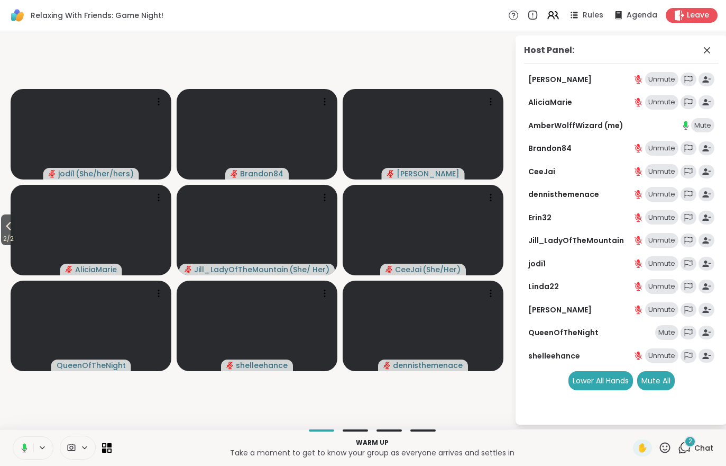
click at [581, 20] on icon at bounding box center [574, 15] width 13 height 13
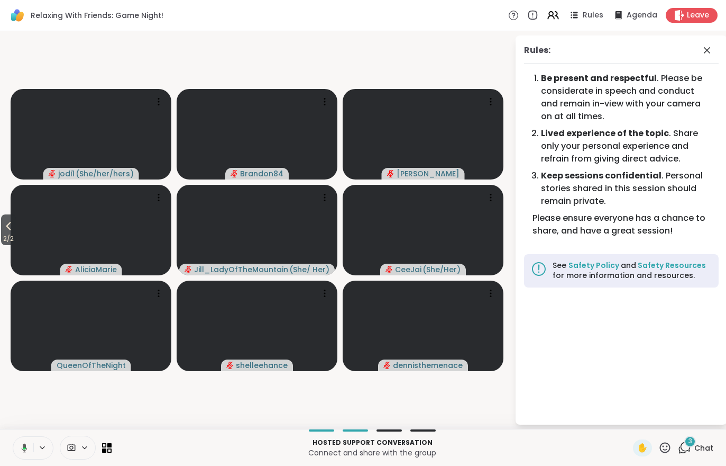
click at [3, 242] on span "2 / 2" at bounding box center [8, 238] width 15 height 13
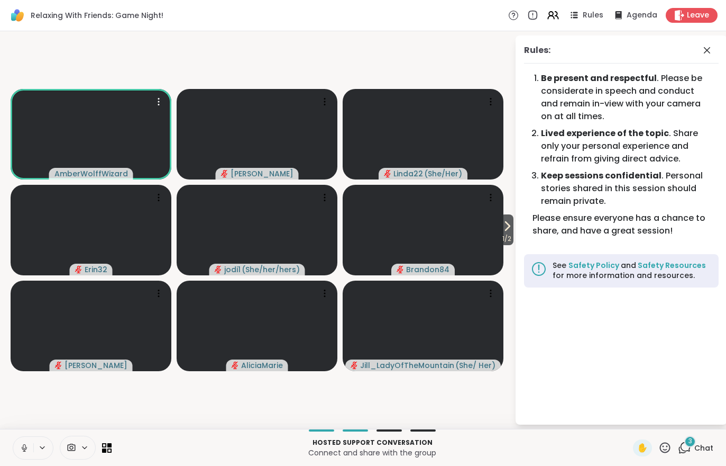
click at [78, 137] on video at bounding box center [91, 134] width 161 height 90
click at [109, 137] on h4 "View Profile" at bounding box center [121, 138] width 44 height 11
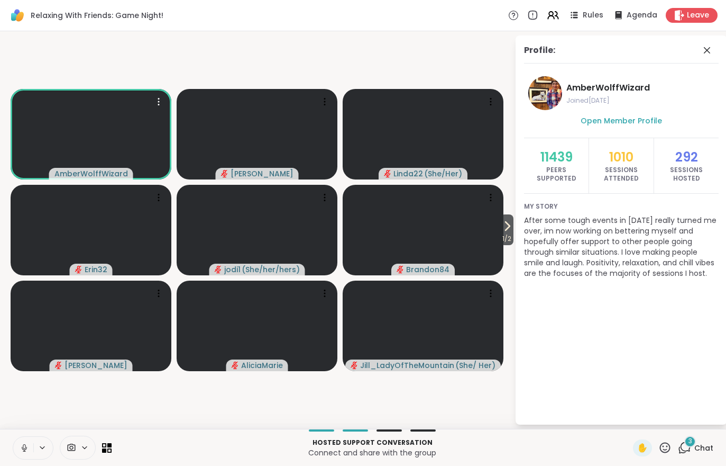
click at [502, 244] on span "1 / 2" at bounding box center [506, 238] width 13 height 13
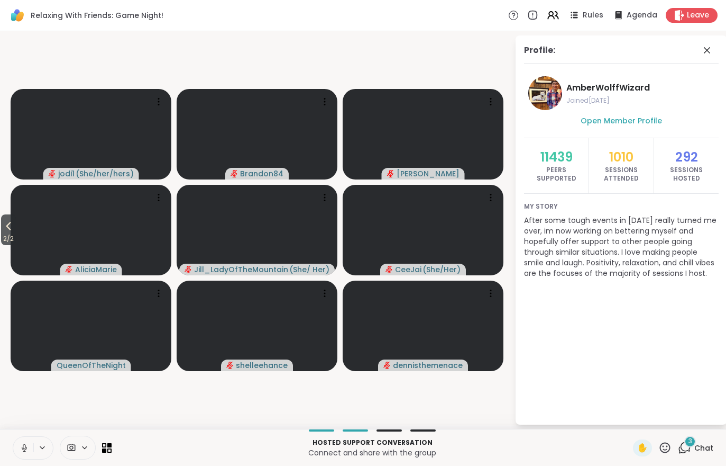
click at [696, 439] on div "3" at bounding box center [691, 441] width 12 height 12
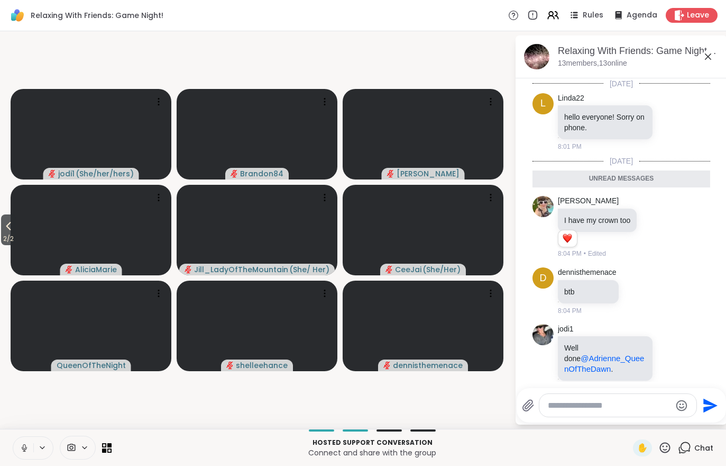
scroll to position [14, 0]
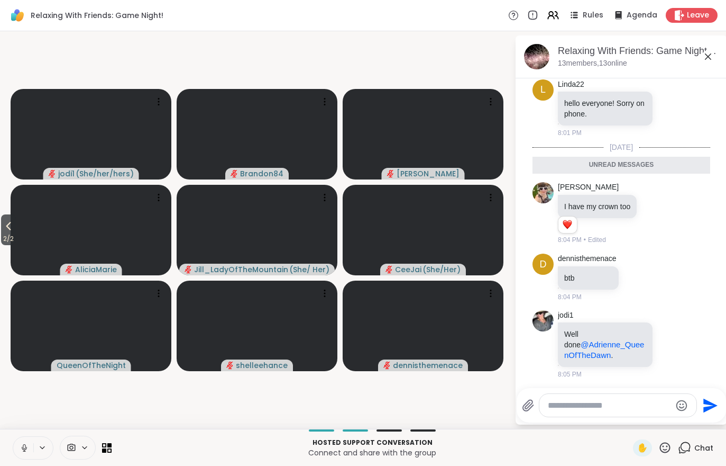
click at [4, 236] on span "2 / 2" at bounding box center [8, 238] width 15 height 13
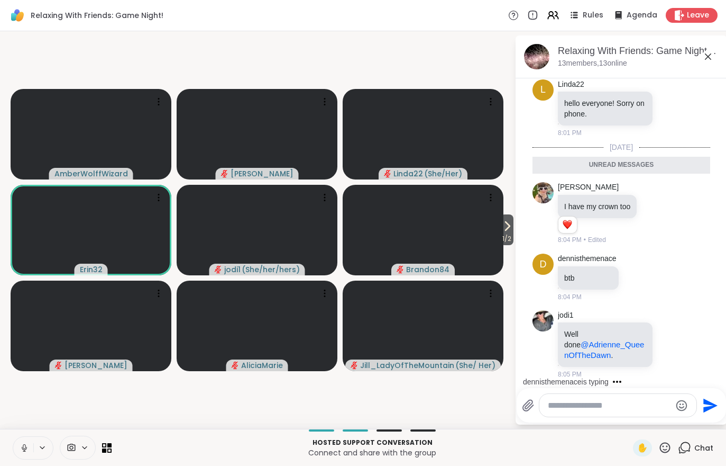
click at [507, 227] on icon at bounding box center [508, 226] width 4 height 8
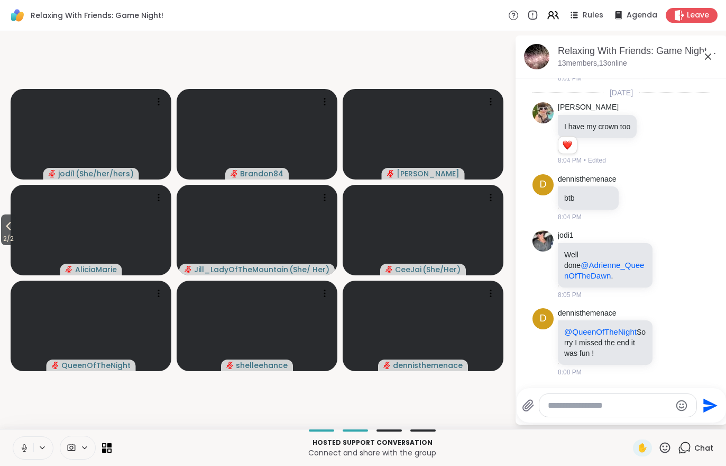
scroll to position [66, 0]
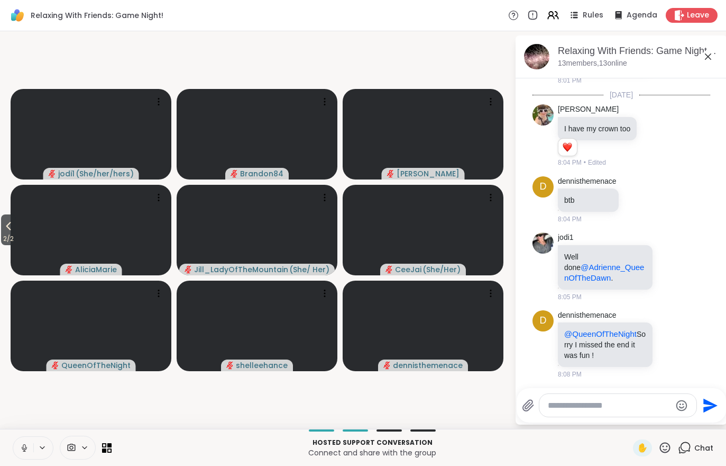
click at [11, 234] on span "2 / 2" at bounding box center [8, 238] width 15 height 13
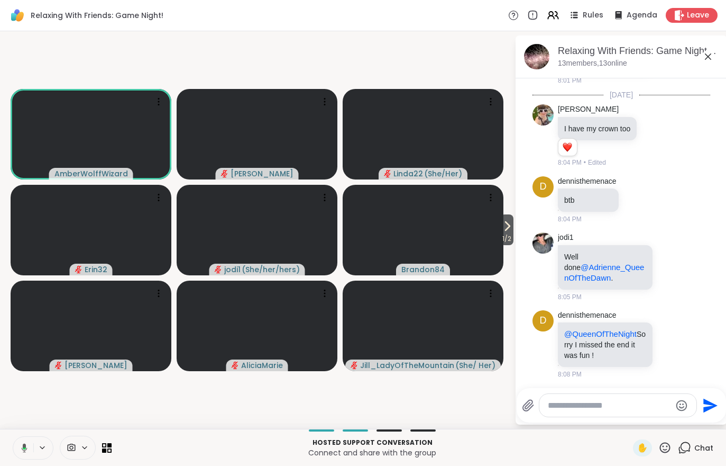
scroll to position [81, 0]
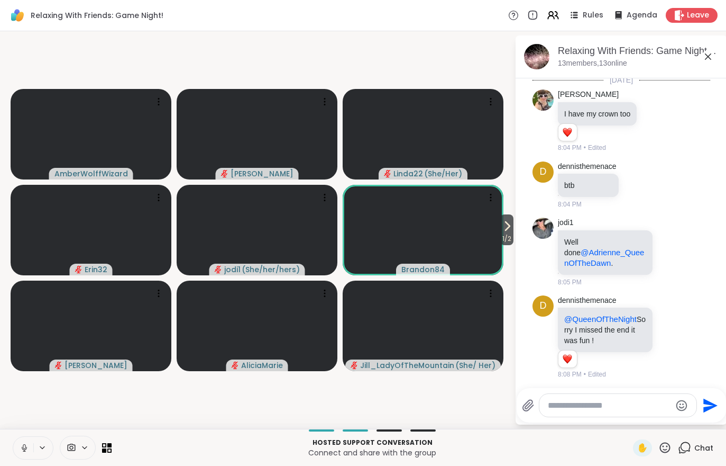
click at [507, 245] on span "1 / 2" at bounding box center [506, 238] width 13 height 13
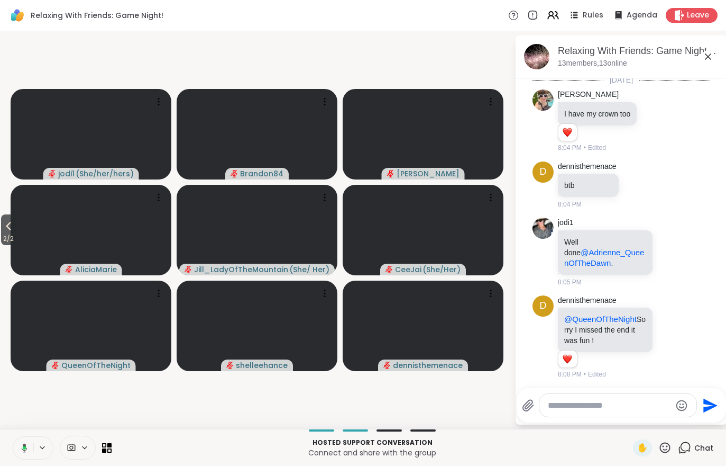
scroll to position [137, 0]
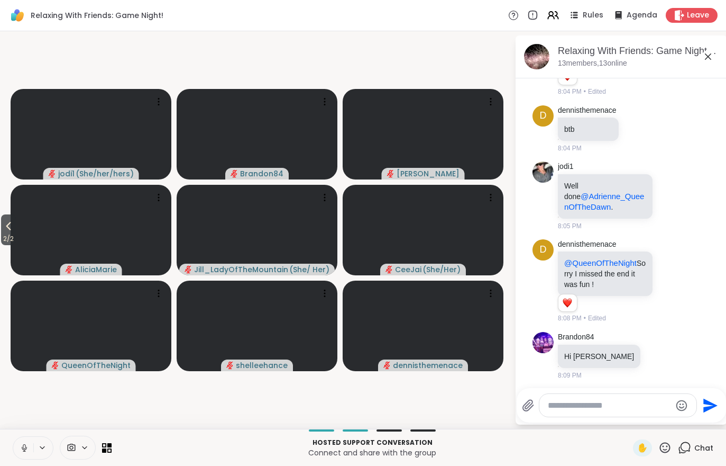
click at [7, 225] on icon at bounding box center [8, 226] width 13 height 13
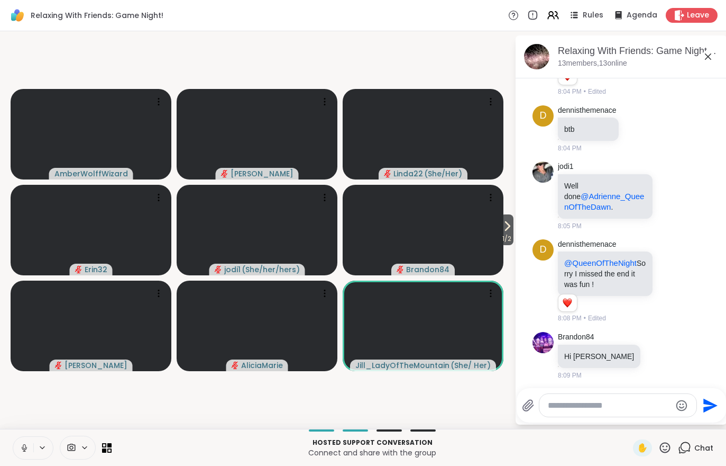
click at [513, 232] on button "1 / 2" at bounding box center [506, 229] width 13 height 31
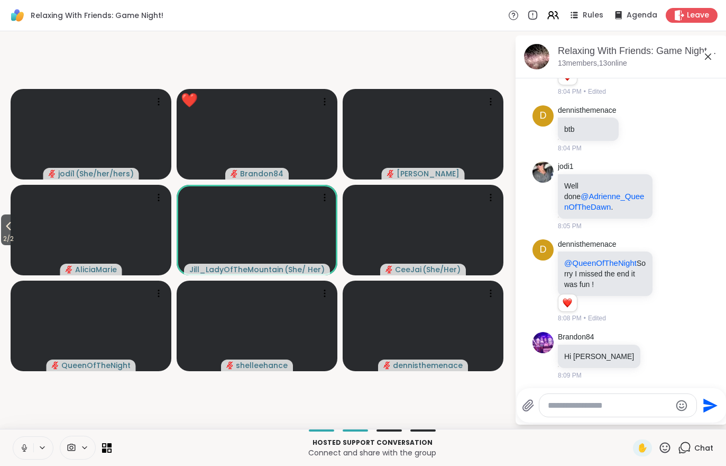
click at [7, 236] on span "2 / 2" at bounding box center [8, 238] width 15 height 13
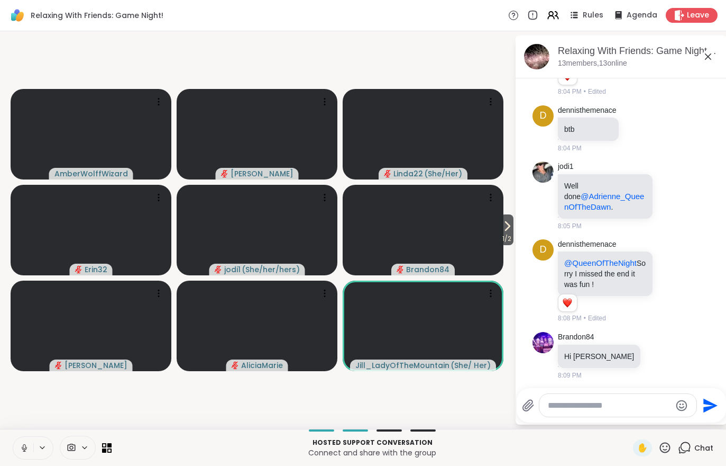
click at [512, 228] on icon at bounding box center [507, 226] width 13 height 13
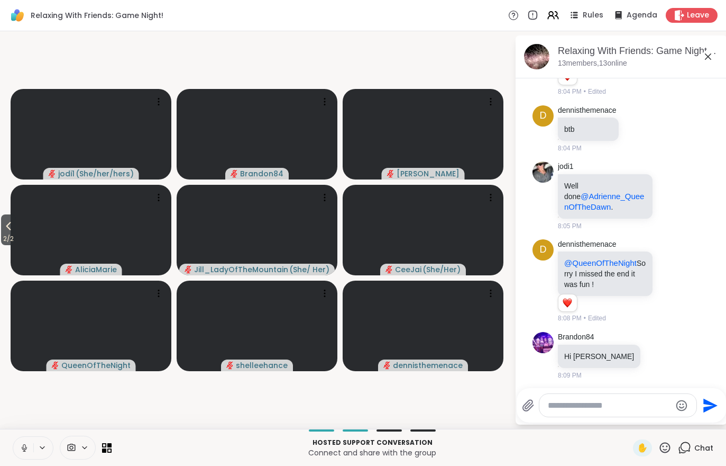
scroll to position [152, 0]
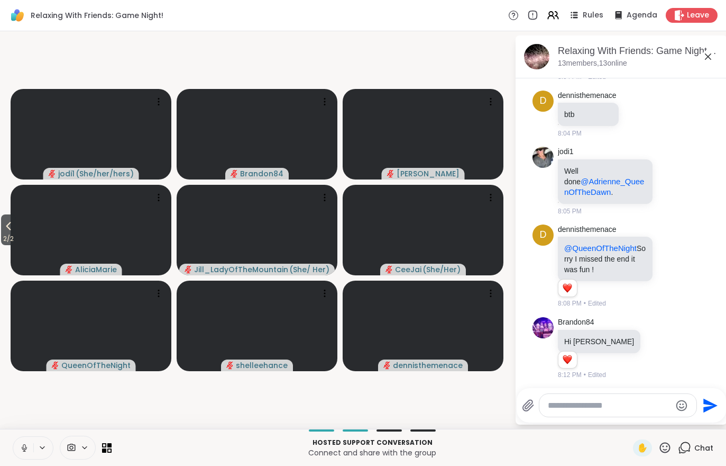
click at [2, 237] on span "2 / 2" at bounding box center [8, 238] width 15 height 13
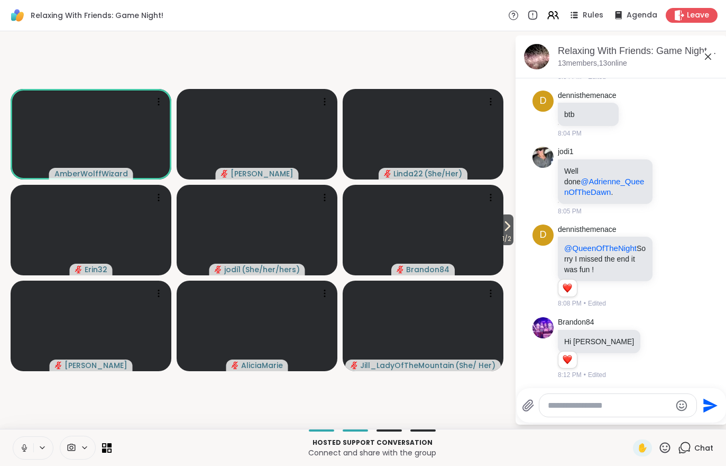
click at [503, 236] on span "1 / 2" at bounding box center [506, 238] width 13 height 13
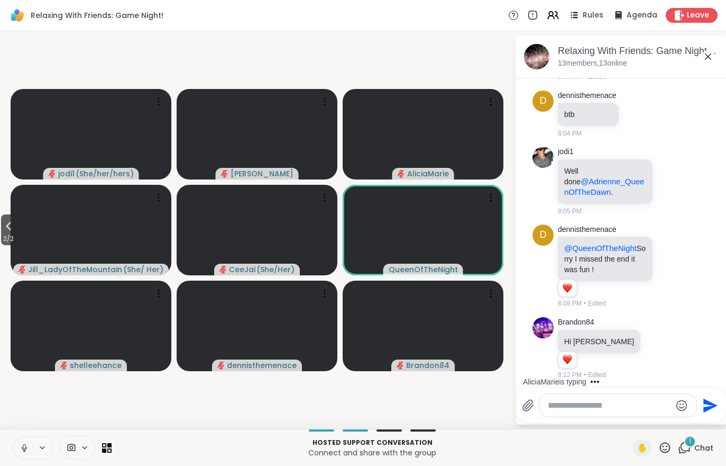
scroll to position [208, 0]
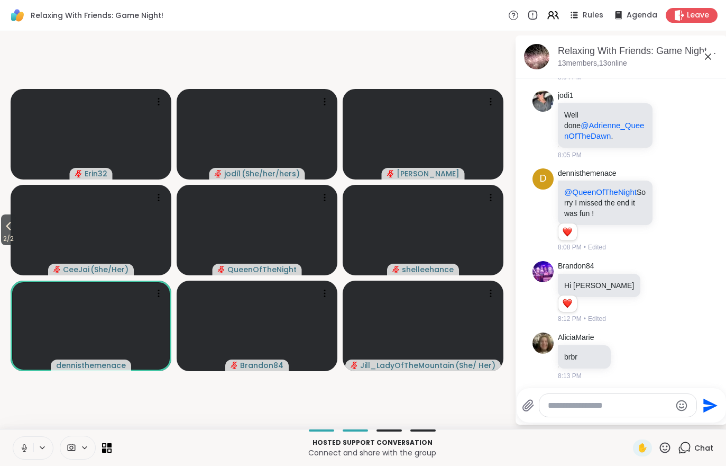
click at [7, 234] on span "2 / 2" at bounding box center [8, 238] width 15 height 13
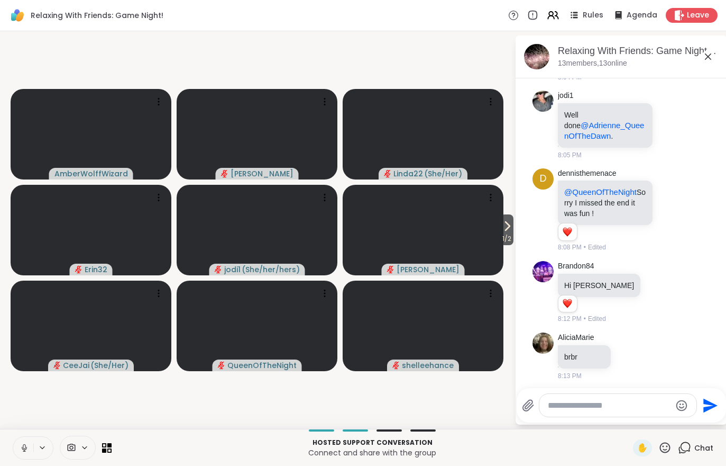
click at [503, 235] on span "1 / 2" at bounding box center [506, 238] width 13 height 13
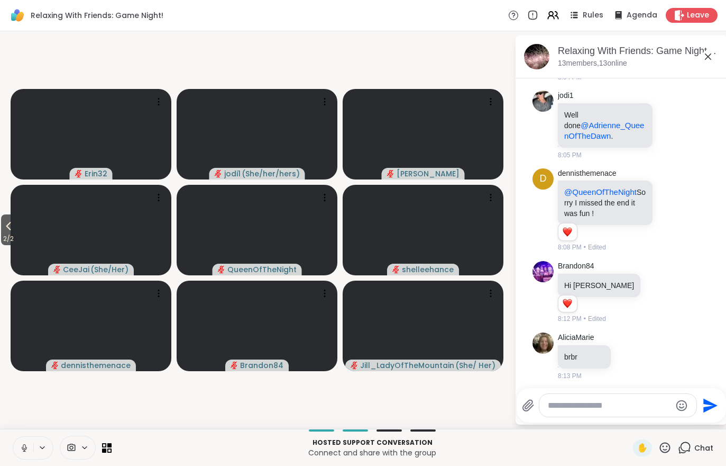
click at [7, 231] on icon at bounding box center [8, 226] width 13 height 13
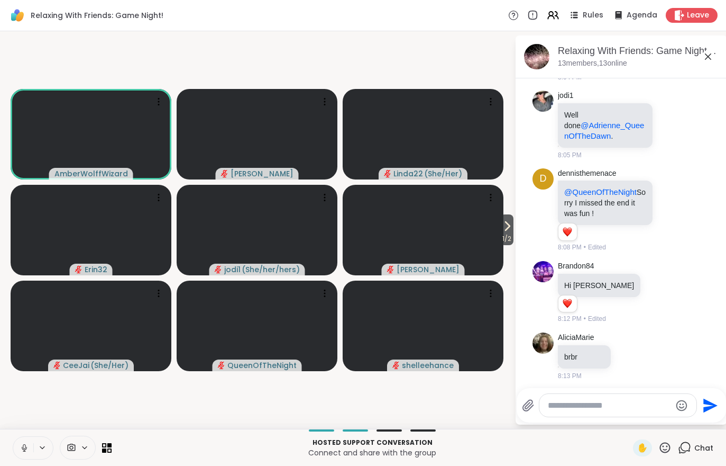
click at [83, 444] on icon at bounding box center [84, 447] width 8 height 9
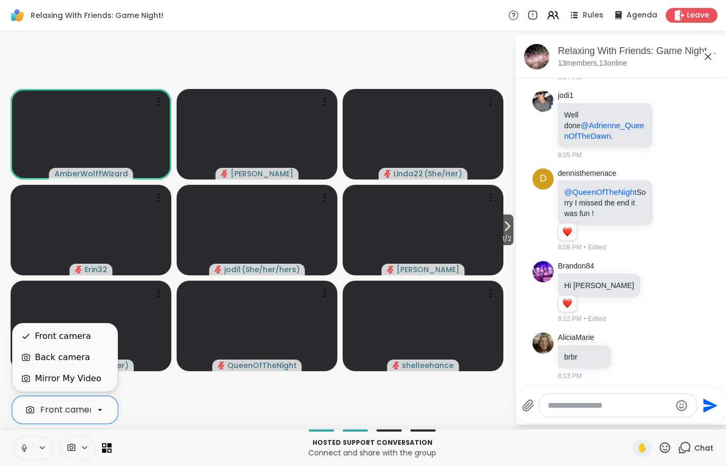
click at [41, 382] on div "Mirror My Video" at bounding box center [68, 378] width 66 height 13
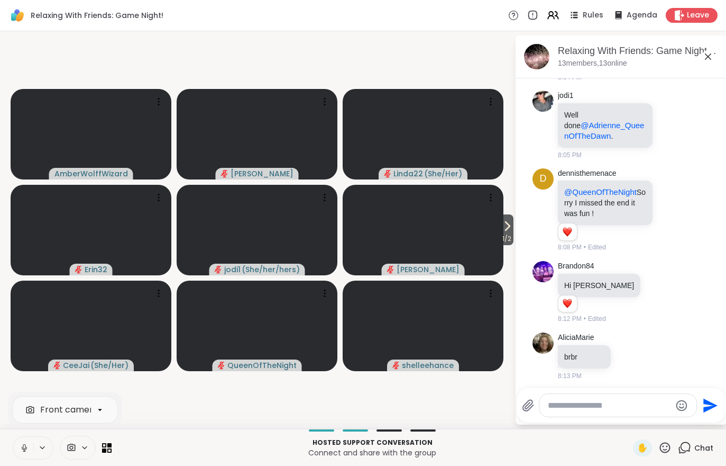
click at [506, 230] on icon at bounding box center [507, 226] width 13 height 13
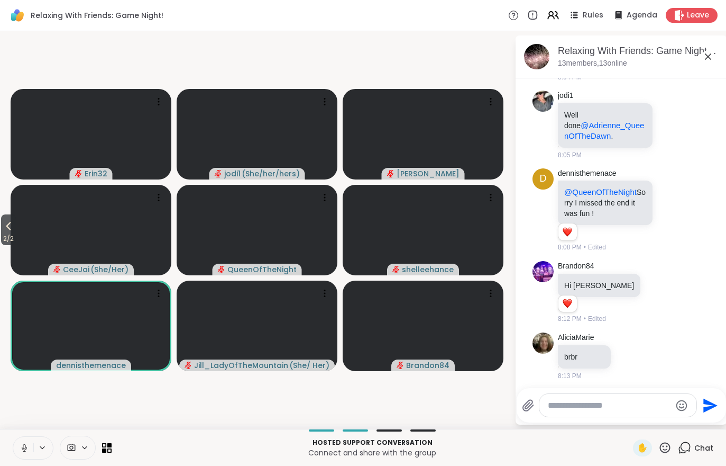
click at [3, 231] on icon at bounding box center [8, 226] width 13 height 13
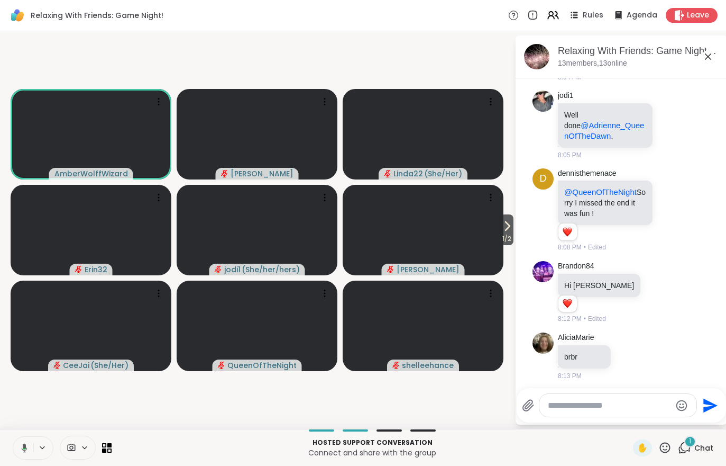
scroll to position [275, 0]
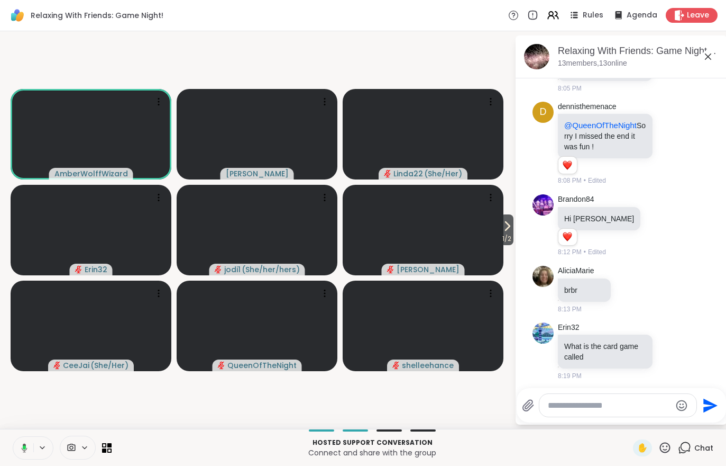
click at [555, 17] on icon at bounding box center [553, 15] width 13 height 13
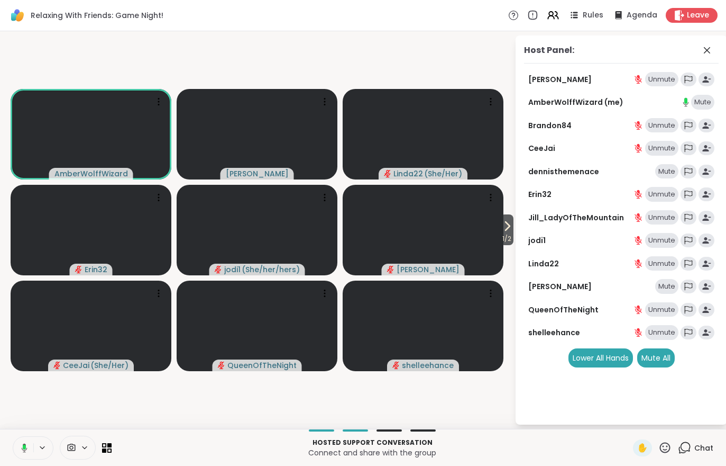
click at [659, 358] on div "Mute All" at bounding box center [656, 357] width 38 height 19
click at [692, 449] on div "Chat" at bounding box center [695, 447] width 35 height 17
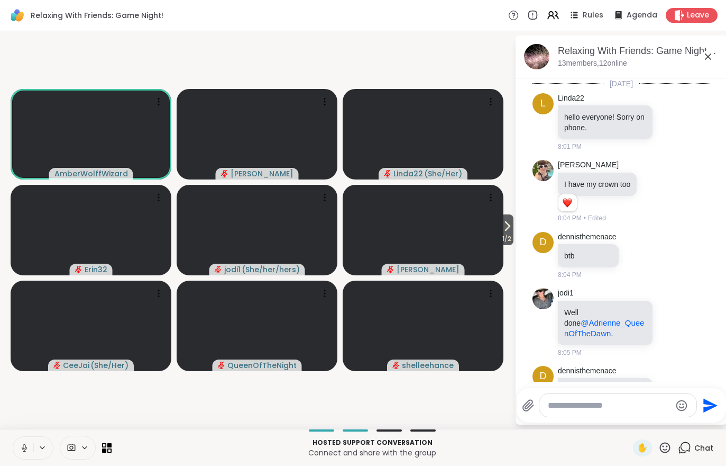
scroll to position [264, 0]
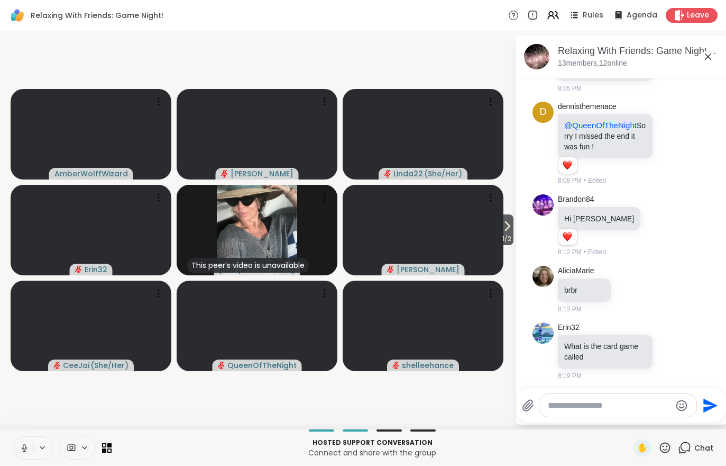
click at [48, 407] on video-player-container "1 / 2 AmberWolffWizard Lorena Linda22 ( She/Her ) Erin32 This peer’s video is u…" at bounding box center [257, 229] width 502 height 389
click at [40, 413] on video-player-container "1 / 2 AmberWolffWizard Lorena Linda22 ( She/Her ) Erin32 This peer’s video is u…" at bounding box center [257, 229] width 502 height 389
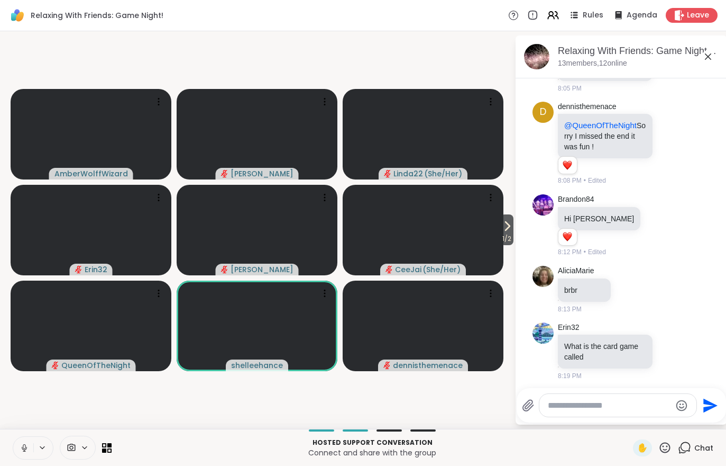
click at [510, 233] on span "1 / 2" at bounding box center [506, 238] width 13 height 13
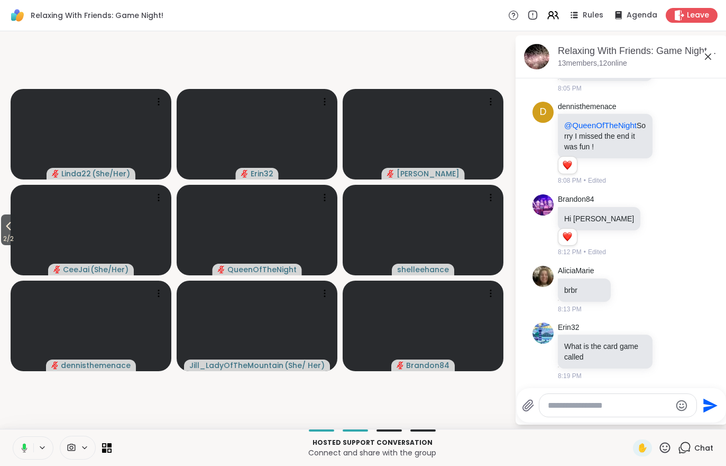
click at [5, 236] on span "2 / 2" at bounding box center [8, 238] width 15 height 13
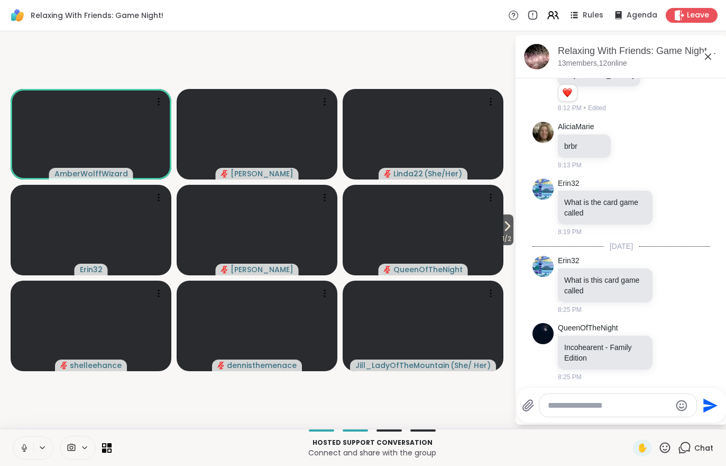
scroll to position [464, 0]
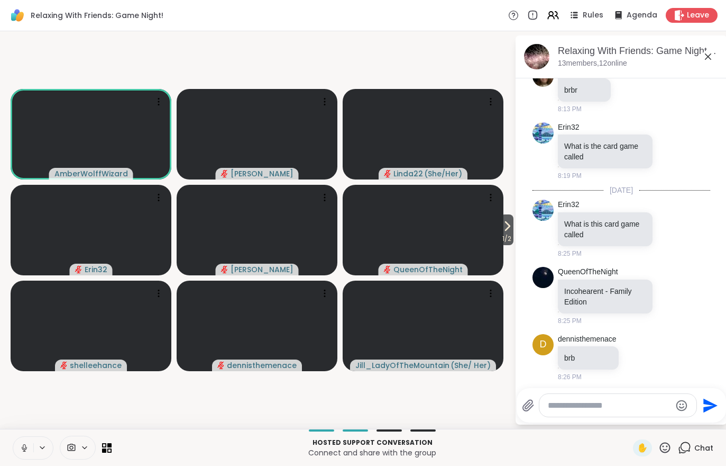
click at [507, 240] on span "1 / 2" at bounding box center [506, 238] width 13 height 13
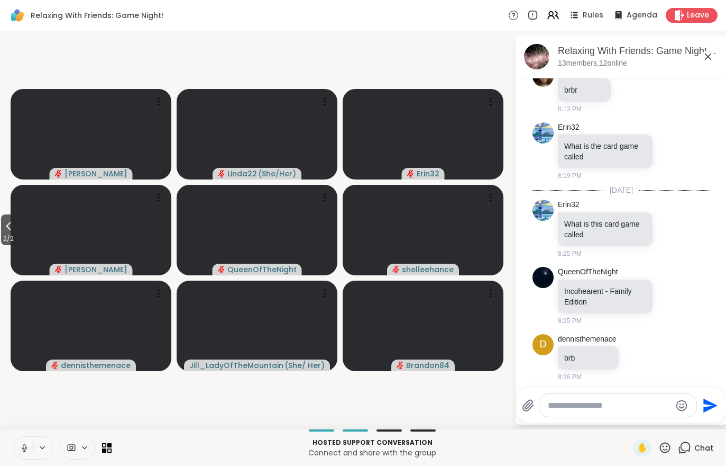
click at [14, 242] on span "2 / 2" at bounding box center [8, 238] width 15 height 13
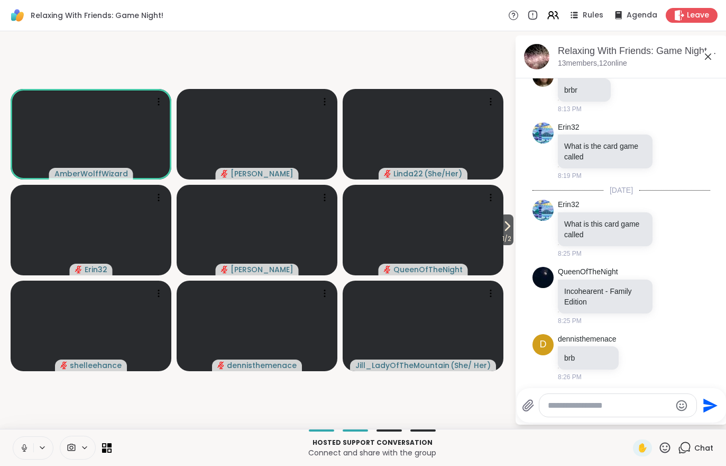
click at [506, 240] on span "1 / 2" at bounding box center [506, 238] width 13 height 13
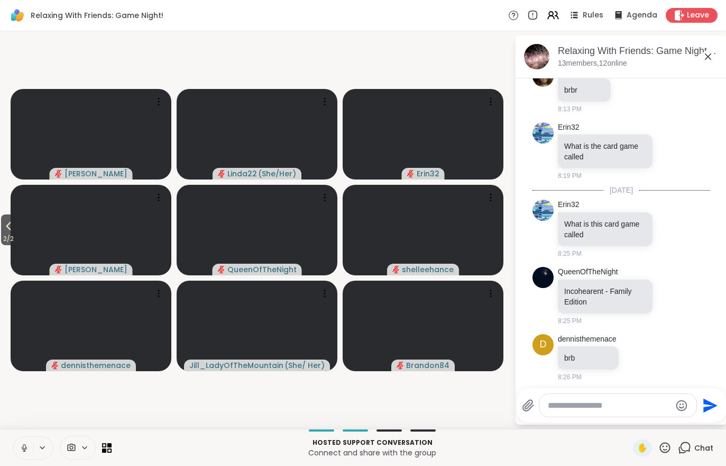
click at [1, 236] on span "2 / 2" at bounding box center [8, 238] width 15 height 13
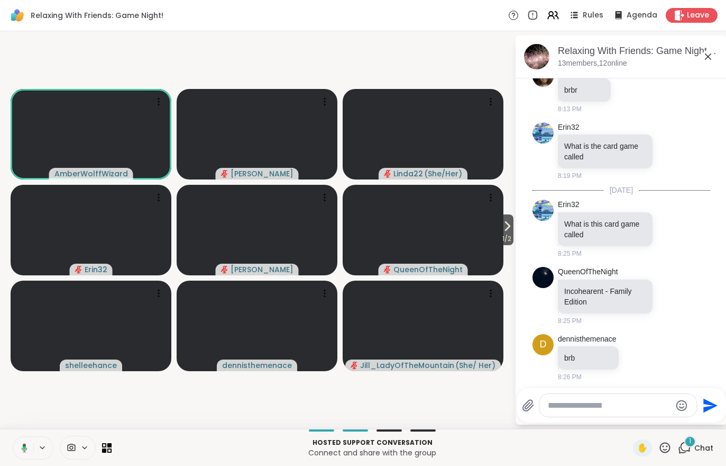
scroll to position [531, 0]
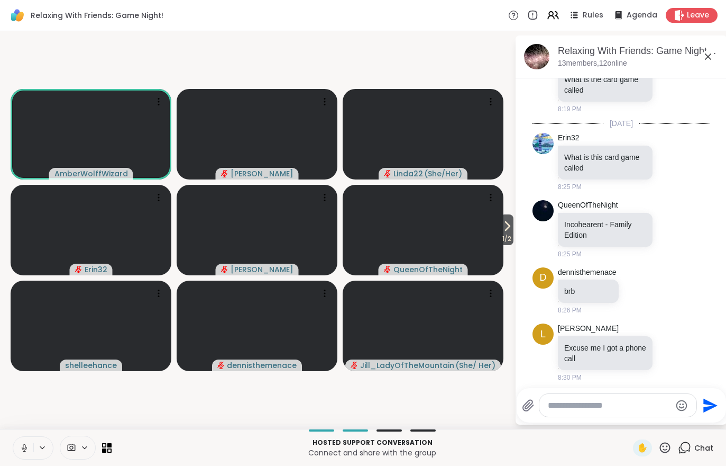
click at [503, 242] on span "1 / 2" at bounding box center [506, 238] width 13 height 13
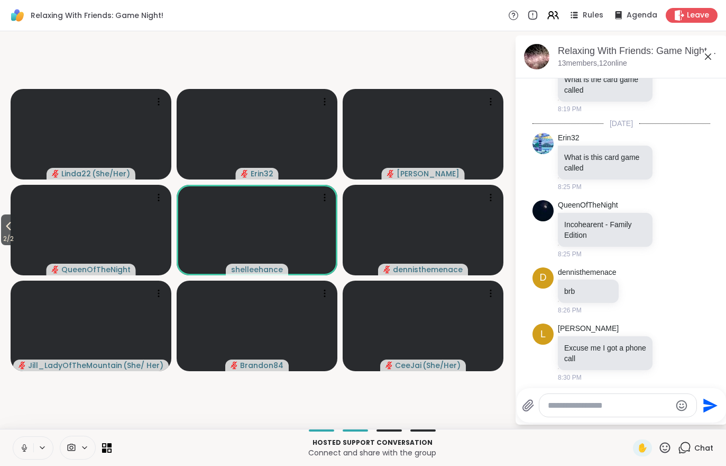
click at [4, 239] on span "2 / 2" at bounding box center [8, 238] width 15 height 13
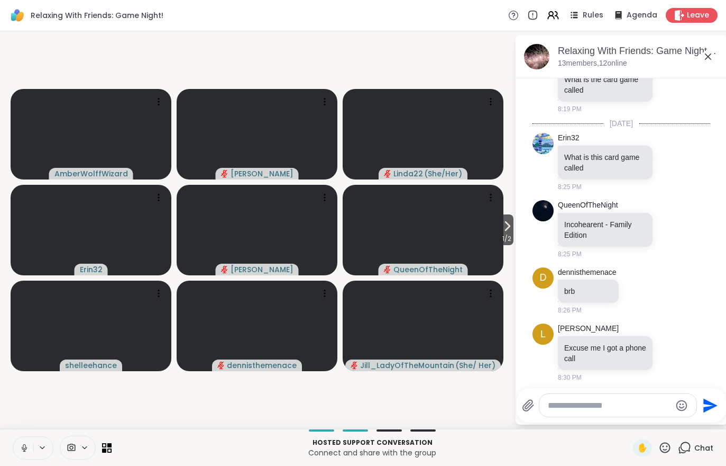
click at [12, 313] on video at bounding box center [91, 325] width 161 height 90
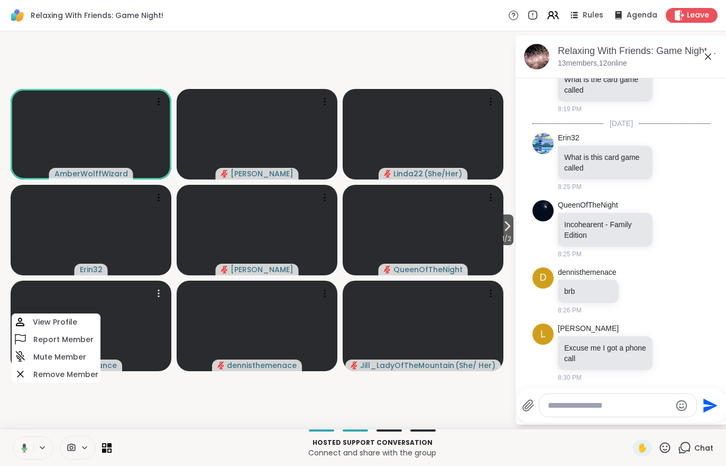
click at [496, 236] on video at bounding box center [423, 230] width 161 height 90
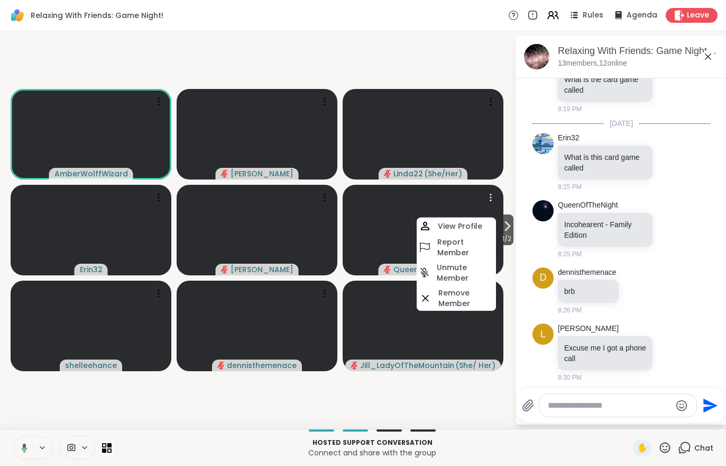
click at [507, 235] on span "1 / 2" at bounding box center [506, 238] width 13 height 13
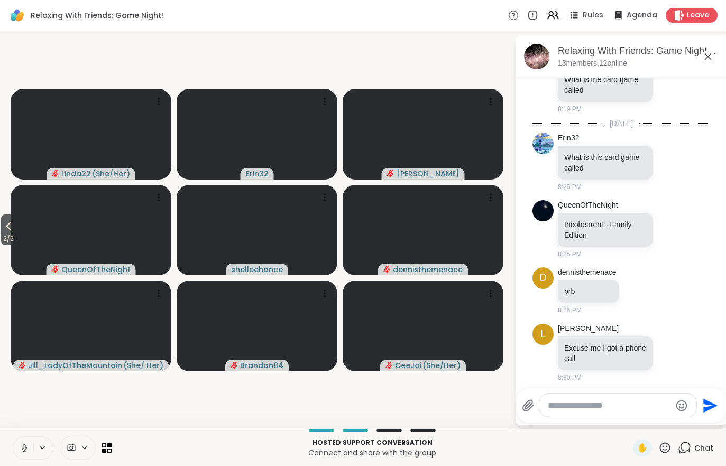
click at [10, 232] on icon at bounding box center [8, 226] width 13 height 13
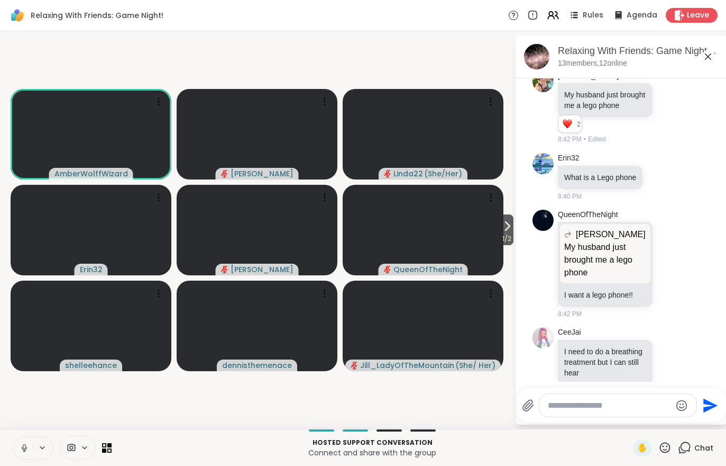
scroll to position [865, 0]
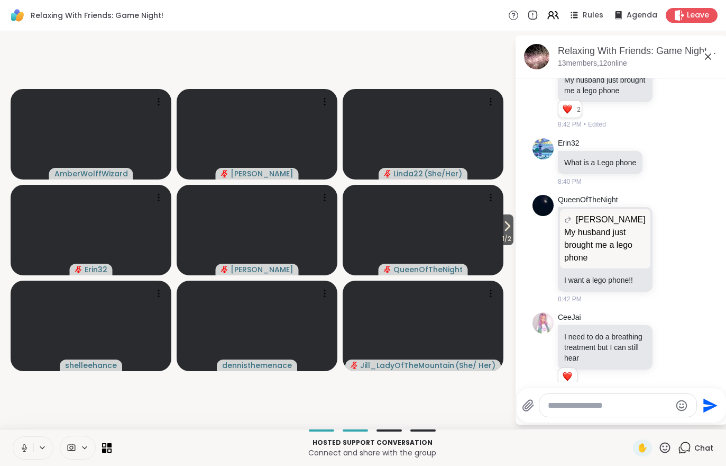
click at [554, 19] on icon at bounding box center [551, 17] width 6 height 3
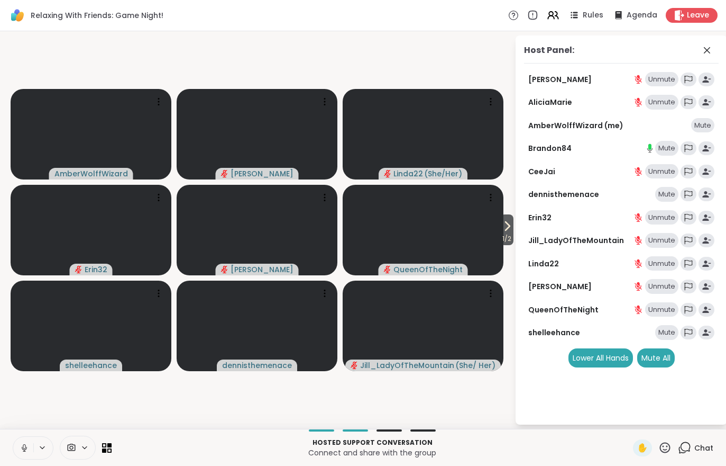
click at [505, 225] on icon at bounding box center [507, 226] width 13 height 13
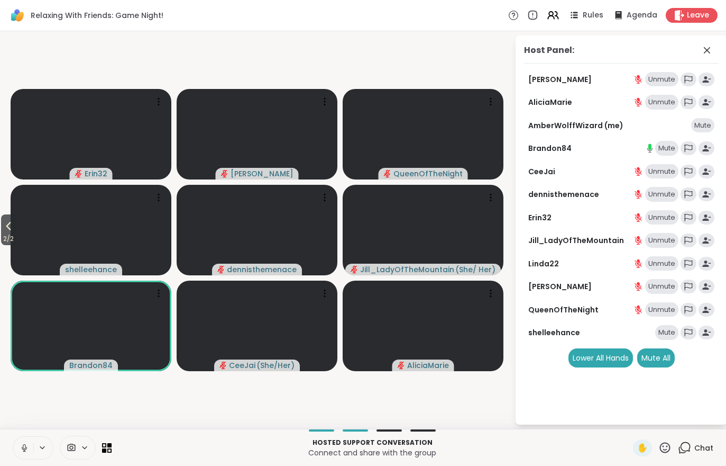
click at [662, 358] on div "Mute All" at bounding box center [656, 357] width 38 height 19
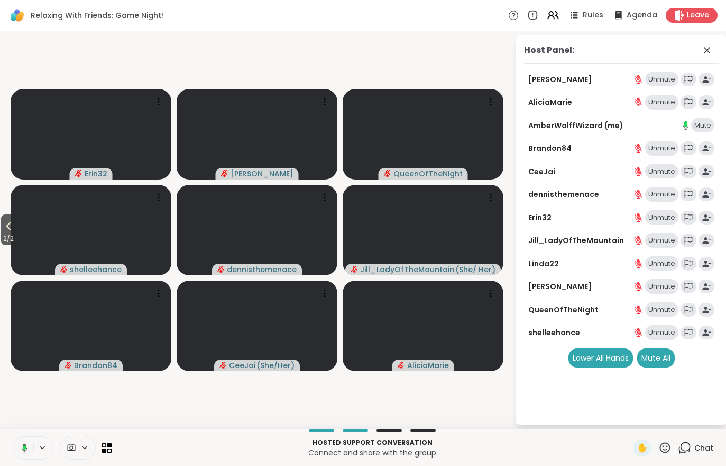
click at [4, 241] on span "2 / 2" at bounding box center [8, 238] width 15 height 13
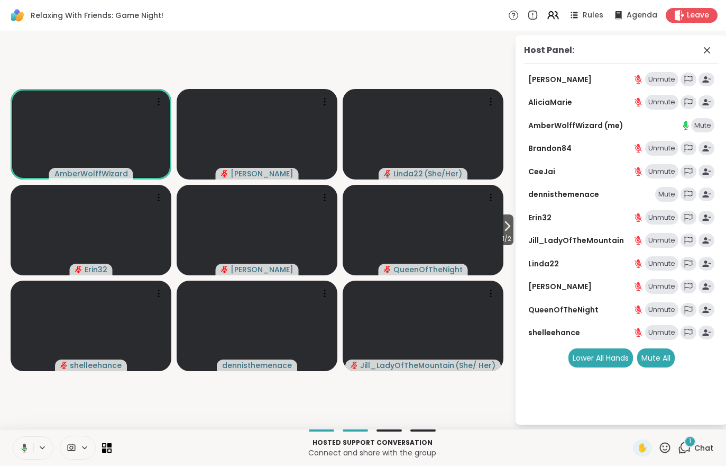
click at [653, 359] on div "Mute All" at bounding box center [656, 357] width 38 height 19
click at [699, 446] on span "Chat" at bounding box center [704, 447] width 19 height 11
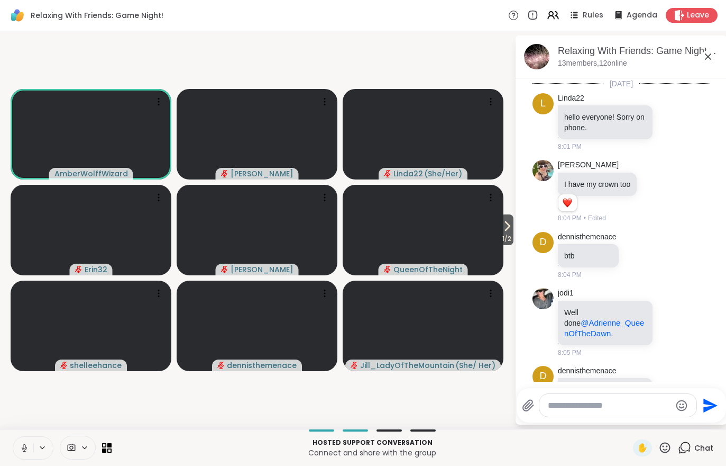
scroll to position [956, 0]
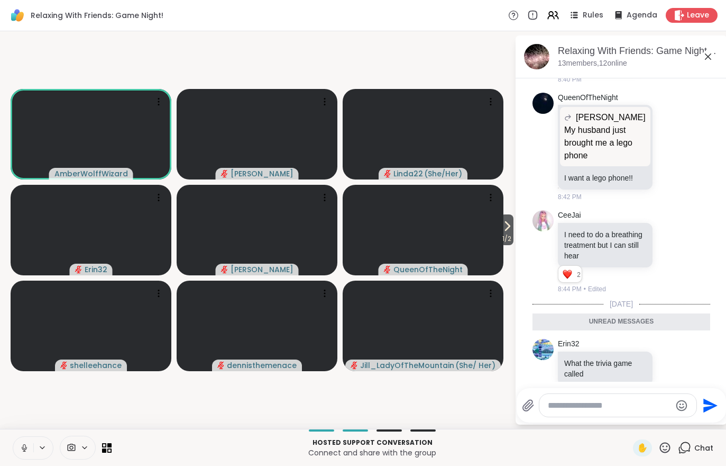
click at [706, 455] on div "Chat" at bounding box center [695, 447] width 35 height 17
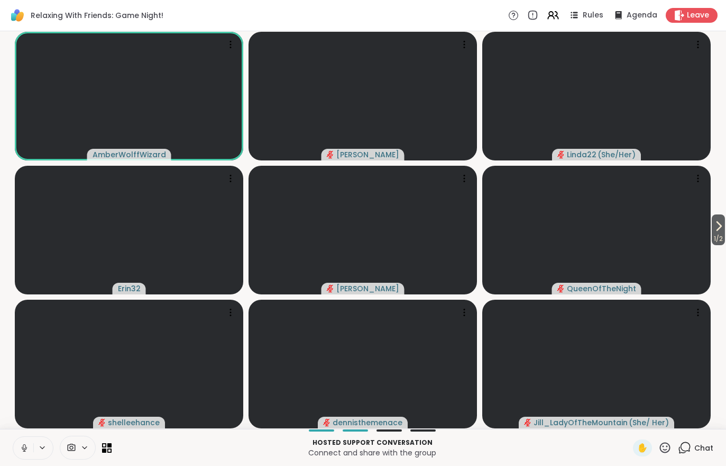
click at [719, 236] on span "1 / 2" at bounding box center [718, 238] width 13 height 13
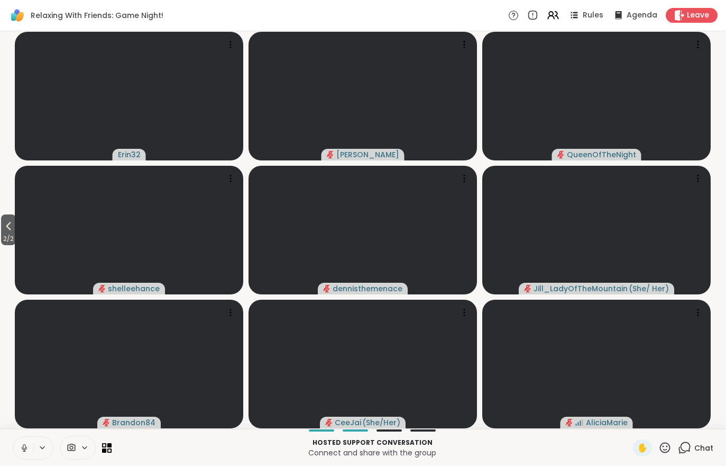
click at [694, 455] on div "Chat" at bounding box center [695, 447] width 35 height 17
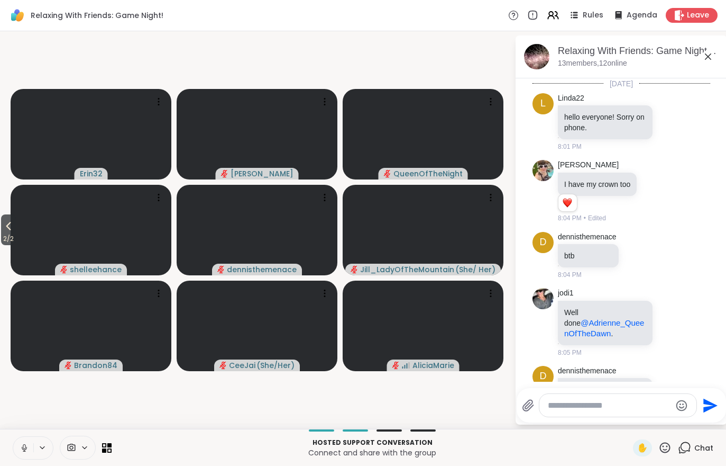
click at [699, 461] on div "Hosted support conversation Connect and share with the group ✋ Chat" at bounding box center [363, 446] width 726 height 37
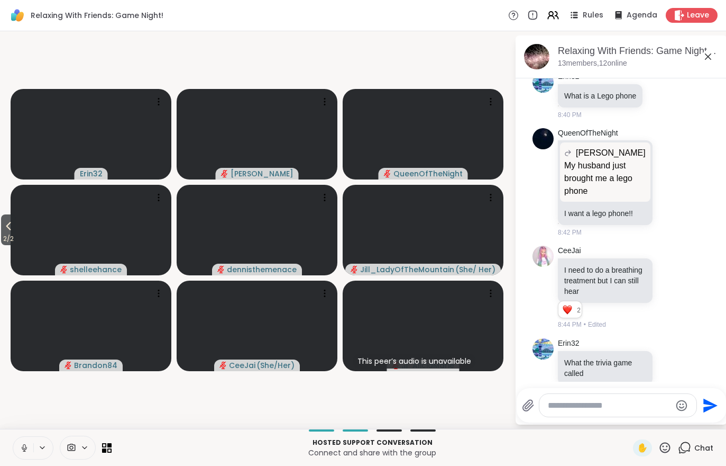
click at [16, 242] on span "2 / 2" at bounding box center [8, 238] width 15 height 13
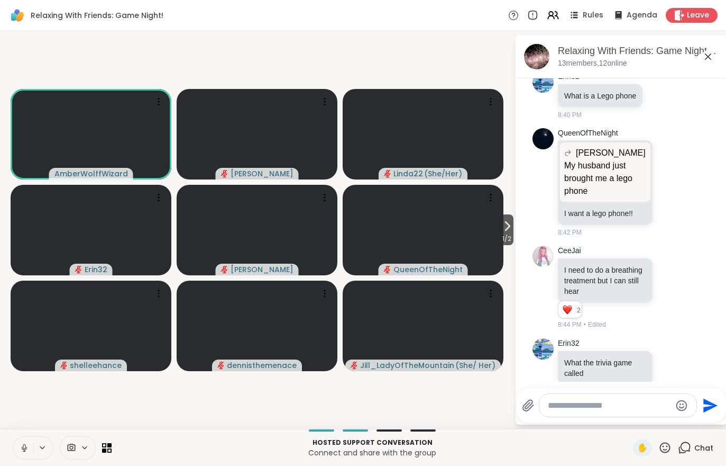
scroll to position [1216, 0]
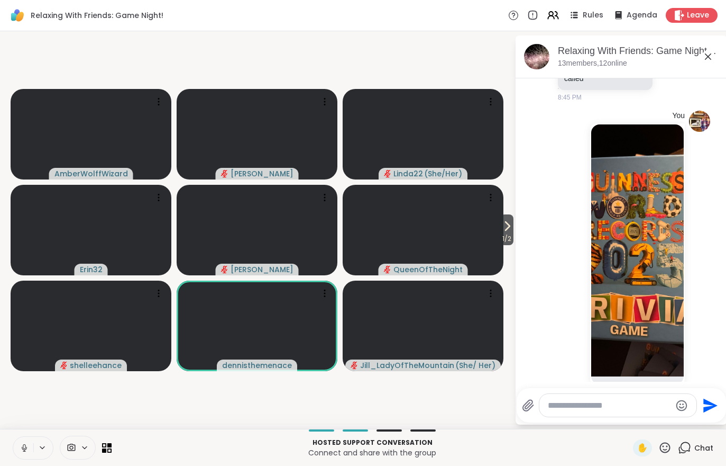
click at [504, 232] on icon at bounding box center [507, 226] width 13 height 13
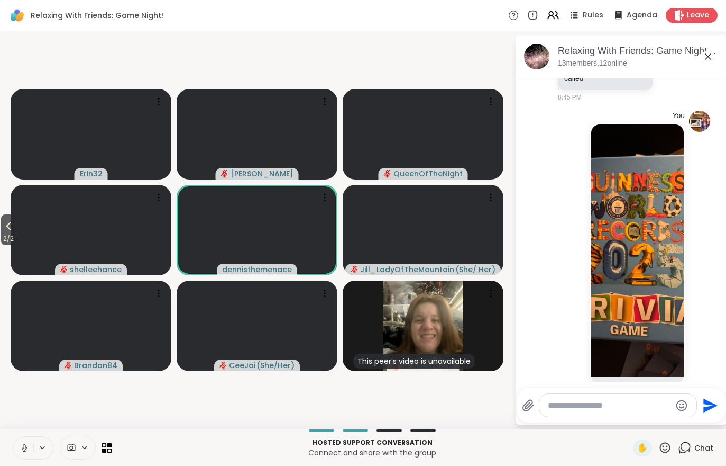
click at [4, 234] on span "2 / 2" at bounding box center [8, 238] width 15 height 13
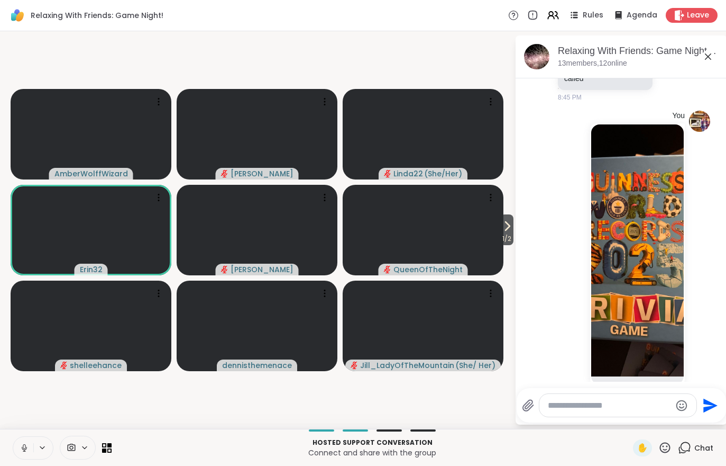
click at [537, 13] on icon at bounding box center [533, 15] width 8 height 8
click at [559, 20] on icon at bounding box center [553, 15] width 13 height 13
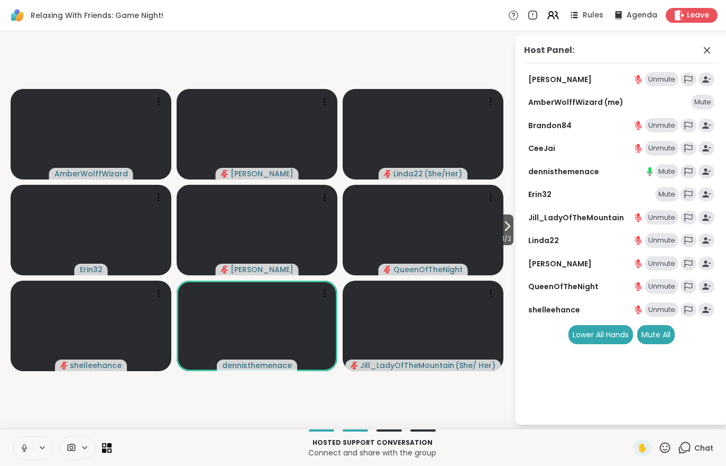
click at [659, 337] on div "Mute All" at bounding box center [656, 334] width 38 height 19
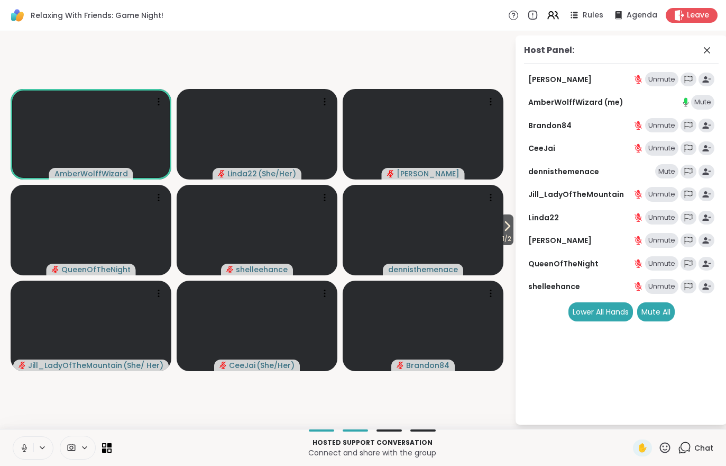
click at [8, 389] on video-player-container "1 / 2 AmberWolffWizard Linda22 ( She/Her ) Adrienne_QueenOfTheDawn QueenOfTheNi…" at bounding box center [257, 229] width 502 height 389
click at [23, 454] on button at bounding box center [23, 447] width 22 height 22
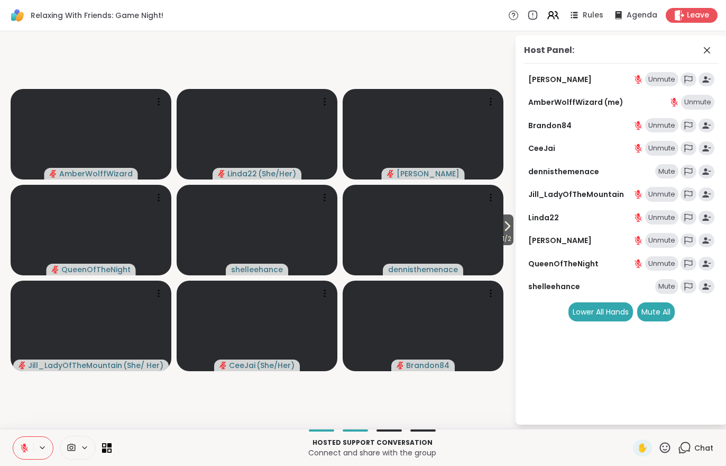
click at [29, 441] on button at bounding box center [23, 447] width 20 height 22
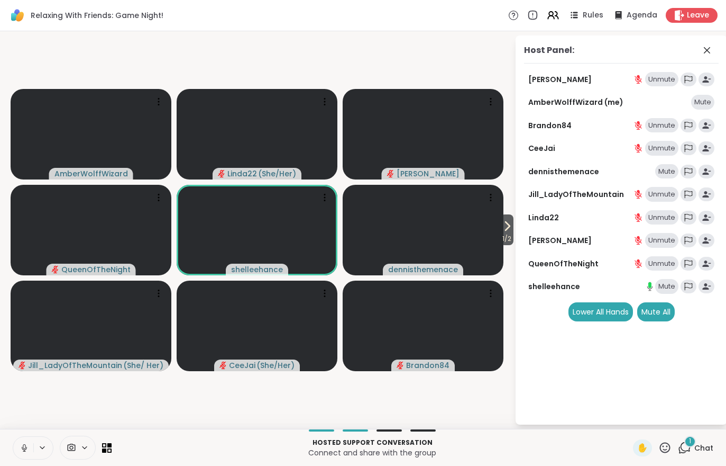
click at [691, 444] on span "1" at bounding box center [690, 440] width 2 height 9
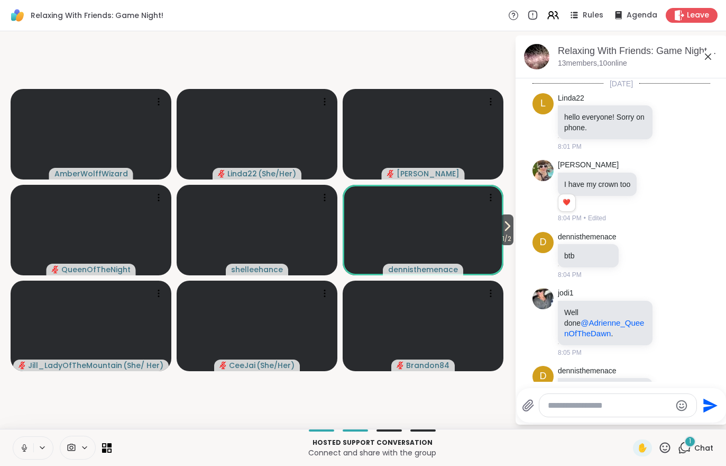
scroll to position [1510, 0]
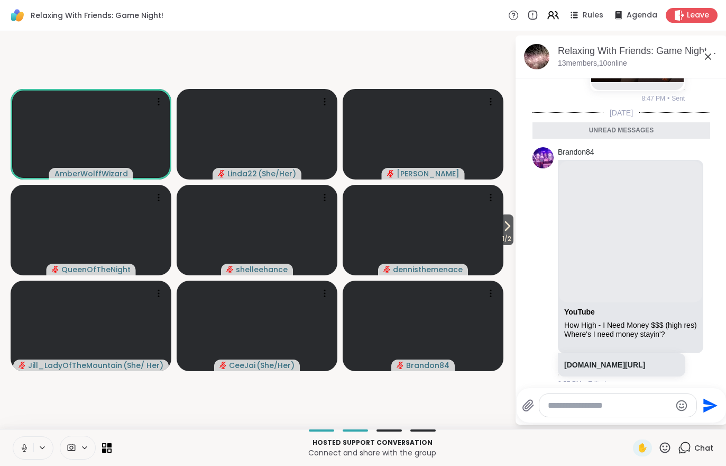
click at [513, 233] on span "1 / 2" at bounding box center [506, 238] width 13 height 13
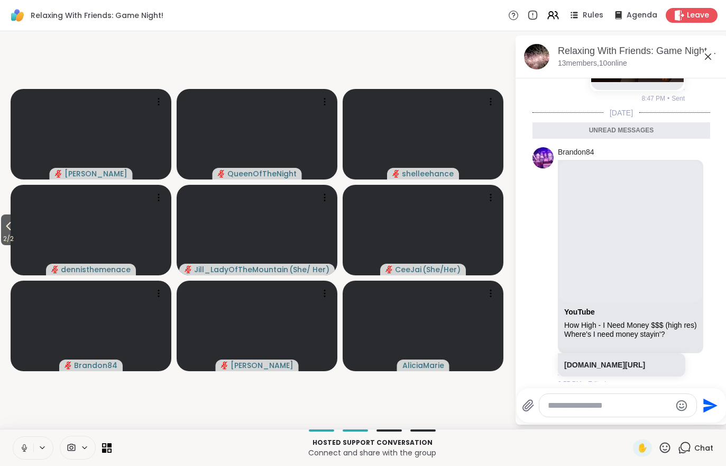
click at [8, 229] on icon at bounding box center [8, 226] width 13 height 13
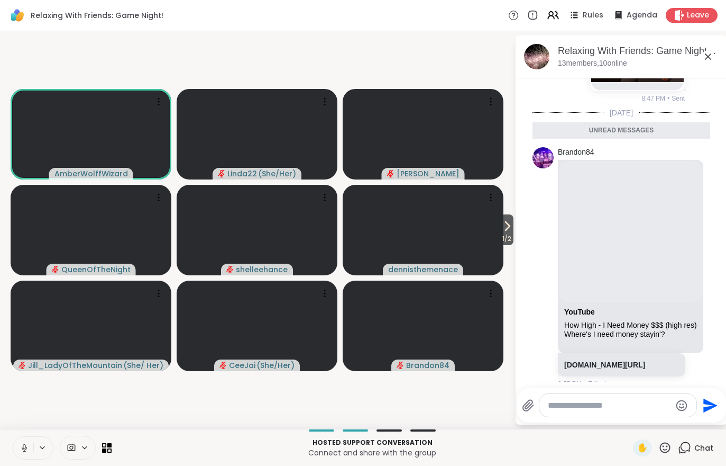
click at [96, 368] on span "Jill_LadyOfTheMountain" at bounding box center [75, 365] width 94 height 11
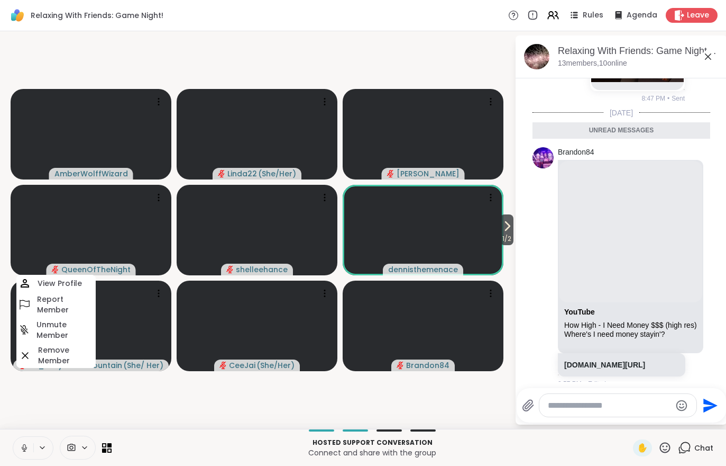
click at [558, 15] on icon at bounding box center [553, 15] width 13 height 13
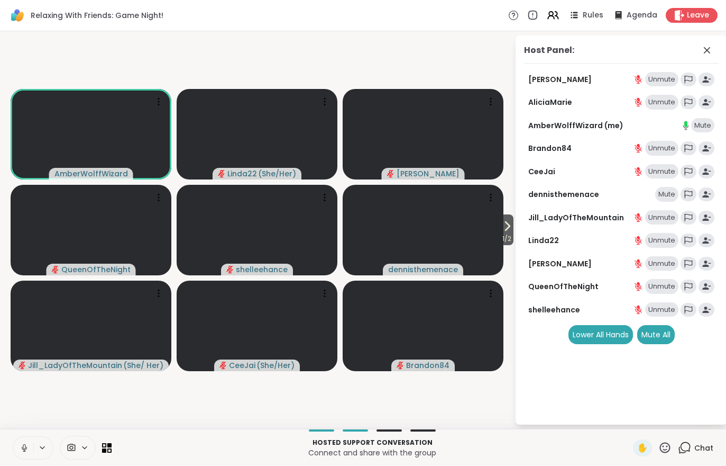
click at [659, 335] on div "Mute All" at bounding box center [656, 334] width 38 height 19
click at [658, 335] on div "Mute All" at bounding box center [656, 334] width 38 height 19
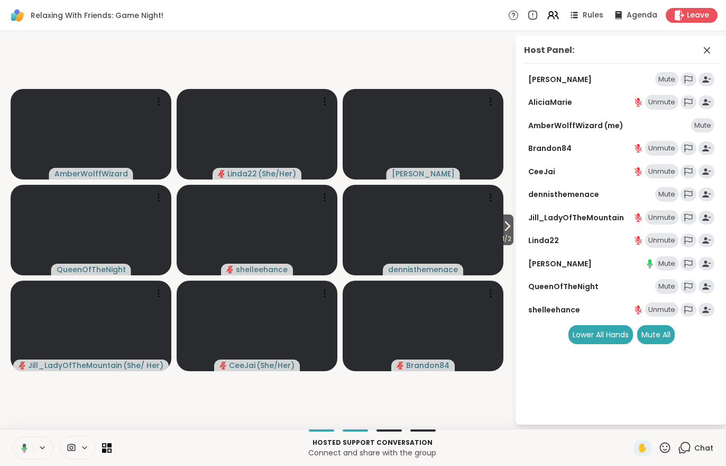
click at [508, 234] on span "1 / 2" at bounding box center [506, 238] width 13 height 13
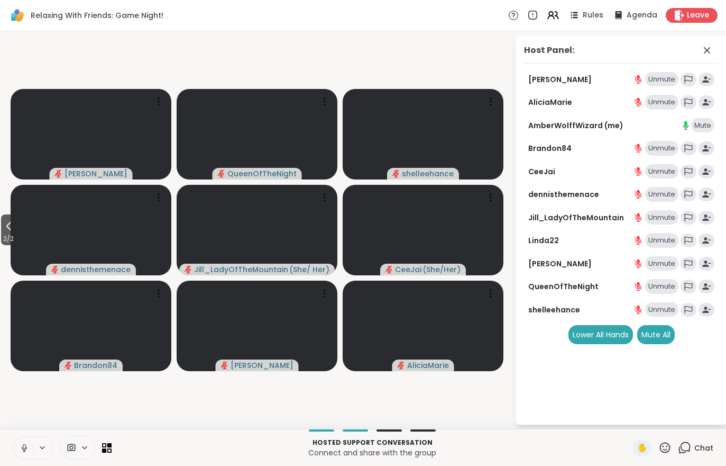
click at [13, 224] on icon at bounding box center [8, 226] width 13 height 13
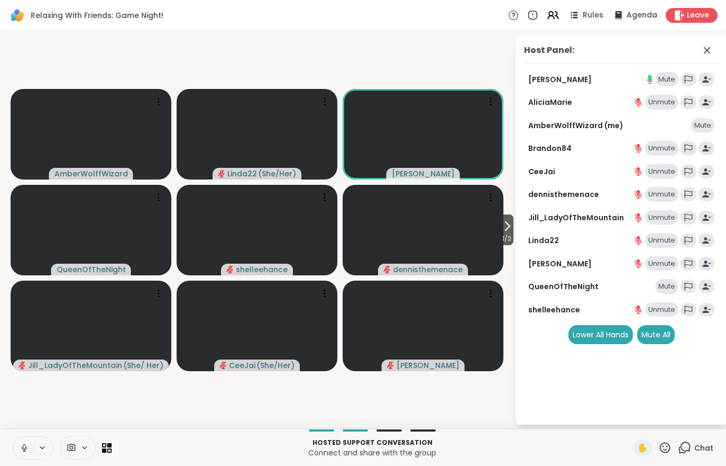
click at [646, 328] on div "Mute All" at bounding box center [656, 334] width 38 height 19
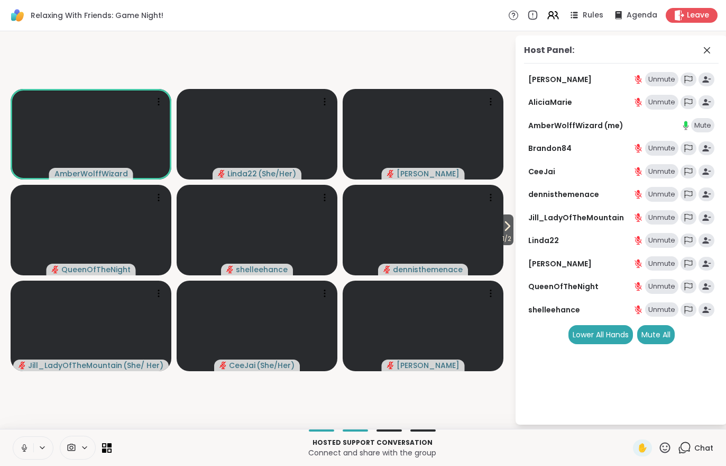
click at [664, 81] on div "Unmute" at bounding box center [661, 79] width 33 height 15
click at [129, 438] on p "Hosted support conversation" at bounding box center [372, 442] width 509 height 10
click at [510, 234] on span "1 / 2" at bounding box center [506, 238] width 13 height 13
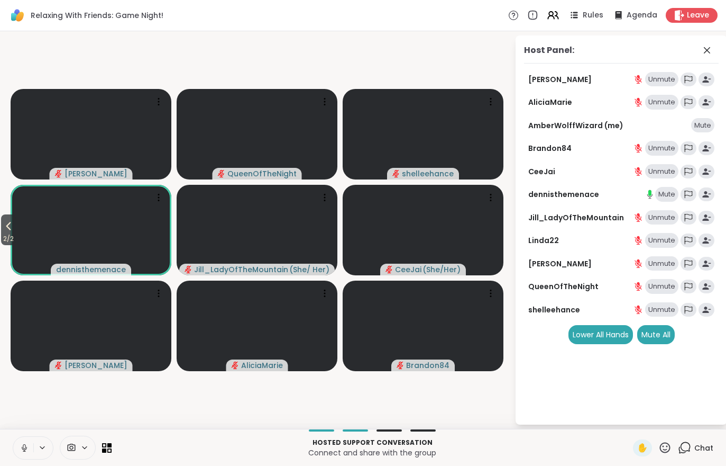
click at [2, 229] on button "2 / 2" at bounding box center [8, 229] width 15 height 31
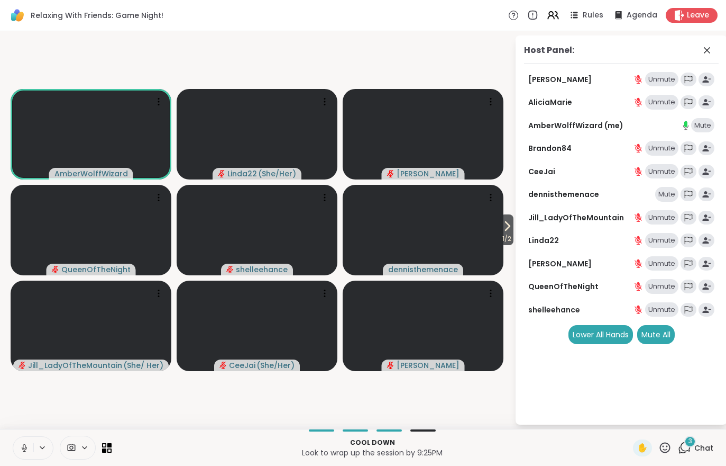
click at [695, 437] on div "3" at bounding box center [691, 441] width 12 height 12
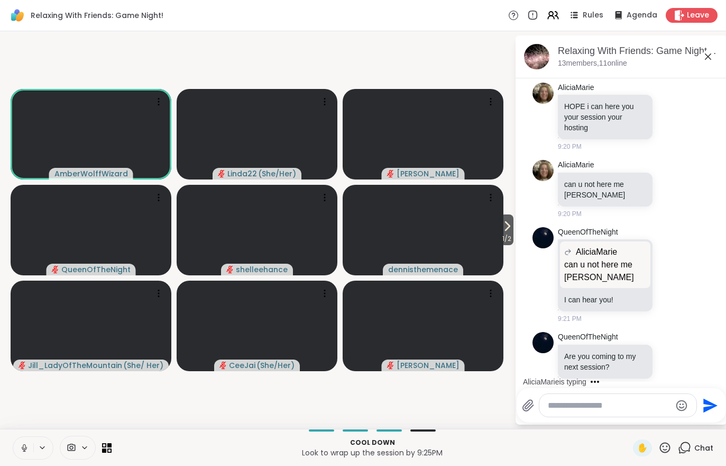
scroll to position [2075, 0]
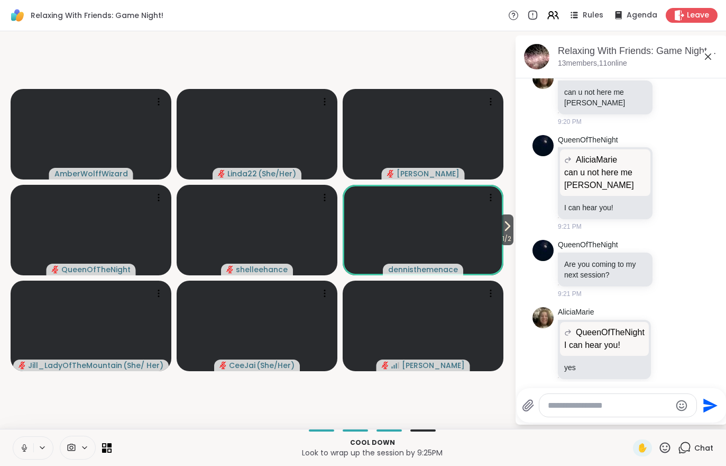
click at [554, 21] on icon at bounding box center [553, 15] width 13 height 13
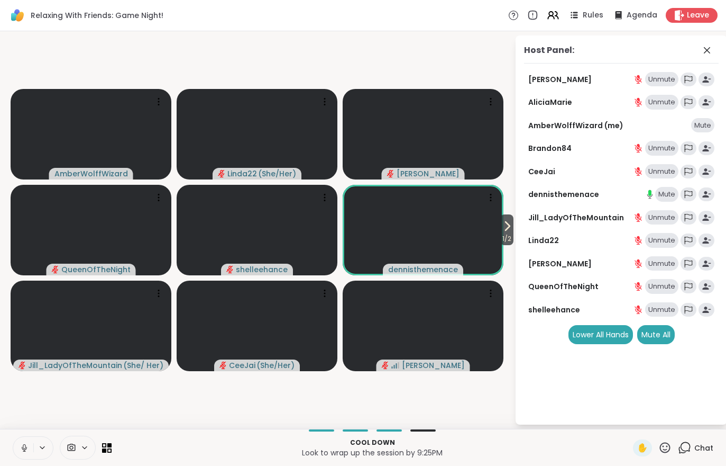
click at [658, 198] on div "Mute" at bounding box center [666, 194] width 23 height 15
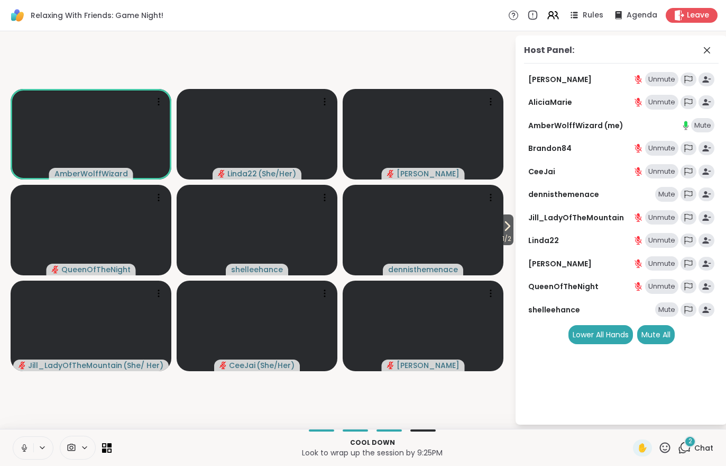
click at [698, 448] on span "Chat" at bounding box center [704, 447] width 19 height 11
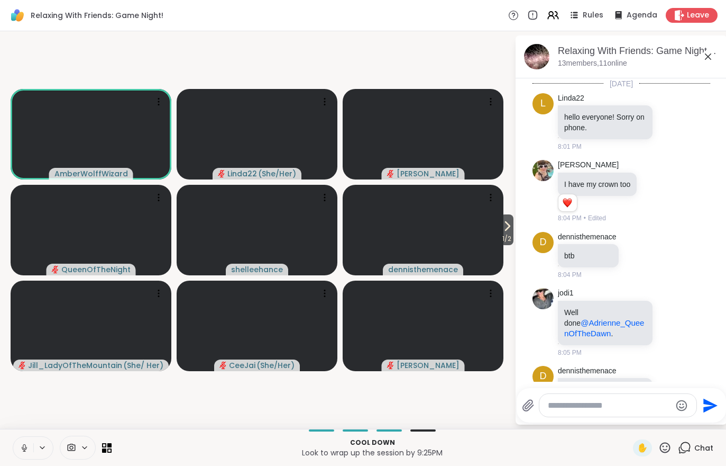
scroll to position [2244, 0]
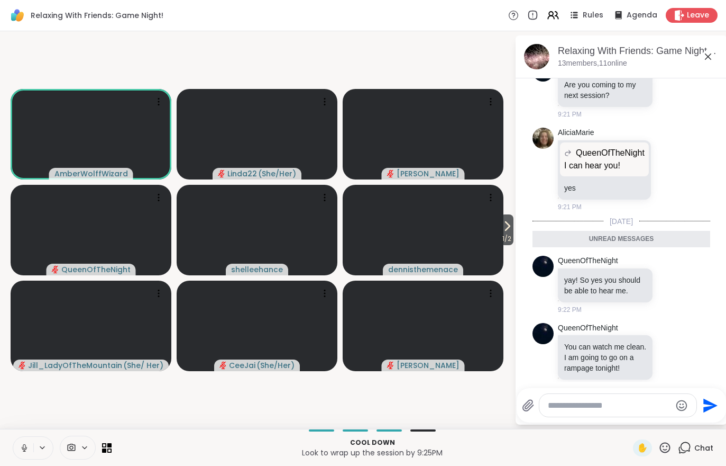
click at [558, 17] on icon at bounding box center [553, 15] width 13 height 13
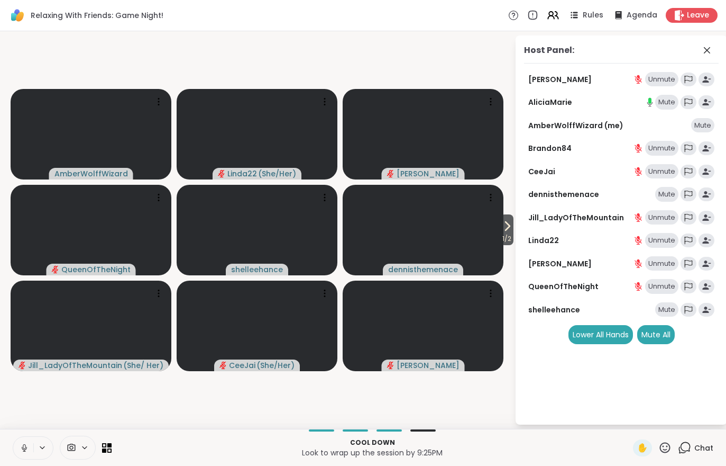
click at [660, 338] on div "Mute All" at bounding box center [656, 334] width 38 height 19
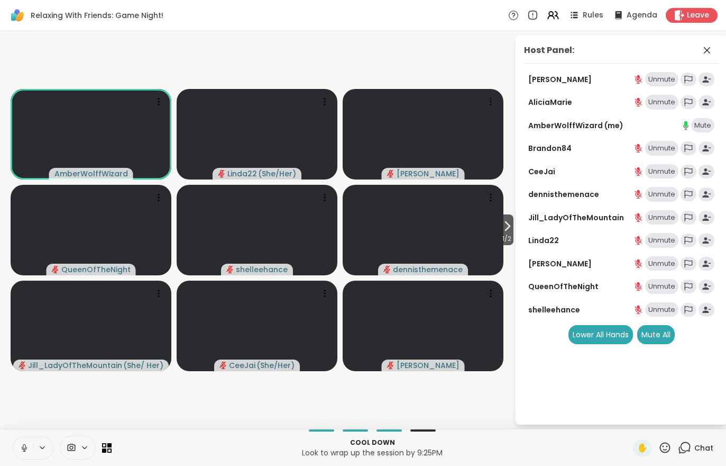
click at [501, 232] on icon at bounding box center [507, 226] width 13 height 13
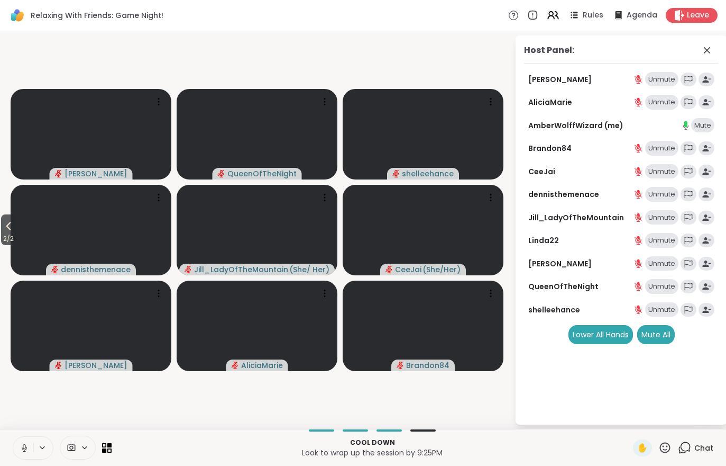
click at [2, 240] on span "2 / 2" at bounding box center [8, 238] width 15 height 13
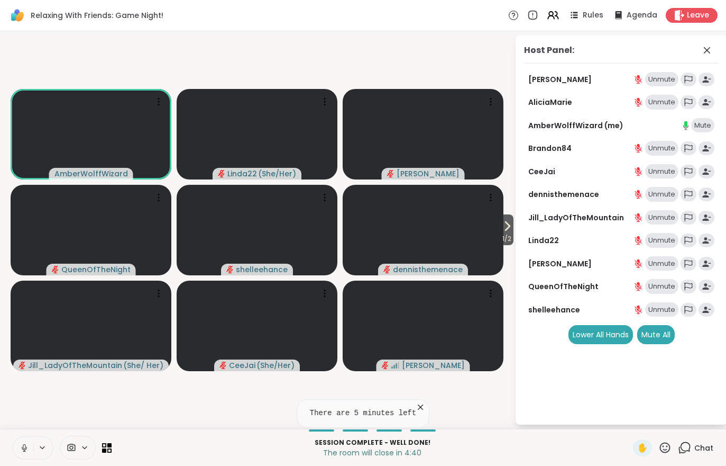
click at [513, 226] on button "1 / 2" at bounding box center [506, 229] width 13 height 31
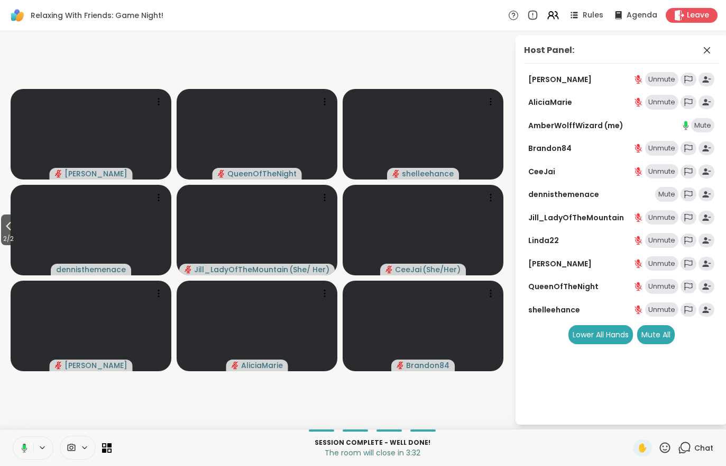
click at [16, 234] on span "2 / 2" at bounding box center [8, 238] width 15 height 13
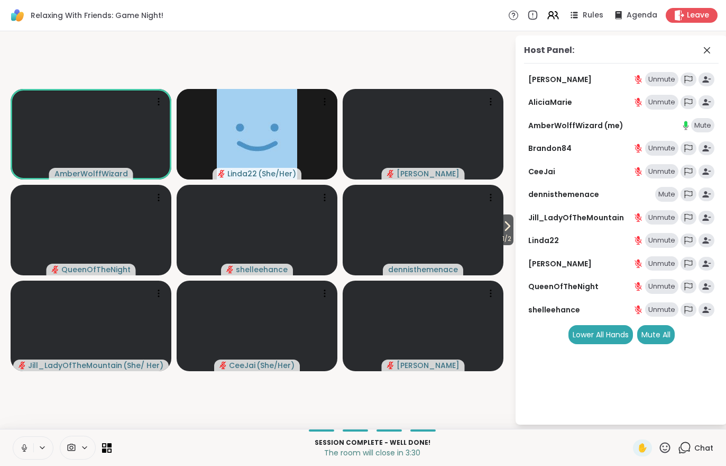
click at [75, 151] on video at bounding box center [91, 134] width 161 height 90
click at [120, 124] on h4 "View Profile" at bounding box center [118, 125] width 44 height 11
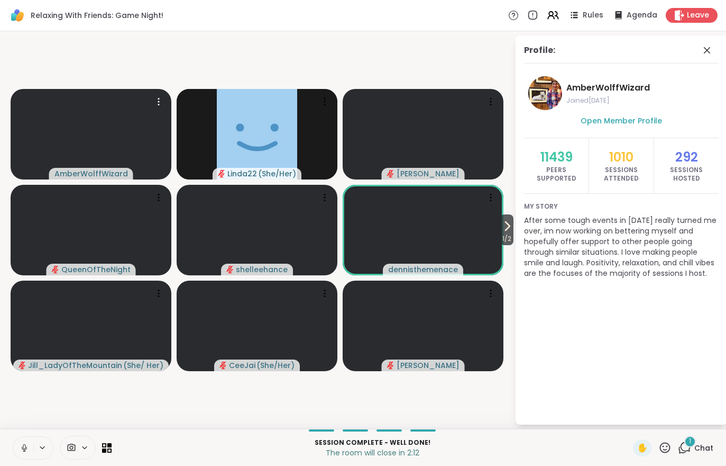
click at [708, 440] on div "1 Chat" at bounding box center [695, 447] width 35 height 17
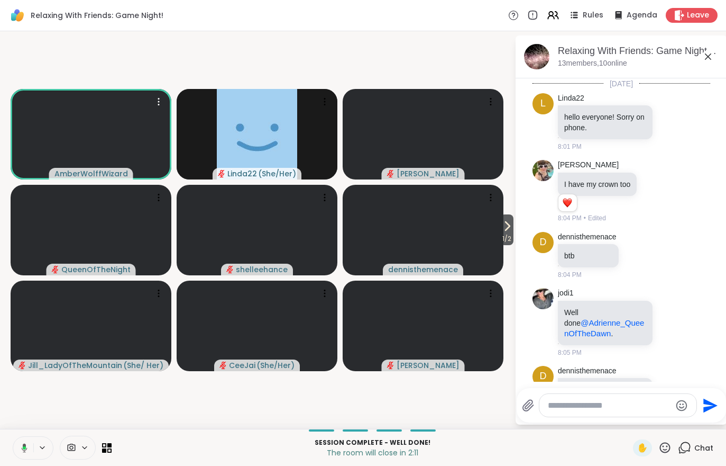
scroll to position [2300, 0]
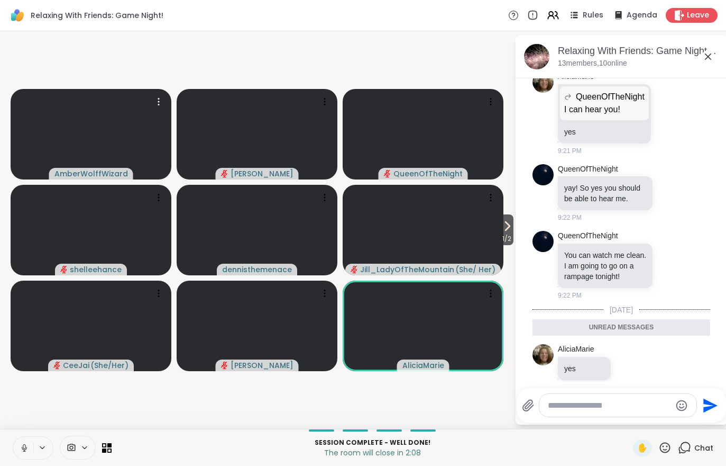
click at [511, 234] on span "1 / 2" at bounding box center [506, 238] width 13 height 13
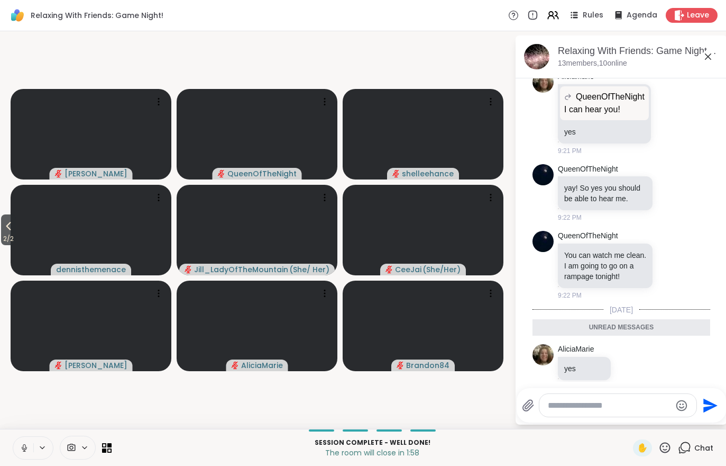
click at [5, 227] on icon at bounding box center [8, 226] width 13 height 13
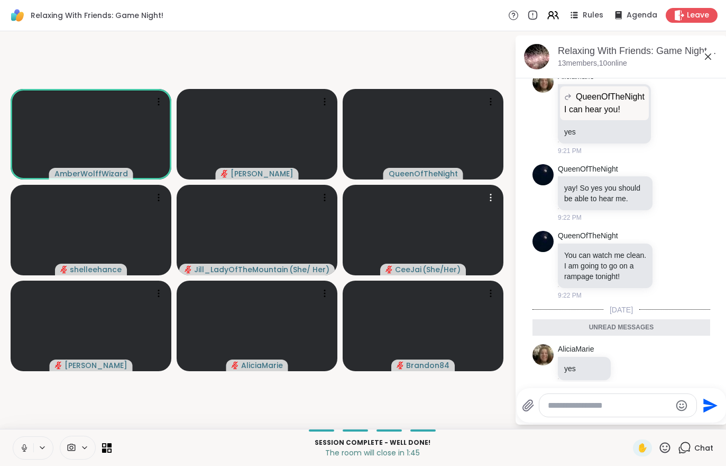
click at [501, 233] on video at bounding box center [423, 230] width 161 height 90
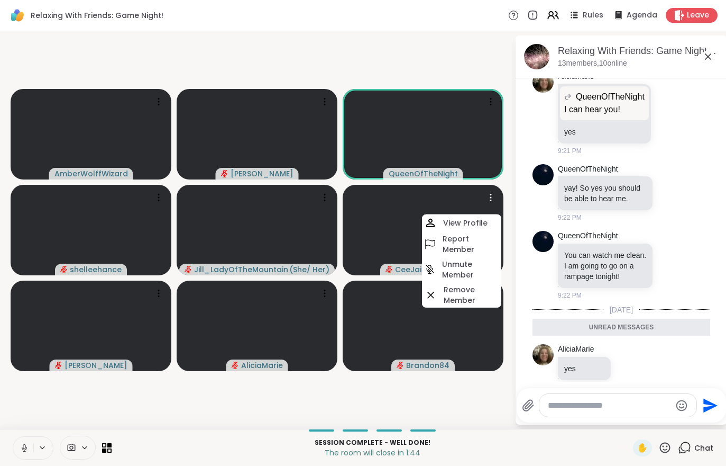
click at [416, 413] on video-player-container "AmberWolffWizard Adrienne_QueenOfTheDawn QueenOfTheNight shelleehance Jill_Lady…" at bounding box center [257, 229] width 502 height 389
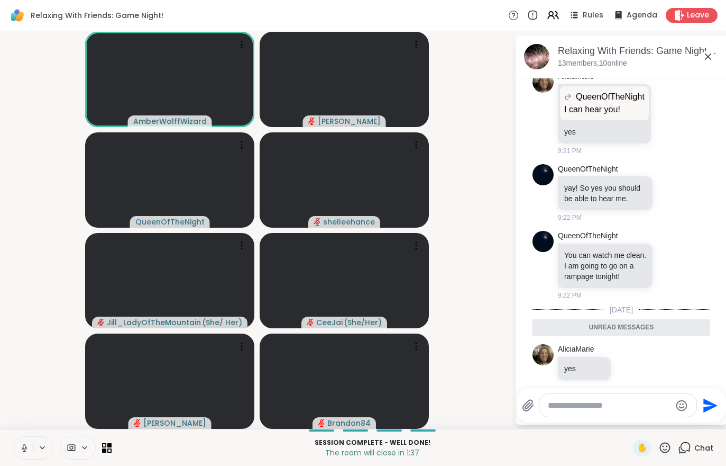
click at [687, 17] on div "Leave" at bounding box center [692, 15] width 52 height 15
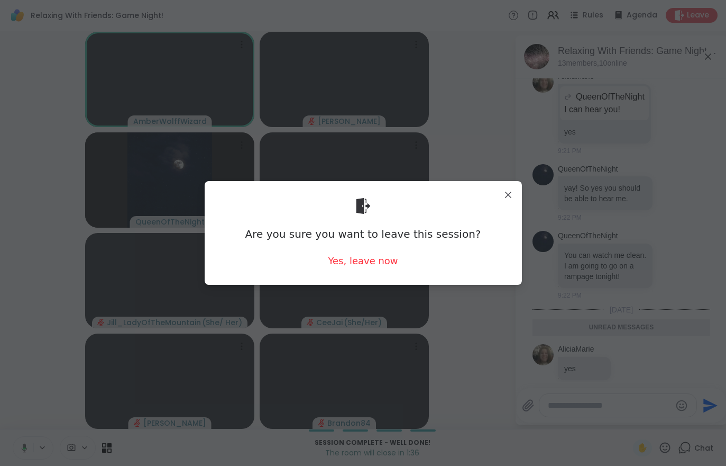
click at [363, 266] on div "Yes, leave now" at bounding box center [363, 260] width 70 height 13
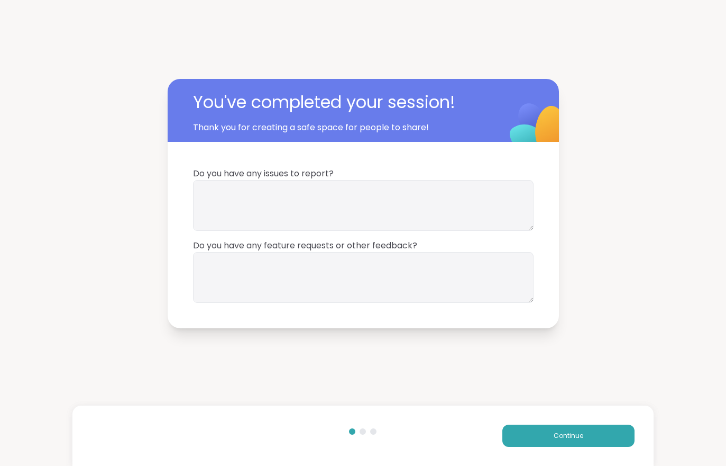
click at [557, 435] on span "Continue" at bounding box center [569, 436] width 30 height 10
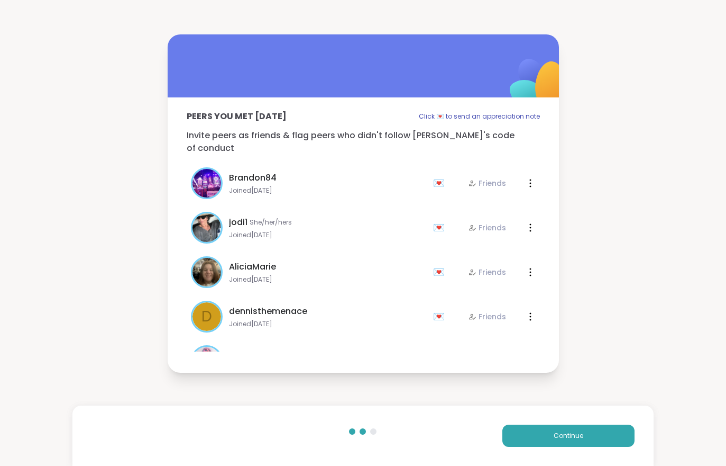
click at [556, 435] on span "Continue" at bounding box center [569, 436] width 30 height 10
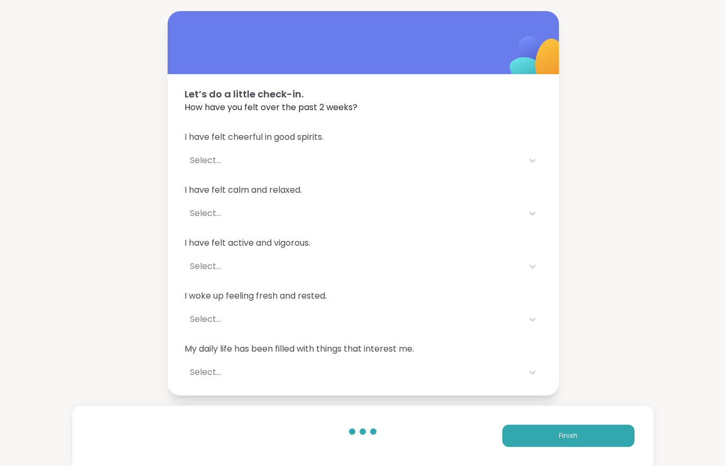
click at [556, 433] on button "Finish" at bounding box center [569, 435] width 132 height 22
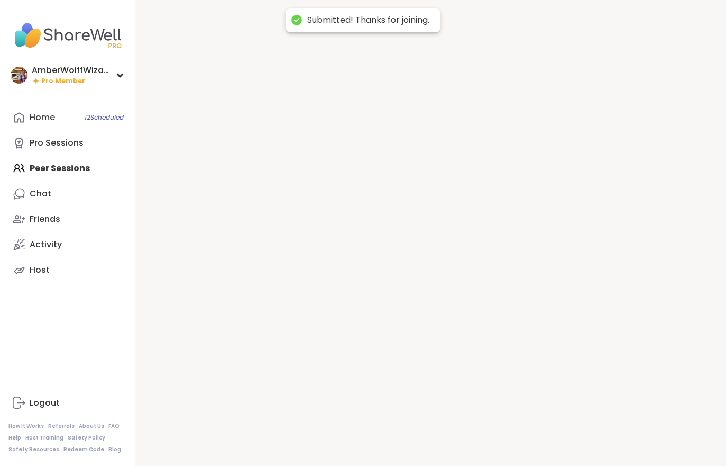
click at [556, 433] on div at bounding box center [430, 233] width 591 height 466
click at [557, 434] on div at bounding box center [430, 233] width 591 height 466
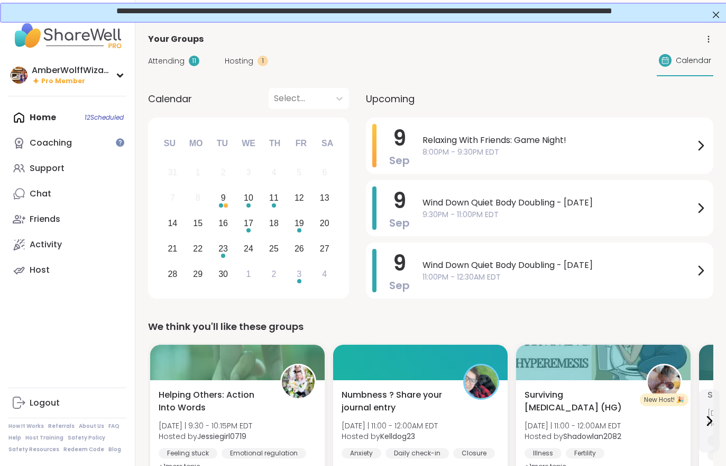
click at [249, 66] on span "Hosting" at bounding box center [239, 61] width 29 height 11
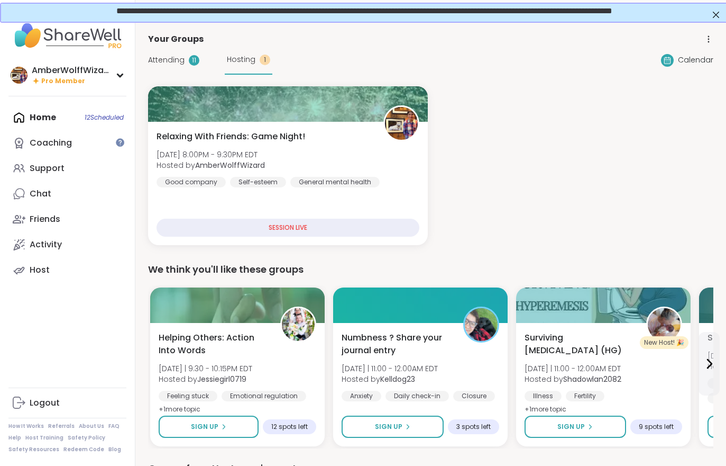
click at [169, 63] on span "Attending" at bounding box center [166, 59] width 36 height 11
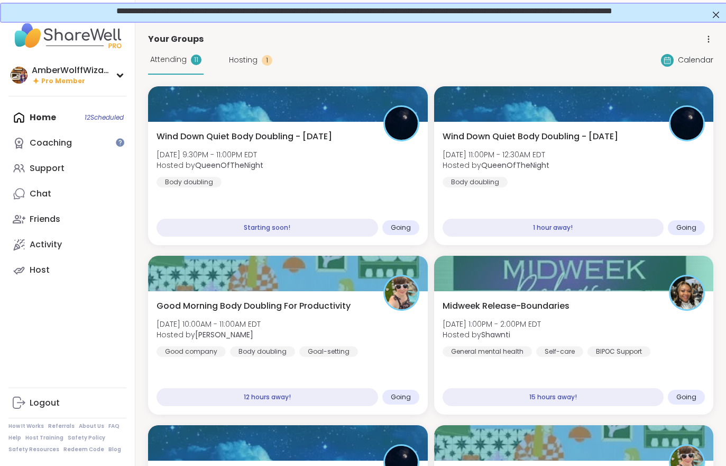
click at [171, 65] on div "Attending 11" at bounding box center [176, 59] width 56 height 29
click at [303, 161] on div "Wind Down Quiet Body Doubling - [DATE] [DATE] 9:30PM - 11:00PM EDT Hosted by Qu…" at bounding box center [288, 158] width 263 height 57
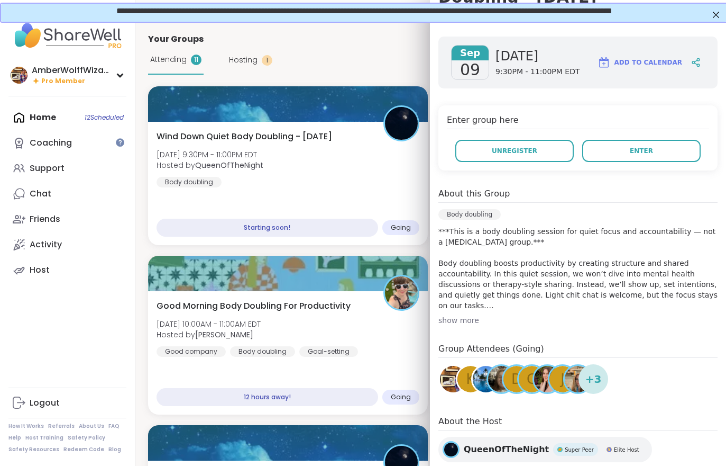
scroll to position [141, 0]
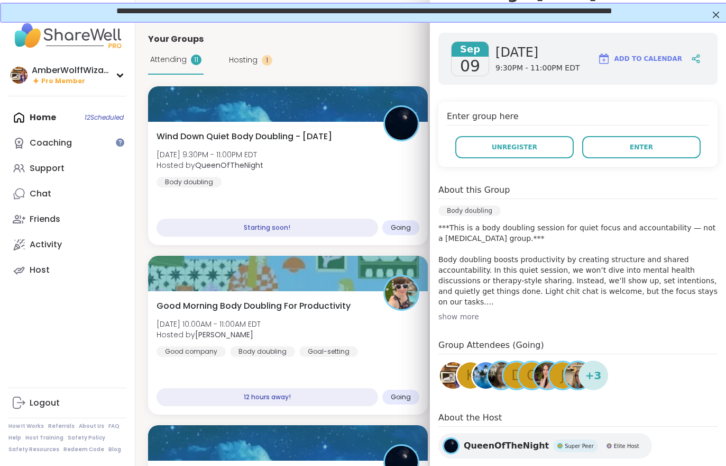
click at [54, 165] on div "Support" at bounding box center [47, 168] width 35 height 12
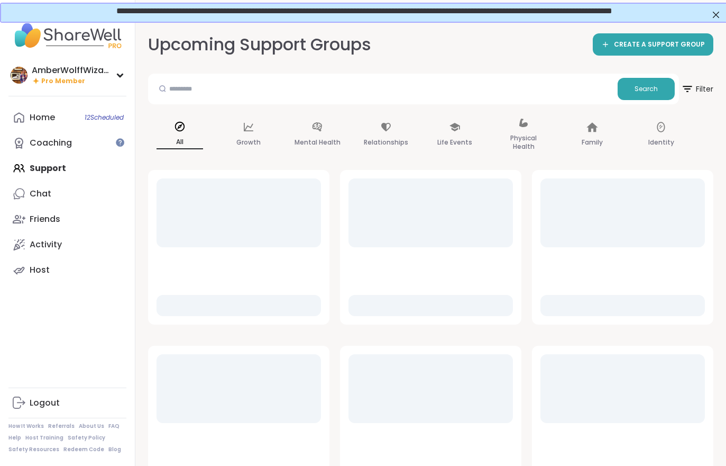
click at [47, 201] on link "Chat" at bounding box center [67, 193] width 118 height 25
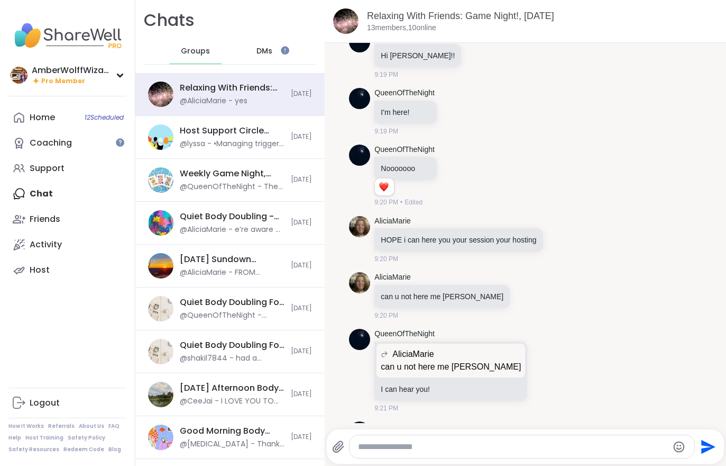
click at [49, 177] on link "Support" at bounding box center [67, 168] width 118 height 25
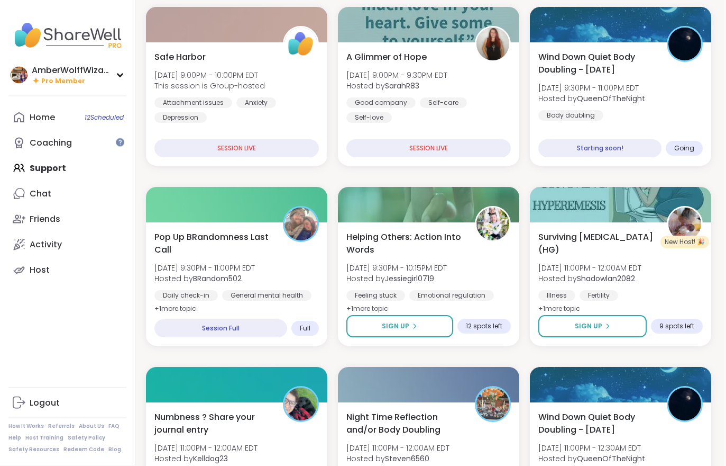
scroll to position [343, 2]
click at [255, 255] on span "Pop Up BRandomness Last Call" at bounding box center [212, 243] width 117 height 25
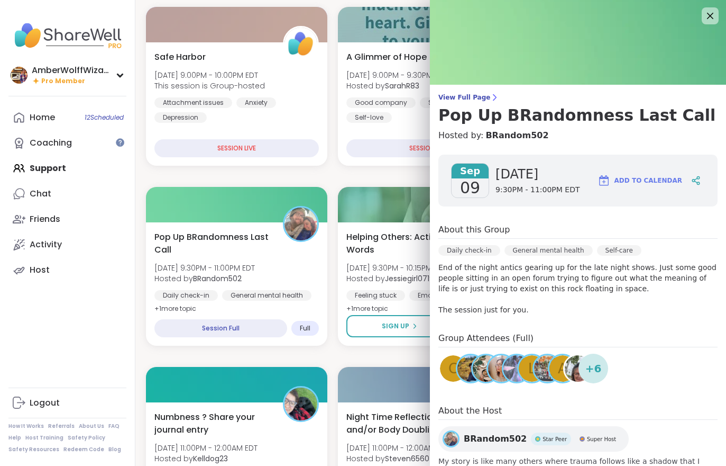
click at [30, 359] on div "AmberWolffWizard Pro Member Profile Membership Settings Help Home 12 Scheduled …" at bounding box center [67, 233] width 135 height 466
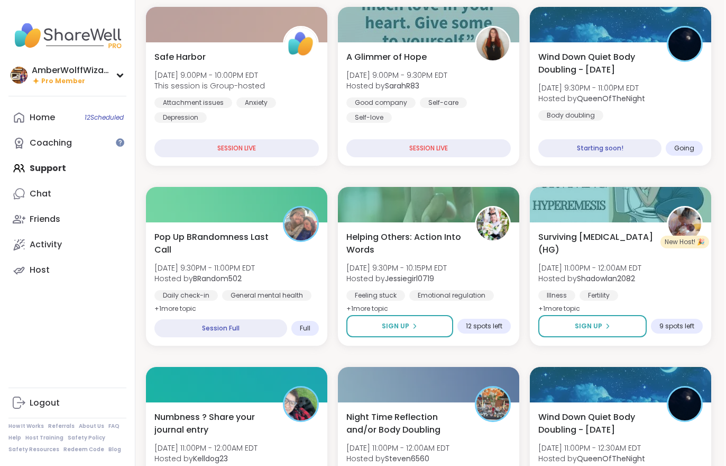
click at [644, 102] on span "Hosted by QueenOfTheNight" at bounding box center [592, 98] width 107 height 11
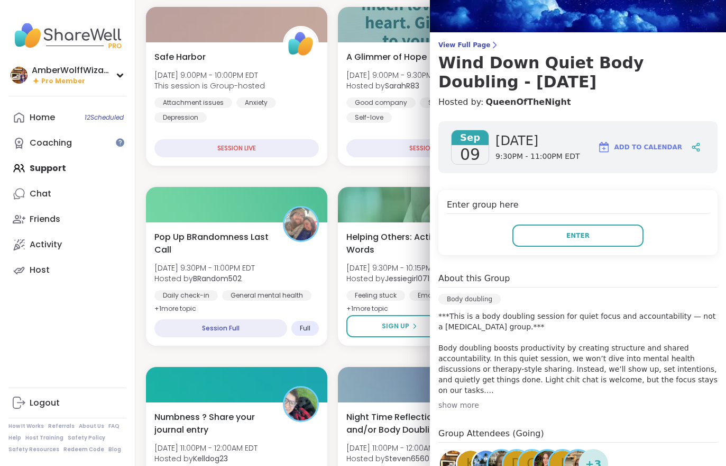
scroll to position [62, 0]
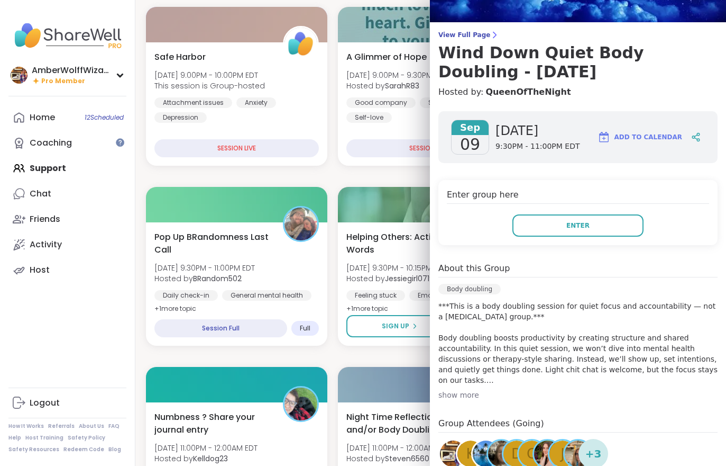
click at [597, 232] on button "Enter" at bounding box center [578, 225] width 131 height 22
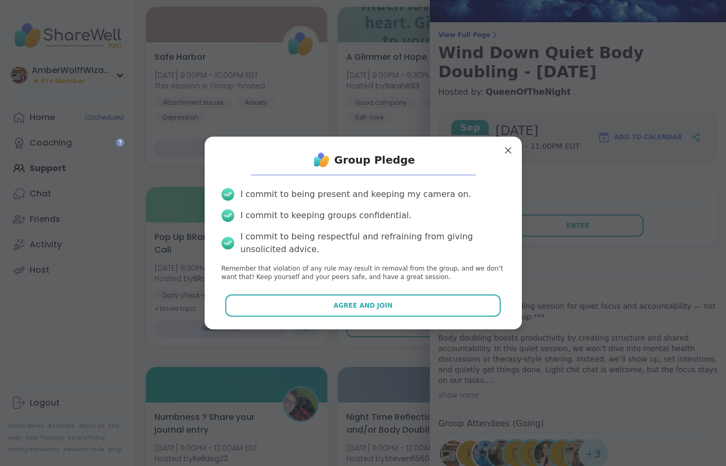
click at [458, 316] on button "Agree and Join" at bounding box center [363, 305] width 276 height 22
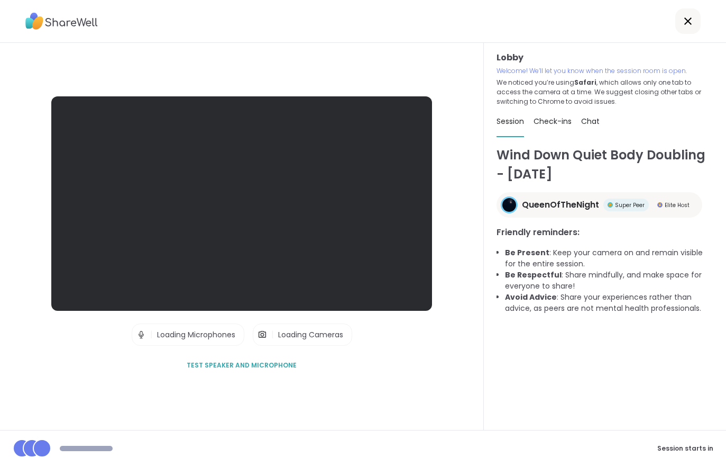
scroll to position [16, 0]
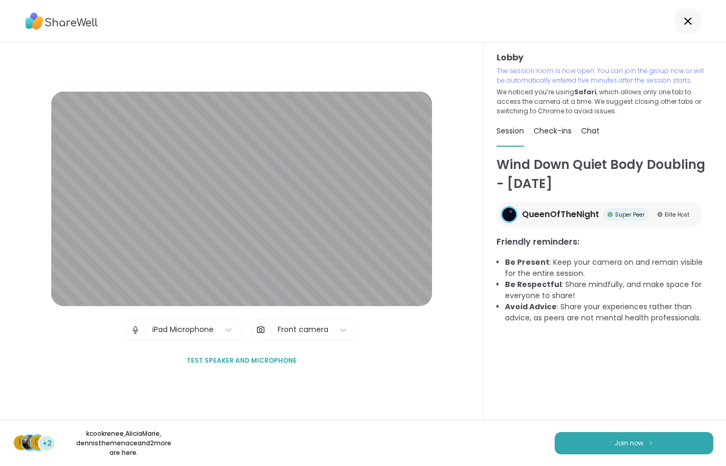
click at [618, 439] on span "Join now" at bounding box center [629, 443] width 29 height 10
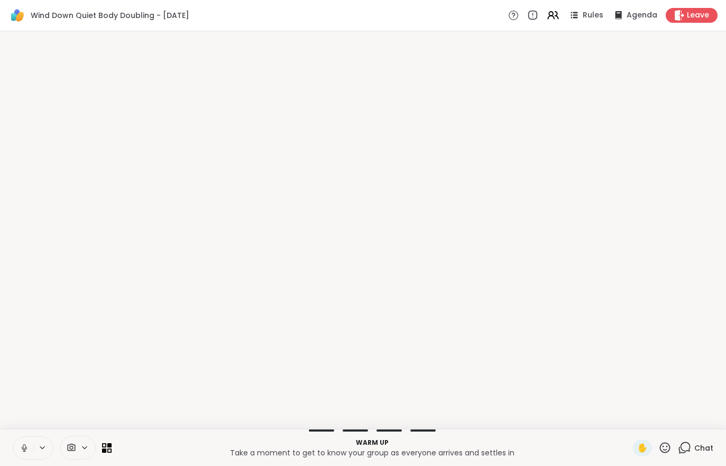
scroll to position [0, 0]
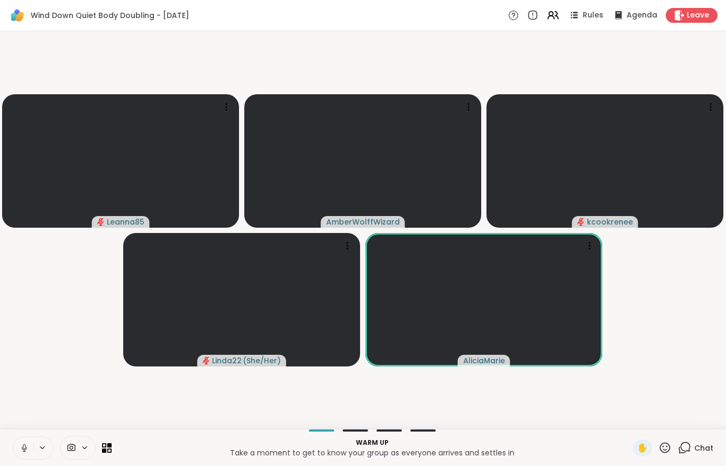
click at [31, 439] on button at bounding box center [23, 447] width 20 height 22
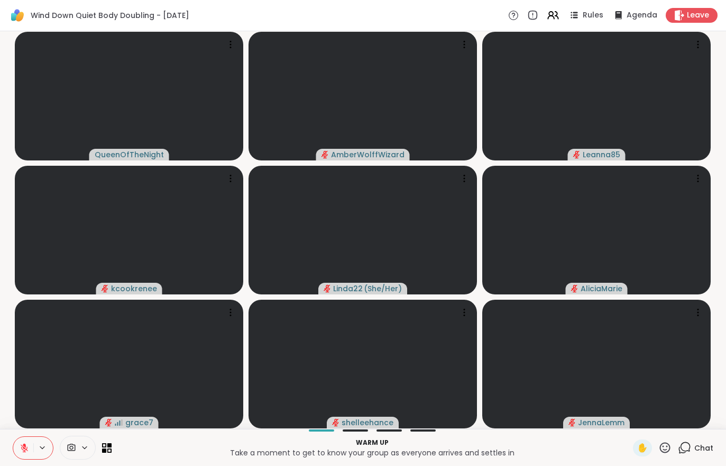
click at [20, 441] on button at bounding box center [23, 447] width 20 height 22
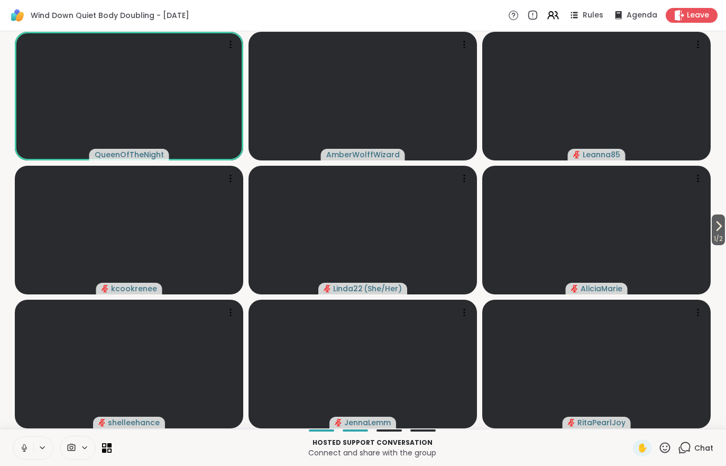
click at [720, 233] on span "1 / 2" at bounding box center [718, 238] width 13 height 13
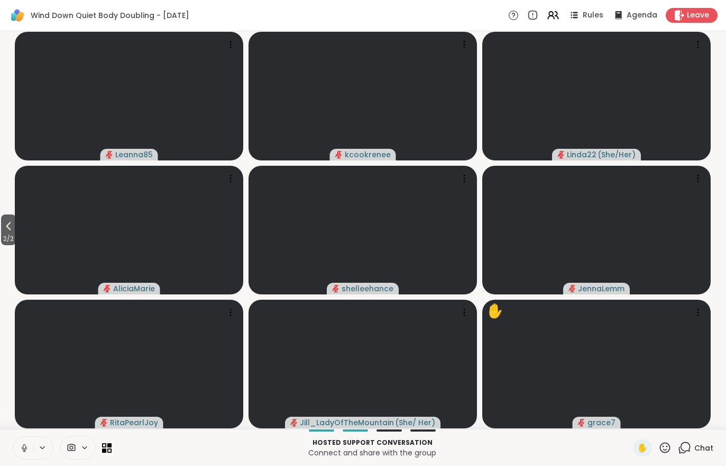
click at [11, 244] on span "2 / 2" at bounding box center [8, 238] width 15 height 13
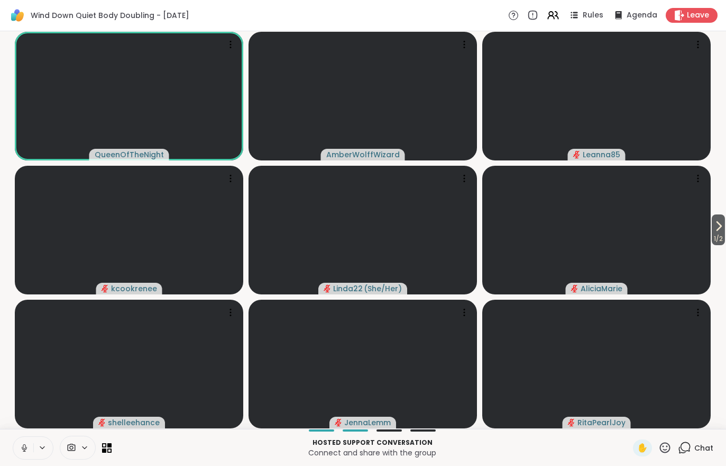
click at [20, 457] on button at bounding box center [23, 447] width 20 height 22
click at [700, 443] on span "Chat" at bounding box center [704, 447] width 19 height 11
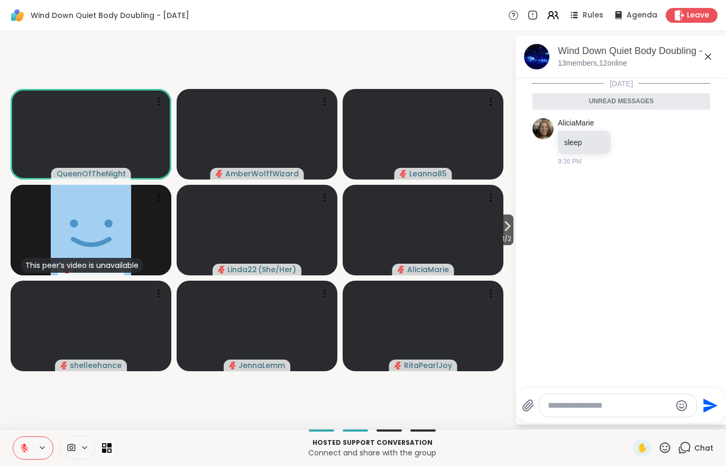
click at [635, 448] on div "✋" at bounding box center [642, 447] width 19 height 17
click at [16, 437] on button at bounding box center [23, 447] width 20 height 22
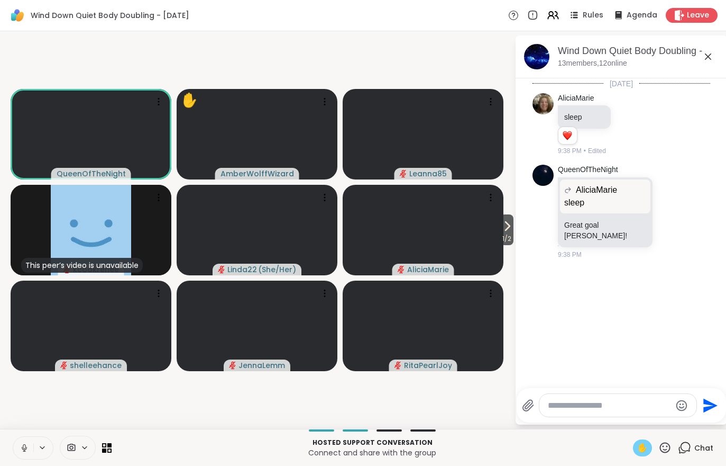
click at [25, 458] on button at bounding box center [23, 447] width 20 height 22
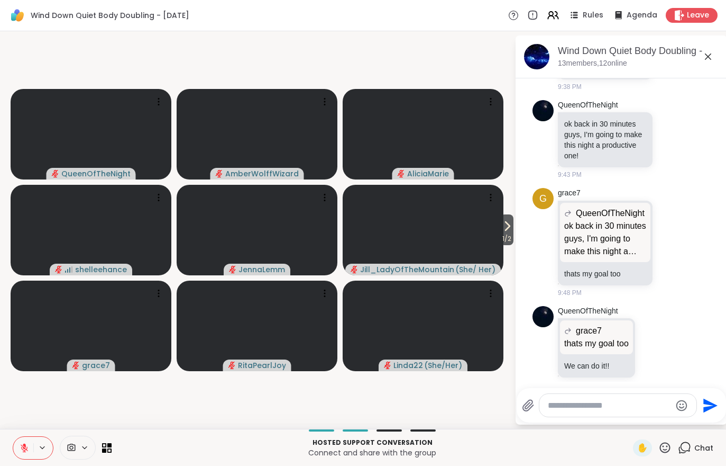
scroll to position [182, 0]
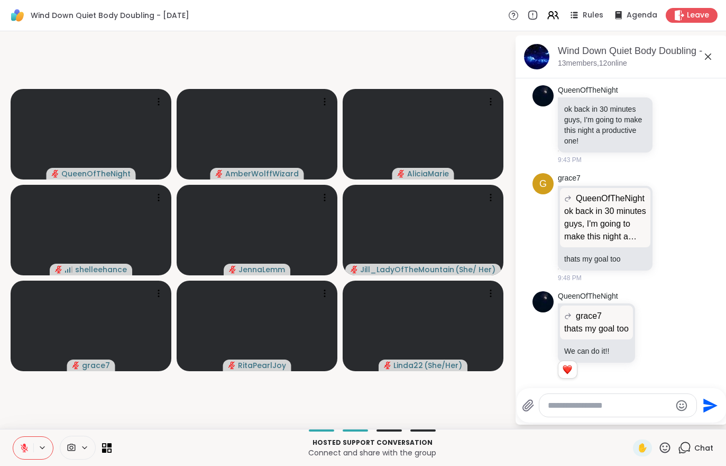
click at [594, 417] on div at bounding box center [618, 405] width 158 height 24
click at [595, 402] on textarea "Type your message" at bounding box center [609, 405] width 123 height 11
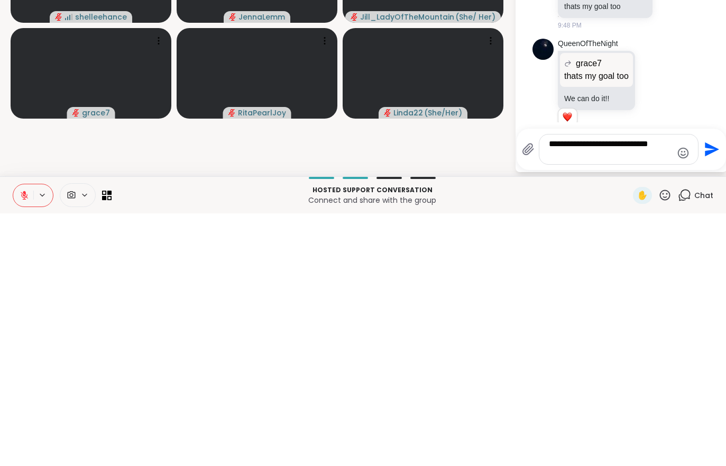
type textarea "**********"
click at [709, 393] on icon "Send" at bounding box center [710, 401] width 17 height 17
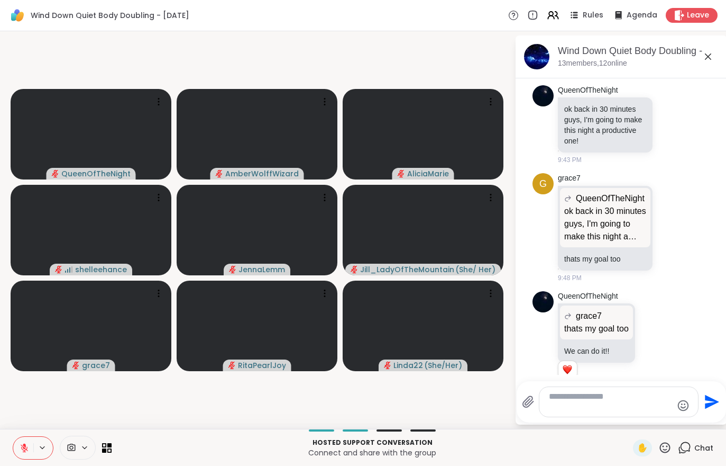
scroll to position [249, 0]
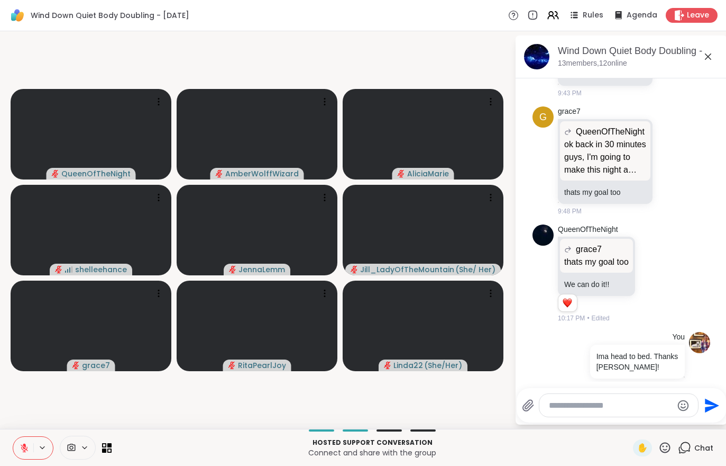
click at [692, 19] on span "Leave" at bounding box center [698, 15] width 22 height 11
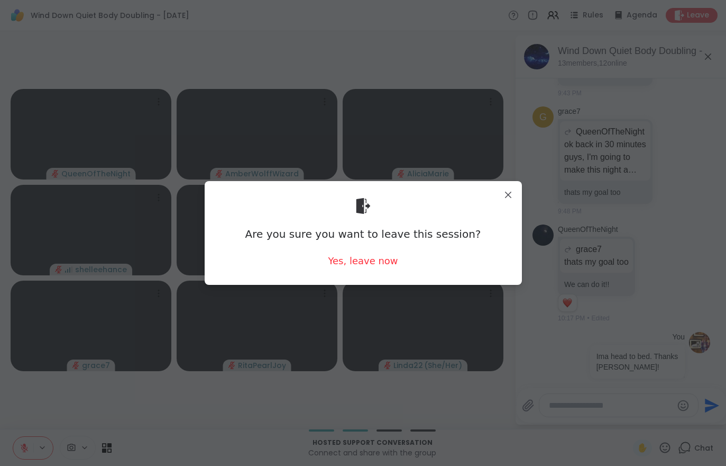
click at [368, 264] on div "Yes, leave now" at bounding box center [363, 260] width 70 height 13
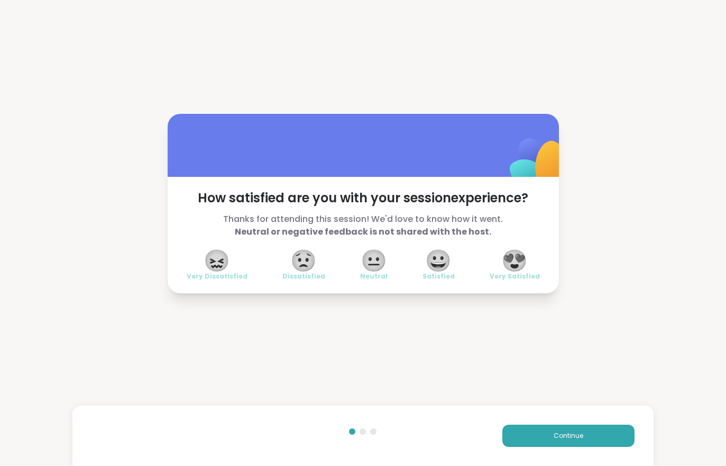
click at [550, 442] on button "Continue" at bounding box center [569, 435] width 132 height 22
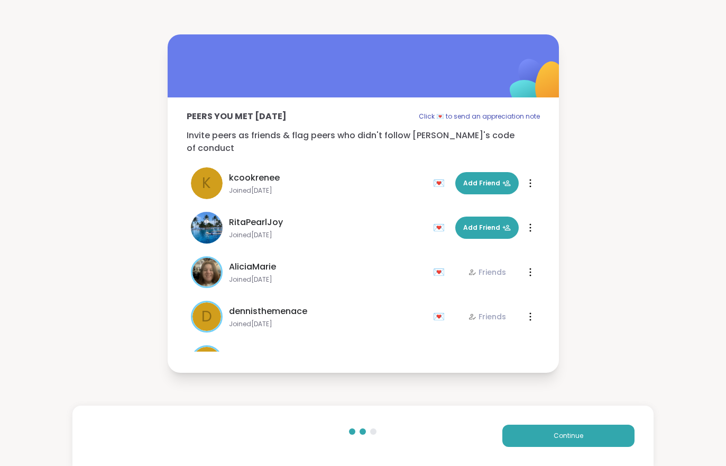
click at [549, 441] on button "Continue" at bounding box center [569, 435] width 132 height 22
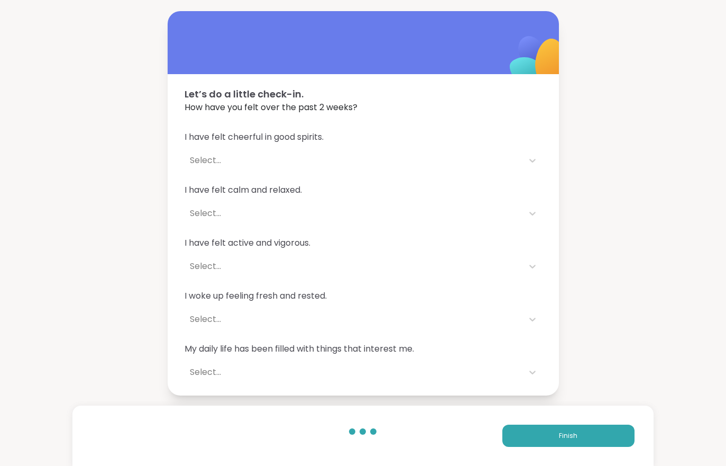
click at [555, 434] on button "Finish" at bounding box center [569, 435] width 132 height 22
